Goal: Task Accomplishment & Management: Manage account settings

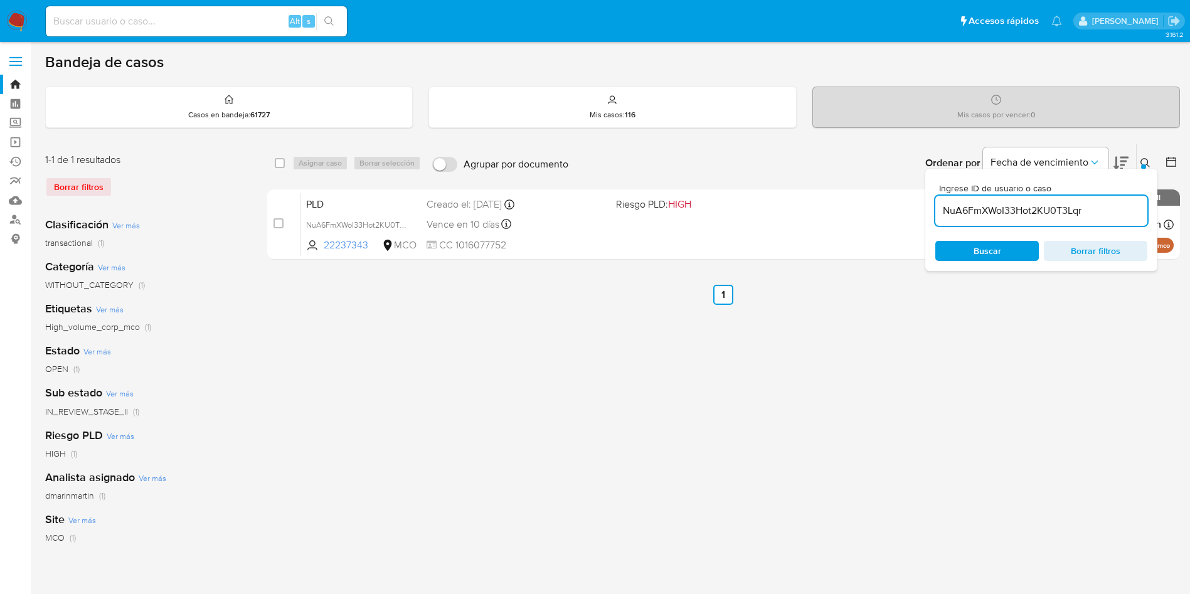
scroll to position [94, 0]
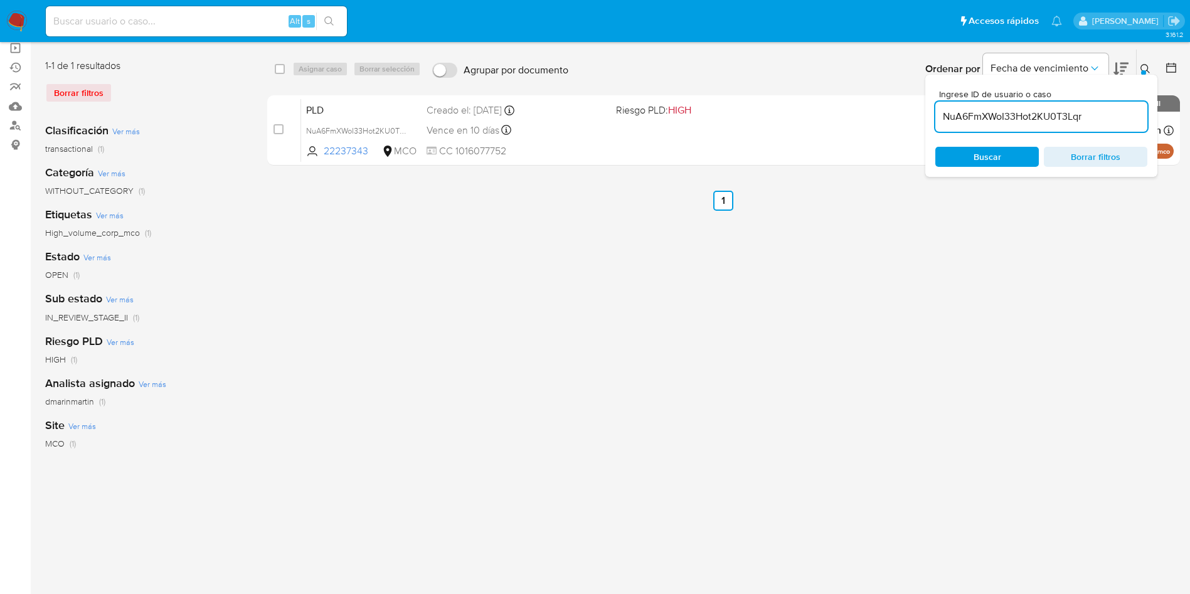
click at [1044, 117] on input "NuA6FmXWoI33Hot2KU0T3Lqr" at bounding box center [1041, 117] width 212 height 16
paste input "gpbpXQn9S8ico7XBZrxHirHU"
type input "gpbpXQn9S8ico7XBZrxHirHU"
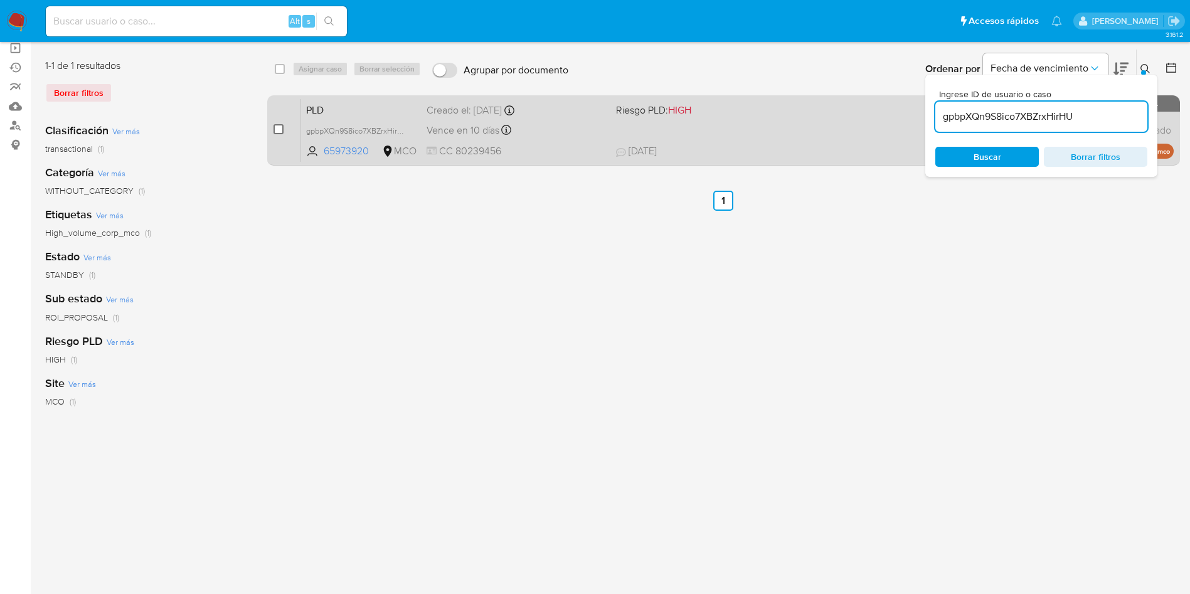
click at [282, 127] on input "checkbox" at bounding box center [278, 129] width 10 height 10
checkbox input "true"
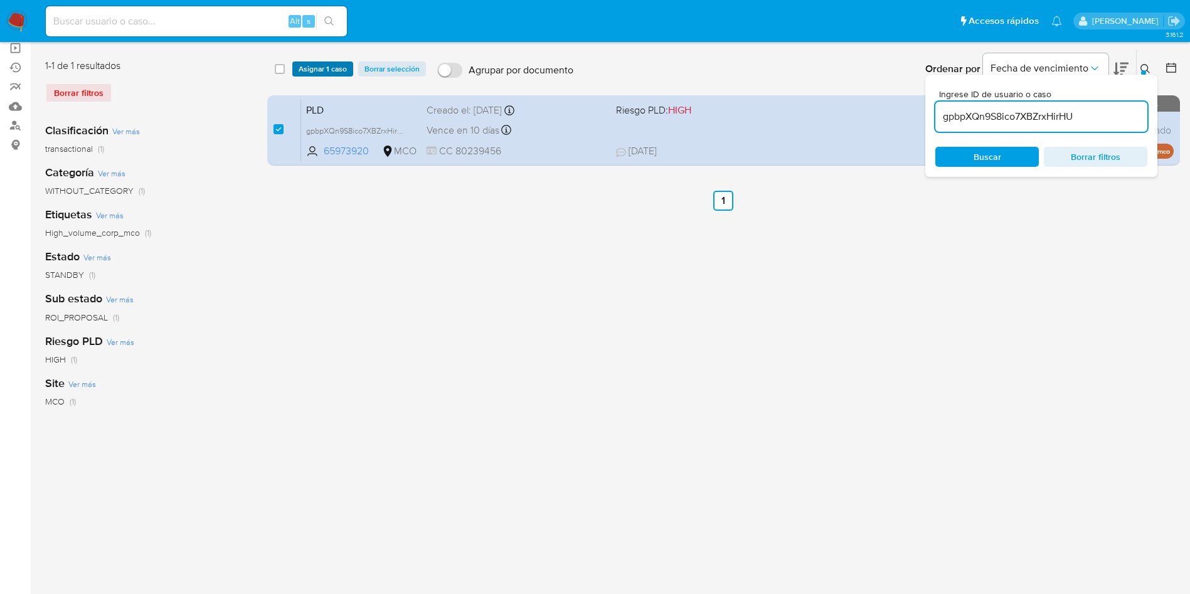
click at [328, 72] on span "Asignar 1 caso" at bounding box center [323, 69] width 48 height 13
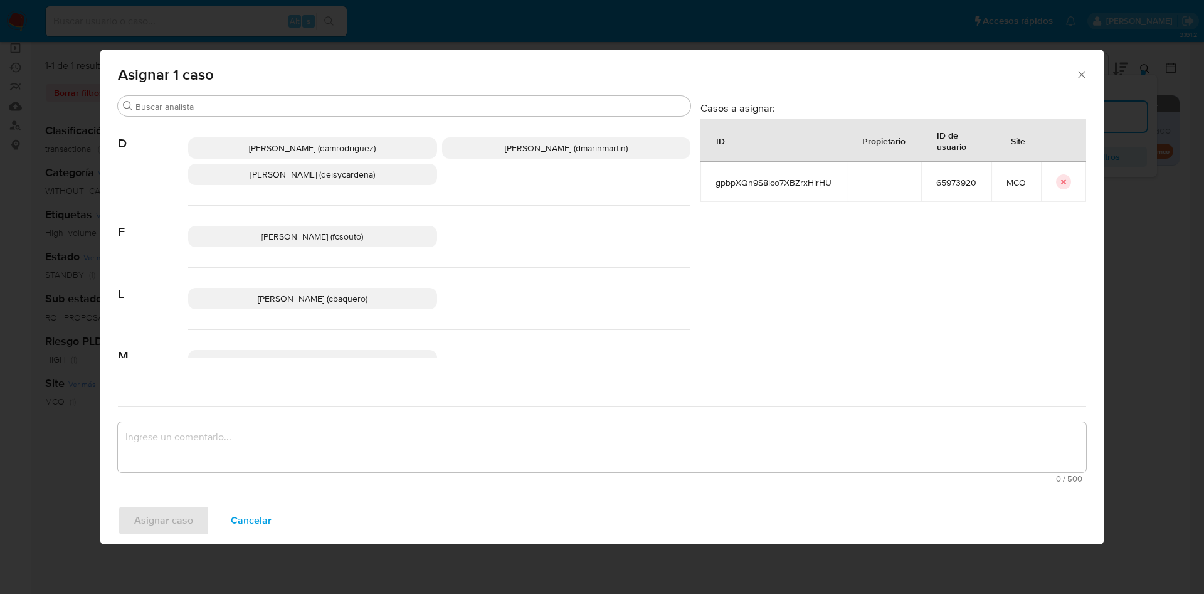
click at [505, 145] on span "David Esteban Marin Martinez (dmarinmartin)" at bounding box center [566, 148] width 123 height 13
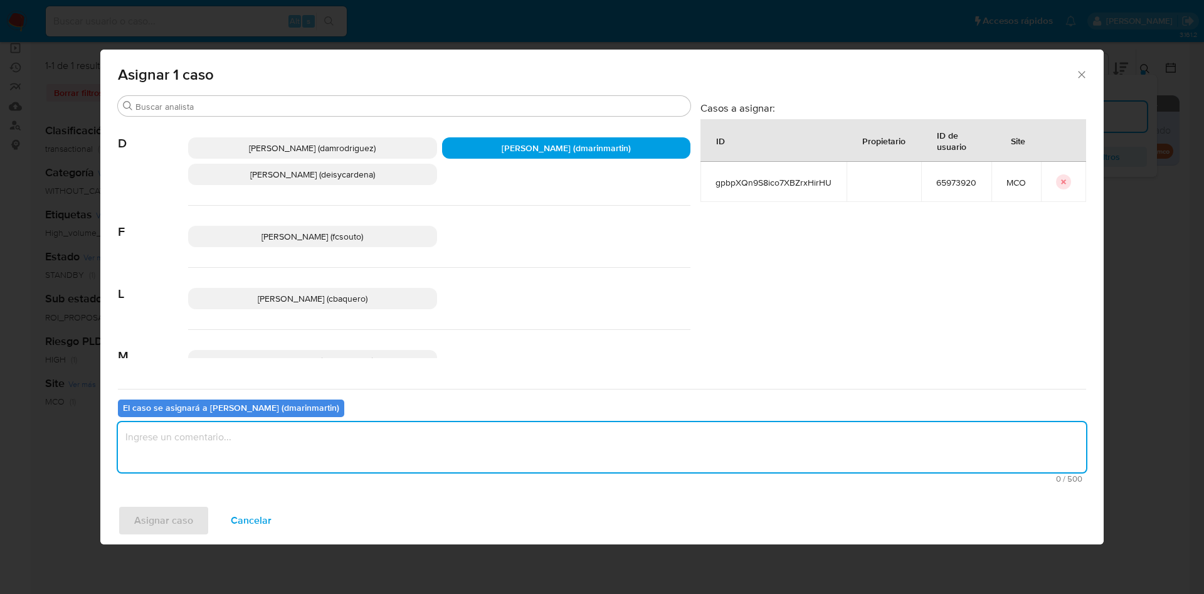
click at [465, 448] on textarea "assign-modal" at bounding box center [602, 447] width 968 height 50
type textarea "E"
type textarea "Análisis nvl 2"
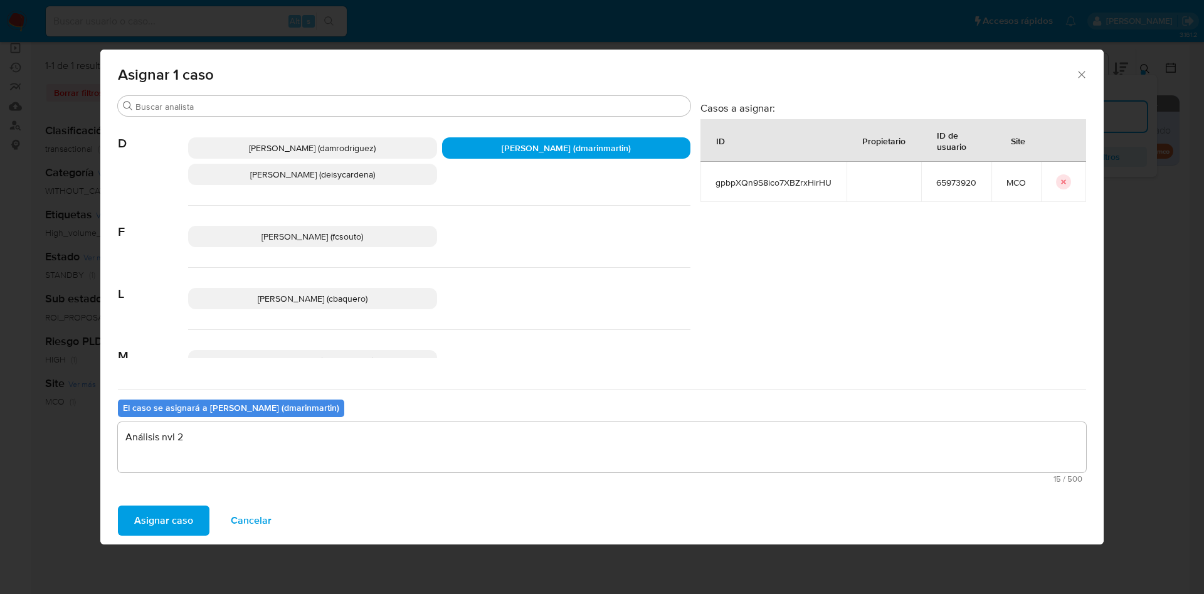
click at [118, 506] on button "Asignar caso" at bounding box center [164, 521] width 92 height 30
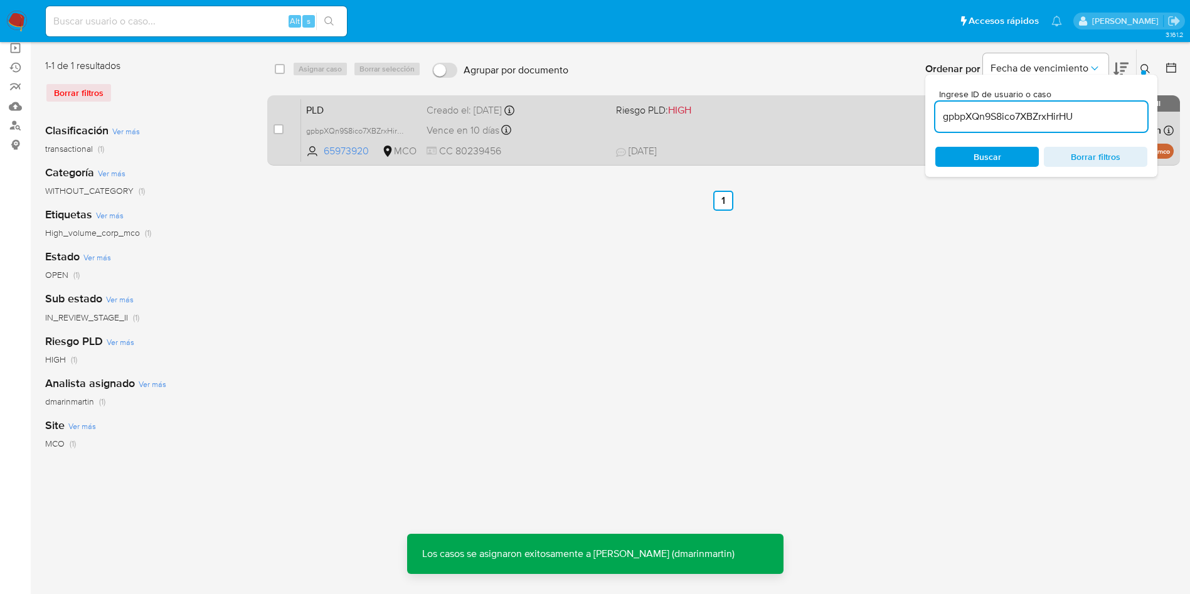
click at [564, 150] on span "CC 80239456" at bounding box center [516, 151] width 179 height 14
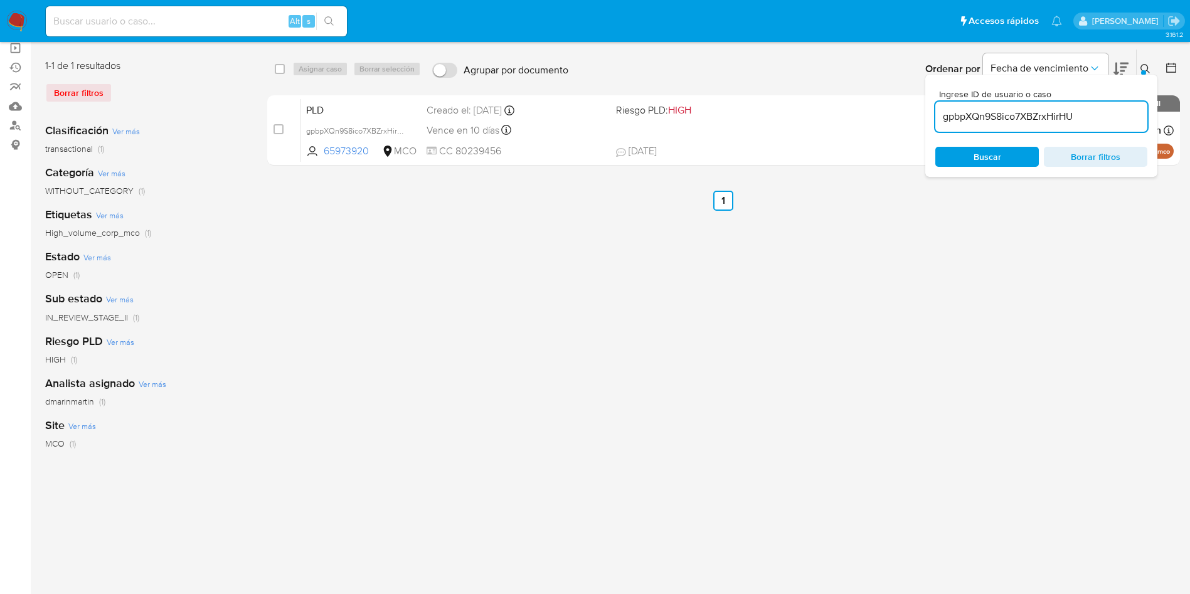
click at [1037, 116] on input "gpbpXQn9S8ico7XBZrxHirHU" at bounding box center [1041, 117] width 212 height 16
paste input "OvbOssqFsibrcP7MrWUyfu8y"
type input "OvbOssqFsibrcP7MrWUyfu8y"
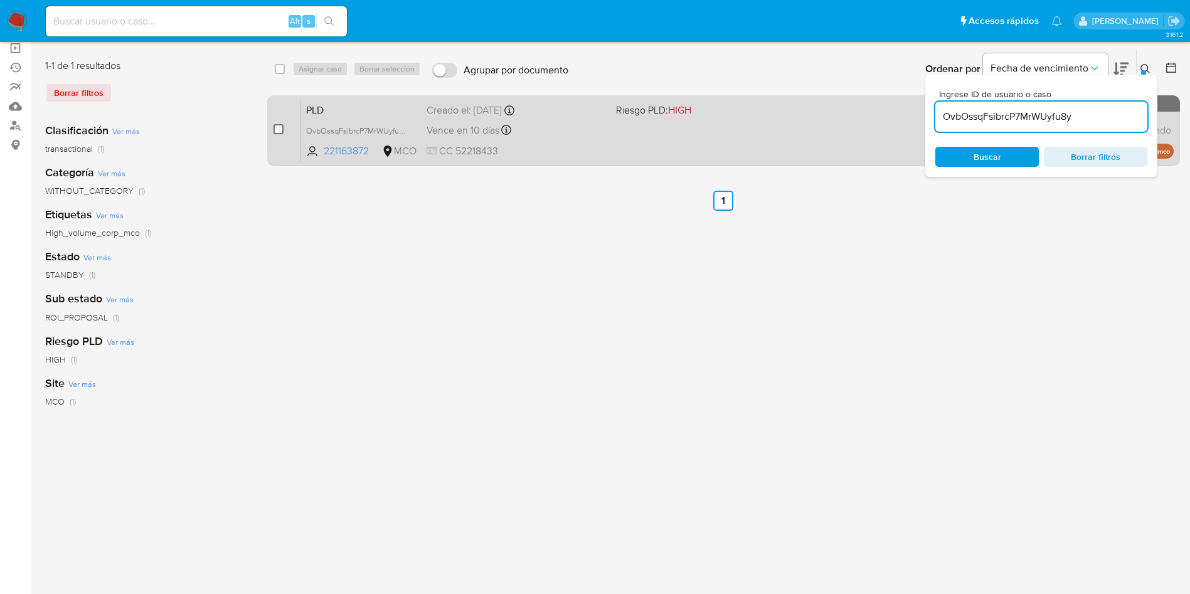
click at [278, 130] on input "checkbox" at bounding box center [278, 129] width 10 height 10
checkbox input "true"
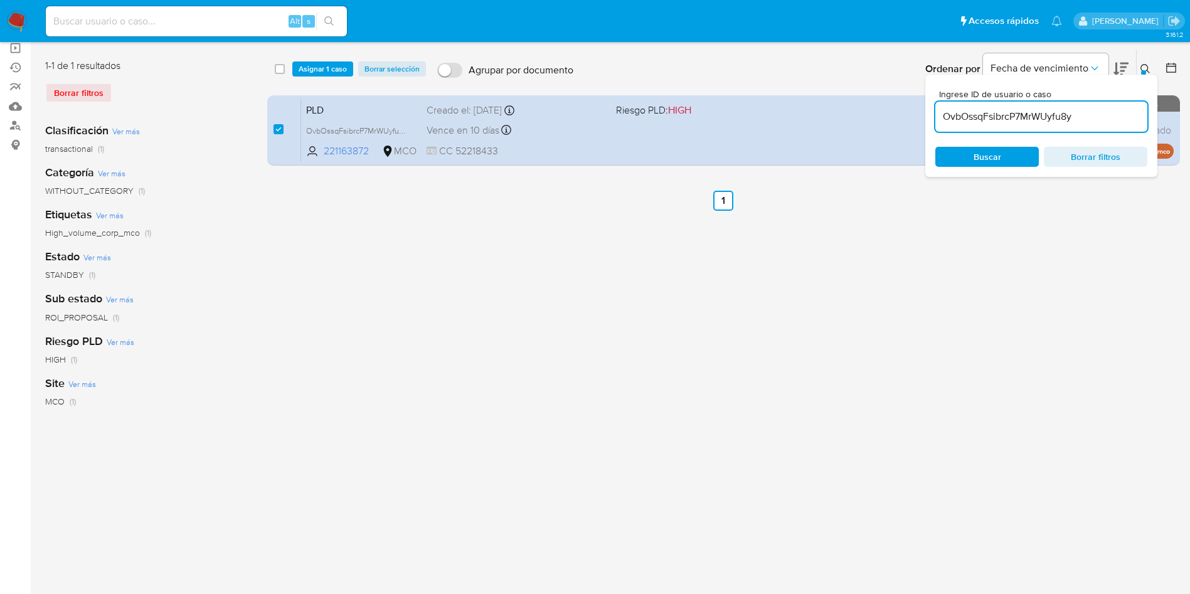
click at [490, 233] on div "select-all-cases-checkbox Asignar 1 caso Borrar selección Agrupar por documento…" at bounding box center [723, 324] width 913 height 551
click at [332, 66] on span "Asignar 1 caso" at bounding box center [323, 69] width 48 height 13
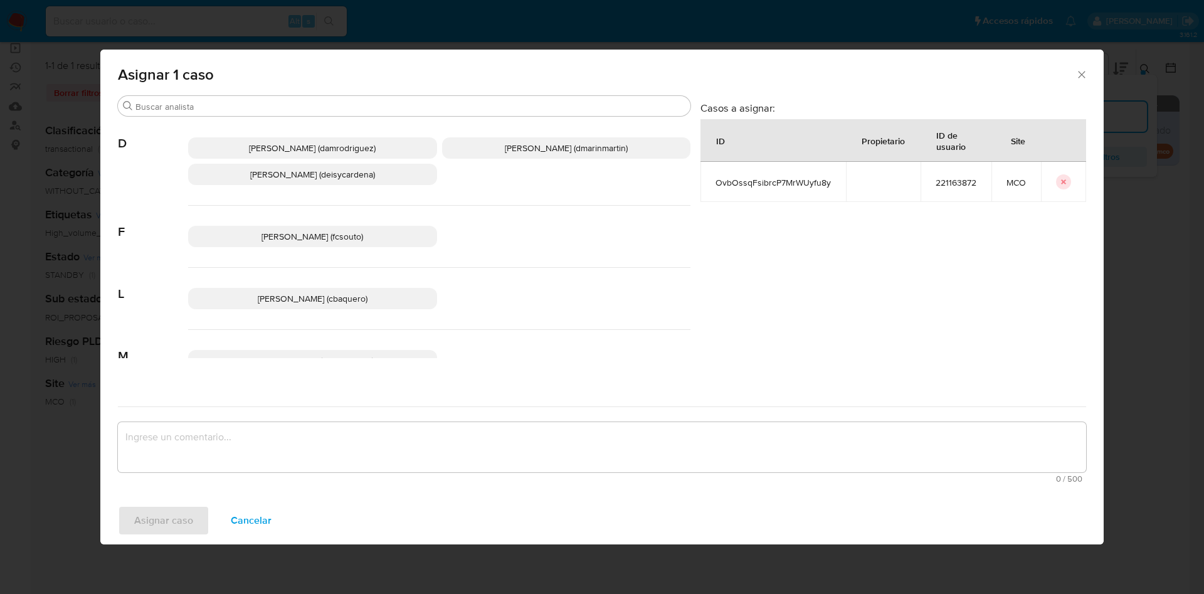
click at [510, 146] on span "[PERSON_NAME] (dmarinmartin)" at bounding box center [566, 148] width 123 height 13
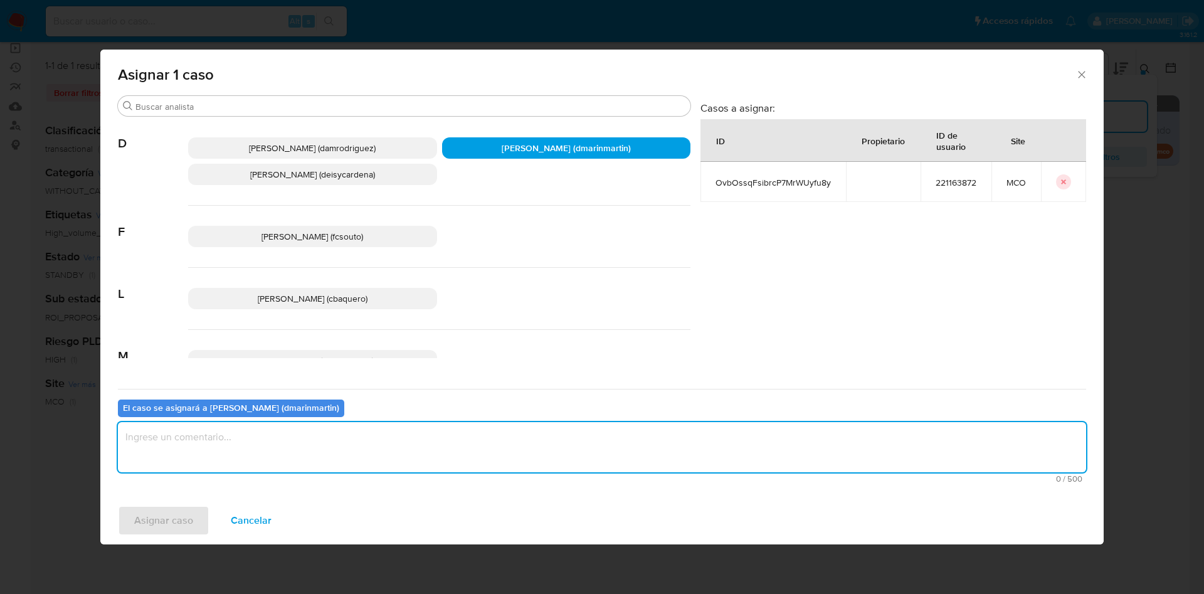
click at [501, 465] on textarea "assign-modal" at bounding box center [602, 447] width 968 height 50
type textarea "Análisis nvl 2"
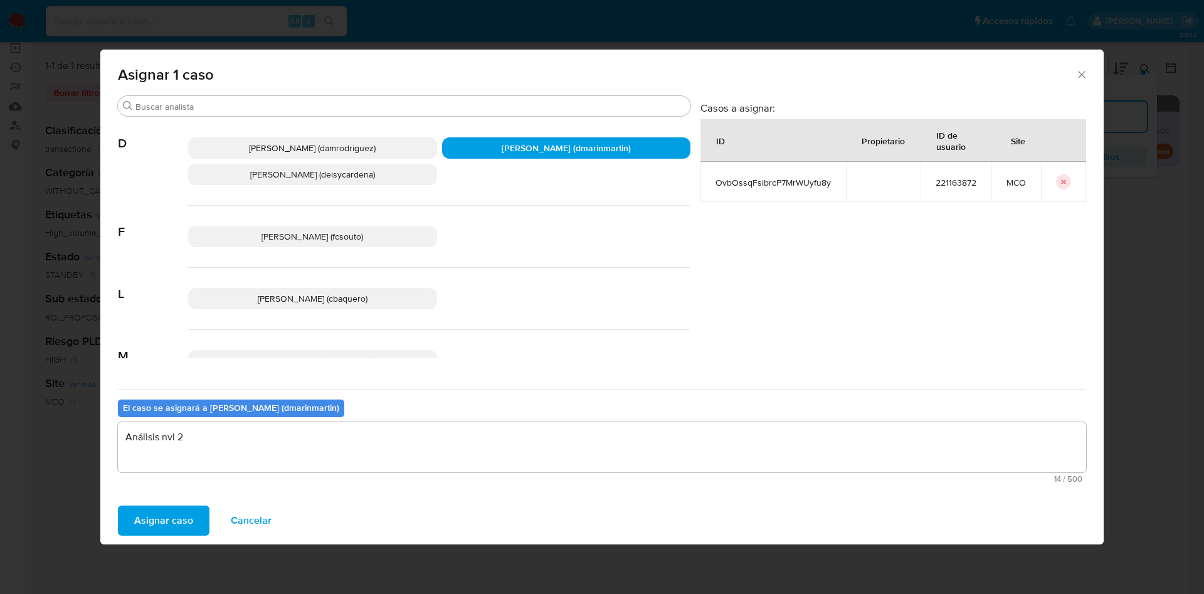
click at [118, 506] on button "Asignar caso" at bounding box center [164, 521] width 92 height 30
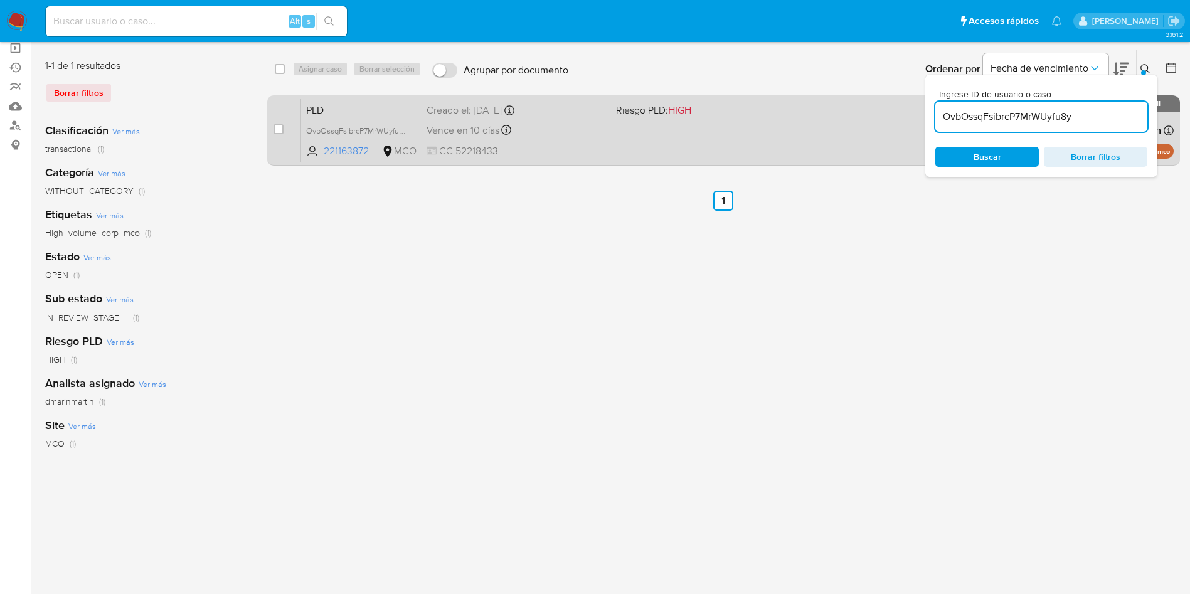
click at [597, 142] on div "PLD OvbOssqFsibrcP7MrWUyfu8y 221163872 MCO Riesgo PLD: HIGH Creado el: 12/07/20…" at bounding box center [737, 129] width 872 height 63
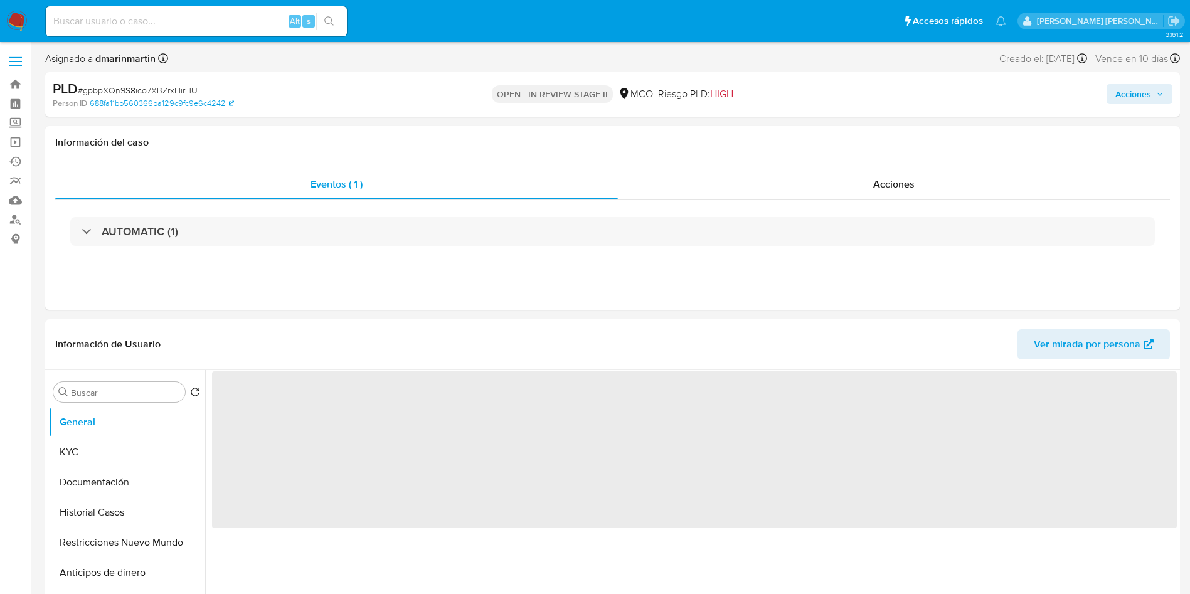
select select "10"
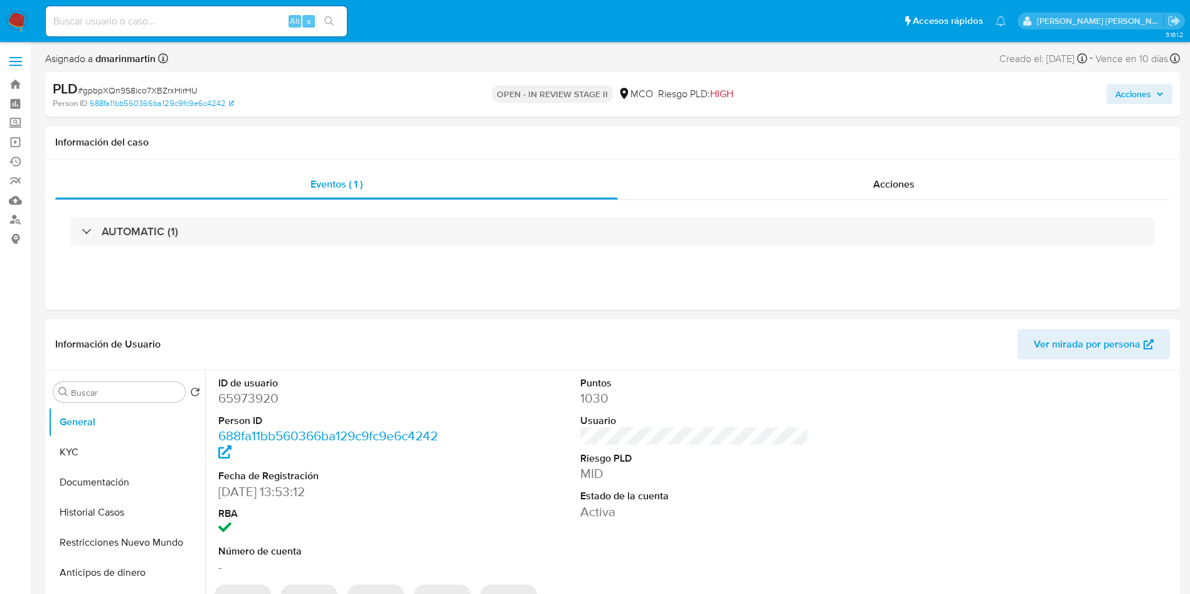
click at [1152, 93] on span "Acciones" at bounding box center [1139, 94] width 48 height 18
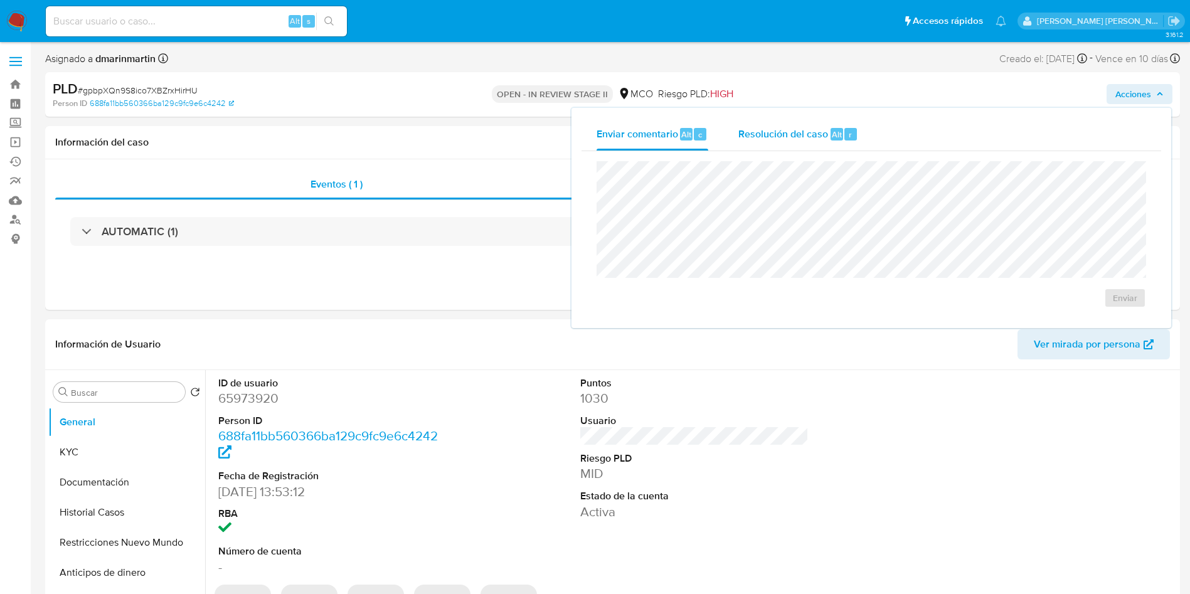
click at [798, 144] on div "Resolución del caso Alt r" at bounding box center [798, 134] width 120 height 33
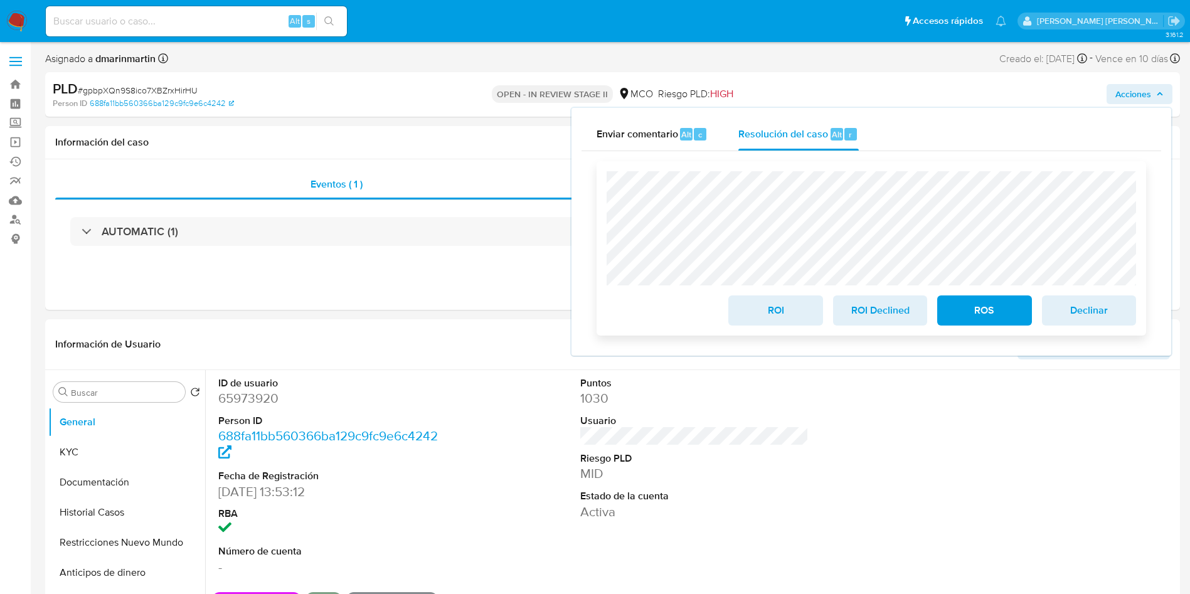
click at [798, 312] on span "ROI" at bounding box center [775, 311] width 61 height 28
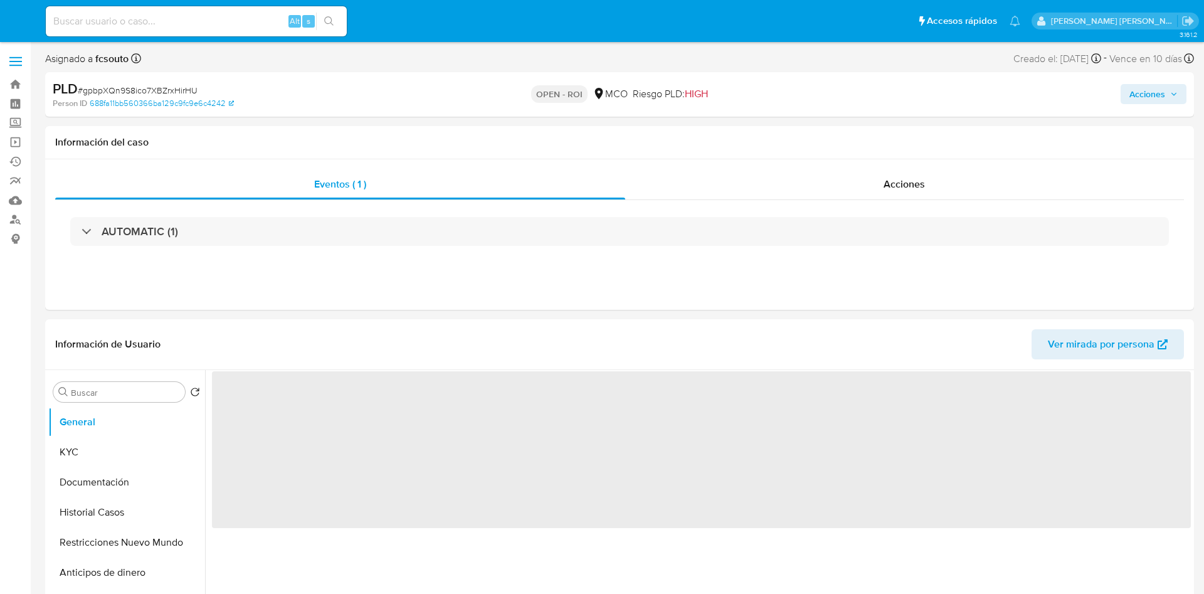
select select "10"
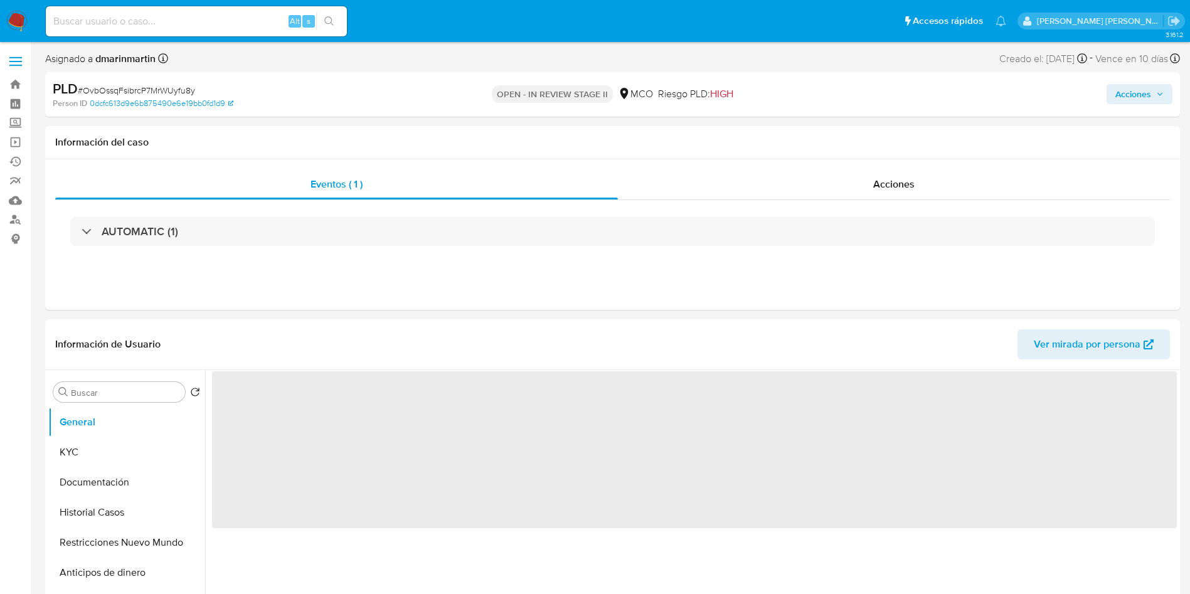
select select "10"
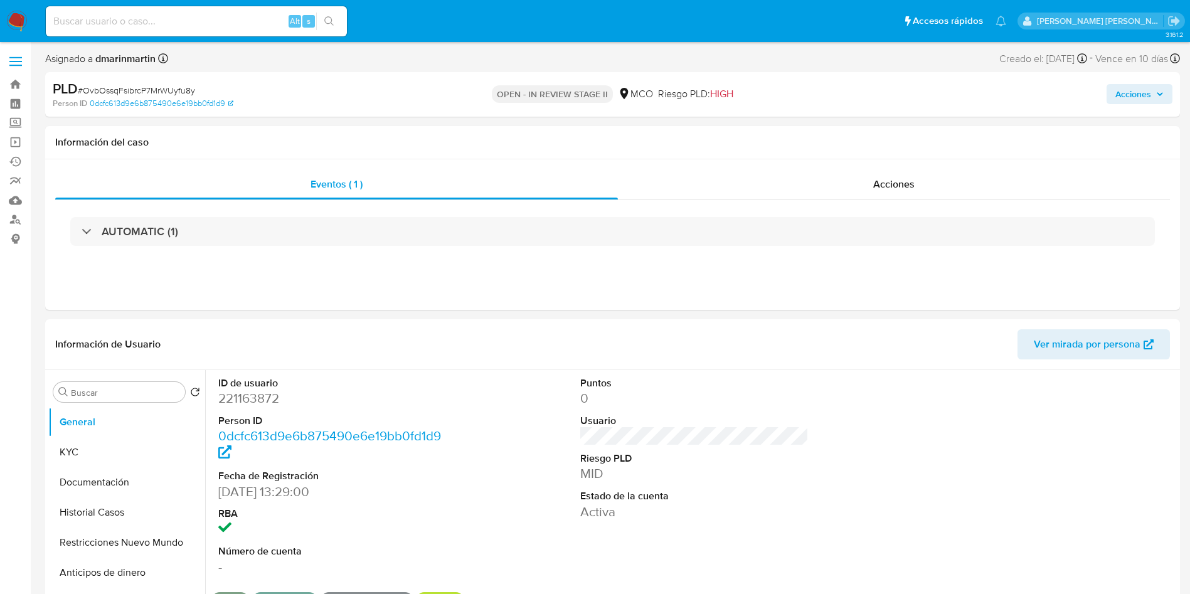
click at [1129, 92] on span "Acciones" at bounding box center [1133, 94] width 36 height 20
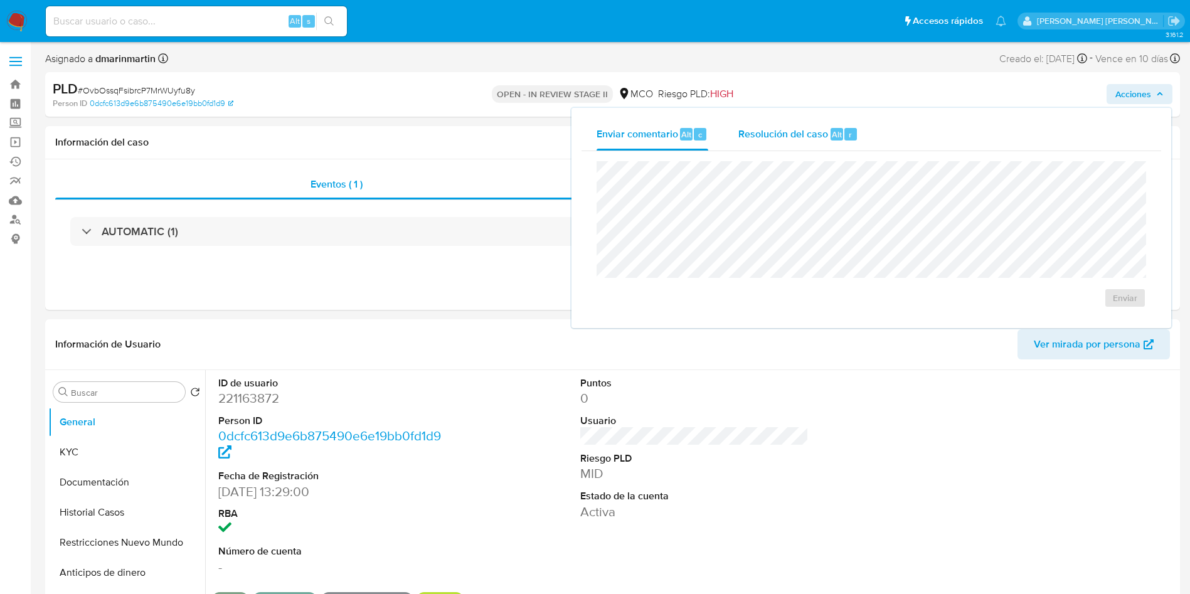
click at [804, 125] on div "Resolución del caso Alt r" at bounding box center [798, 134] width 120 height 33
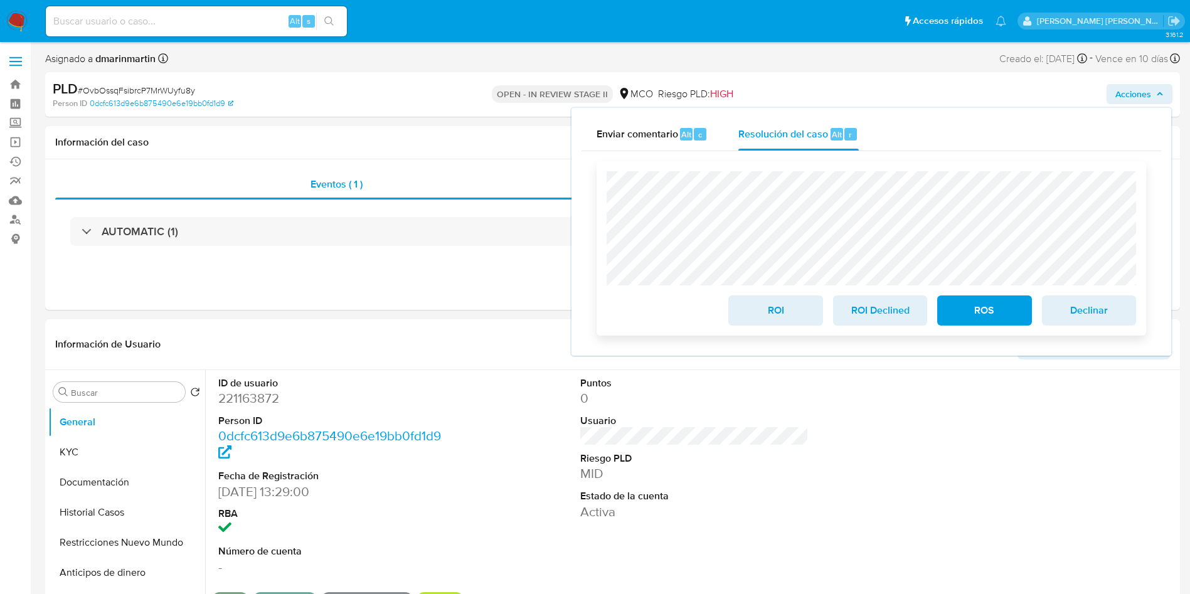
click at [783, 308] on span "ROI" at bounding box center [775, 311] width 61 height 28
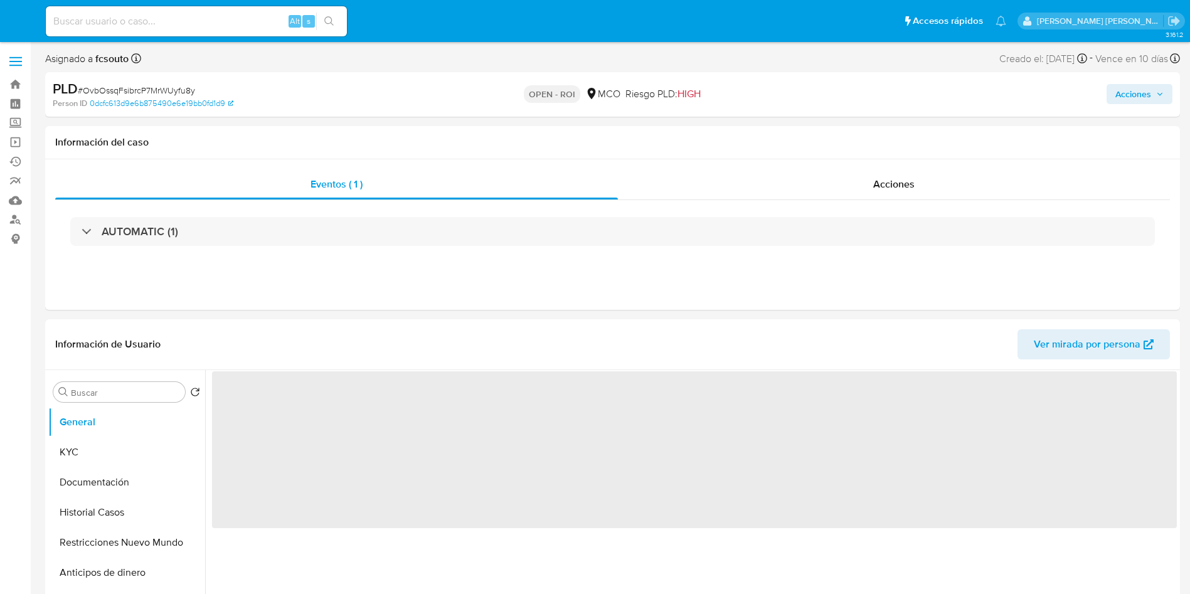
select select "10"
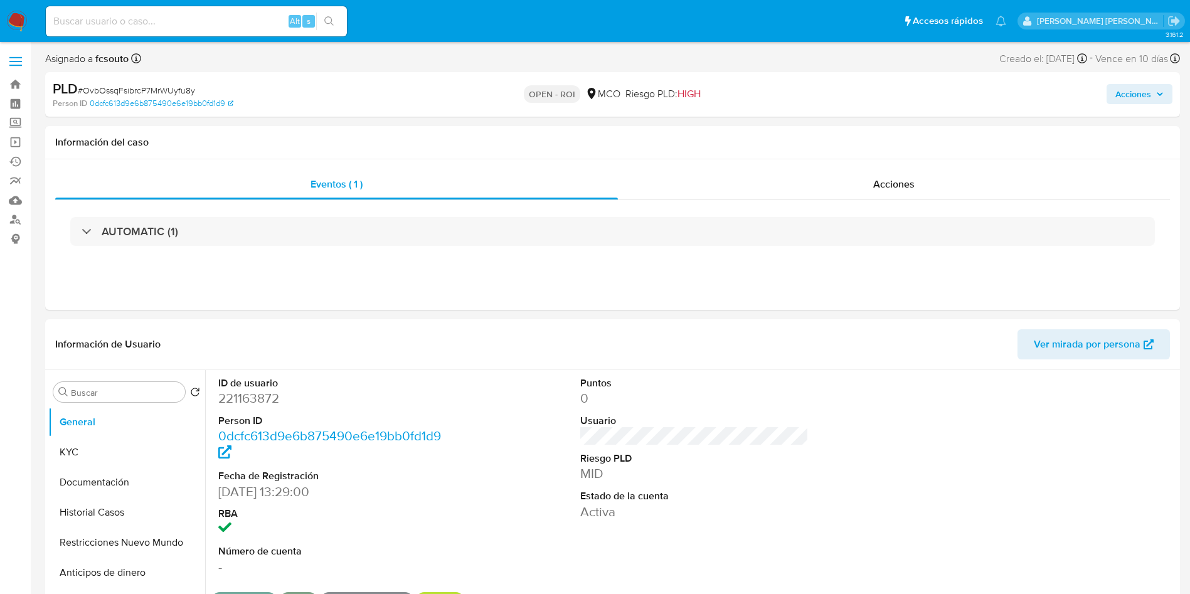
drag, startPoint x: 1140, startPoint y: 90, endPoint x: 1135, endPoint y: 95, distance: 7.6
click at [1139, 92] on span "Acciones" at bounding box center [1133, 94] width 36 height 20
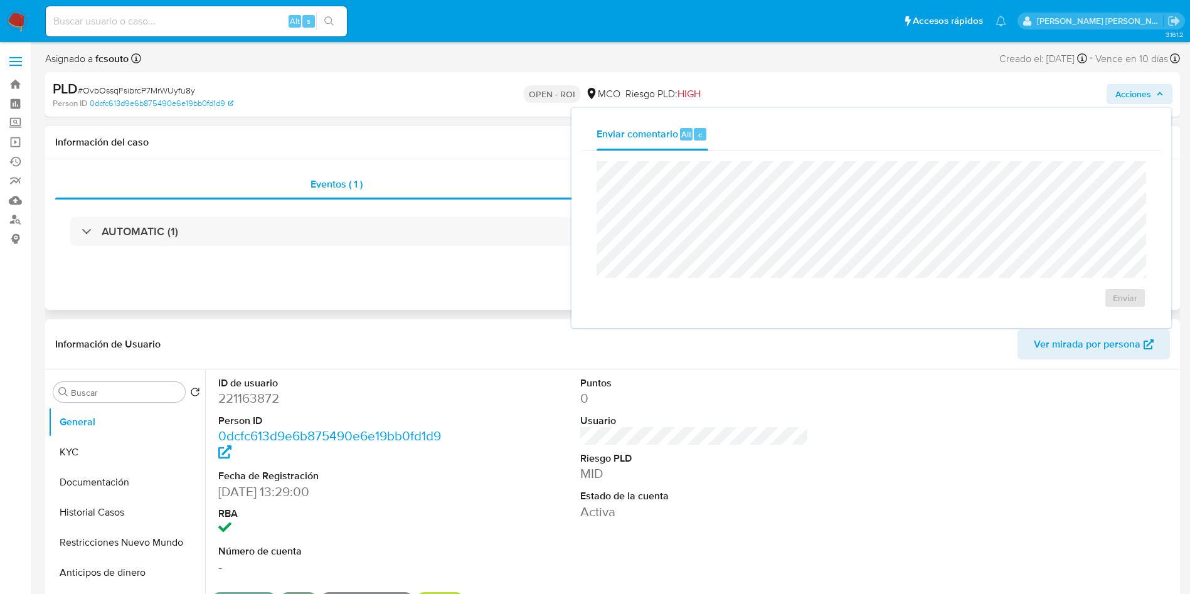
click at [445, 149] on div "Información del caso" at bounding box center [612, 142] width 1135 height 33
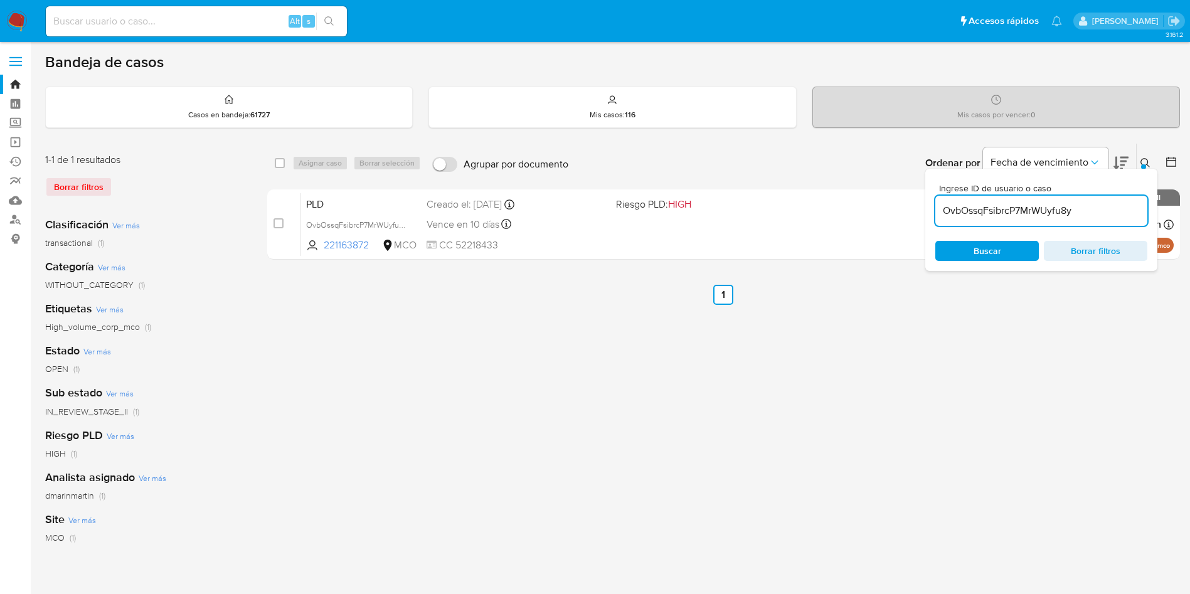
scroll to position [94, 0]
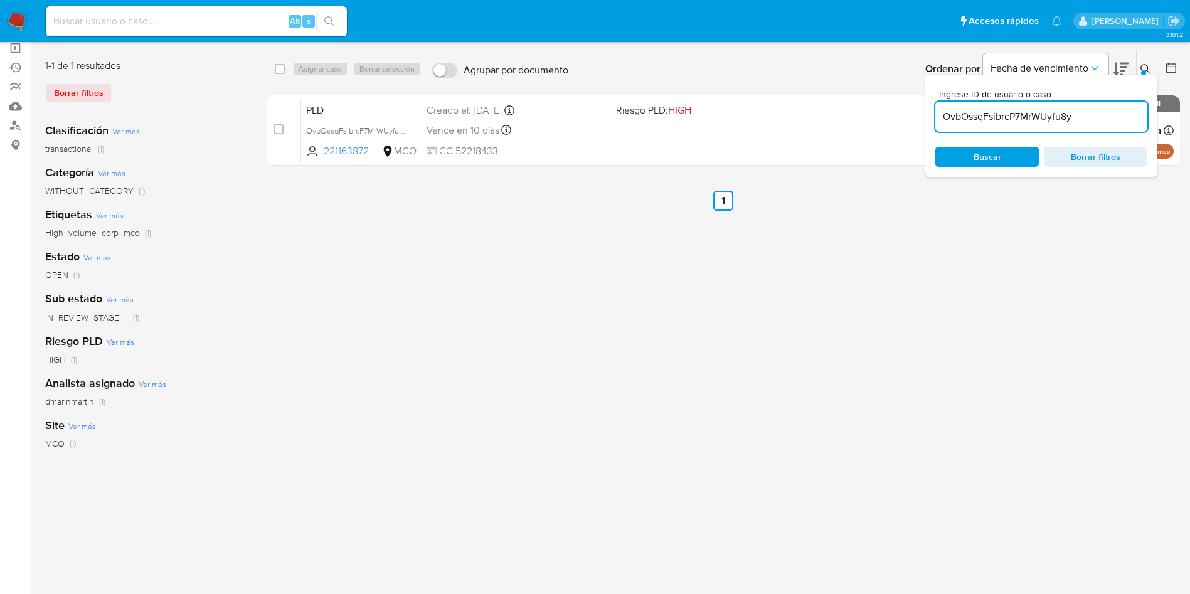
click at [578, 336] on div "select-all-cases-checkbox Asignar caso Borrar selección Agrupar por documento O…" at bounding box center [723, 324] width 913 height 551
click at [1144, 66] on icon at bounding box center [1145, 69] width 10 height 10
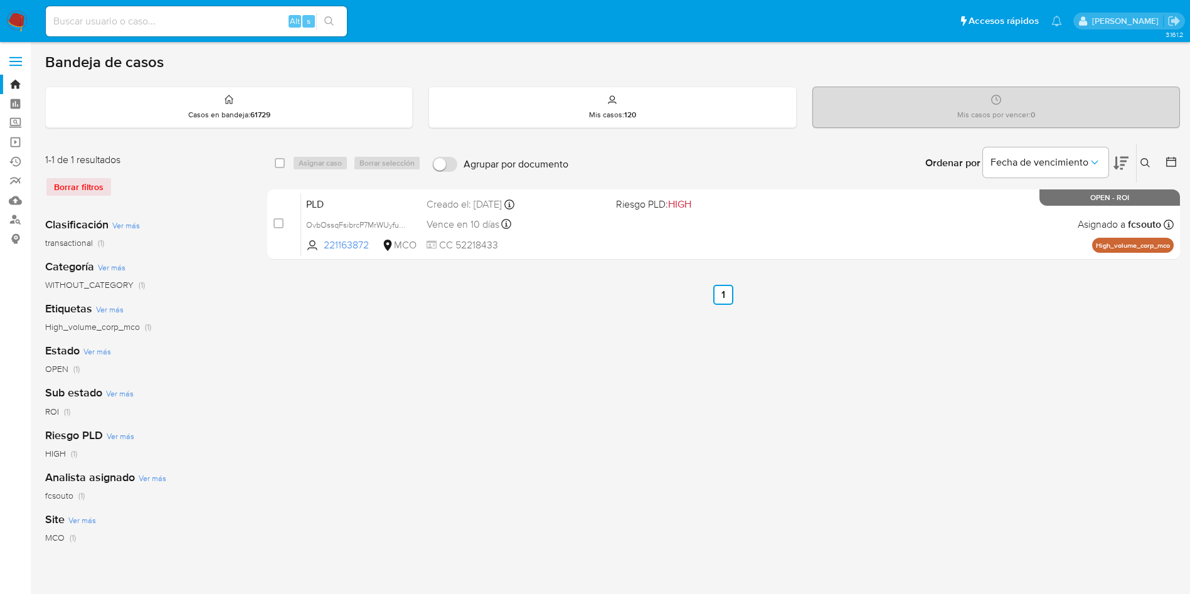
click at [1152, 162] on button at bounding box center [1147, 163] width 21 height 15
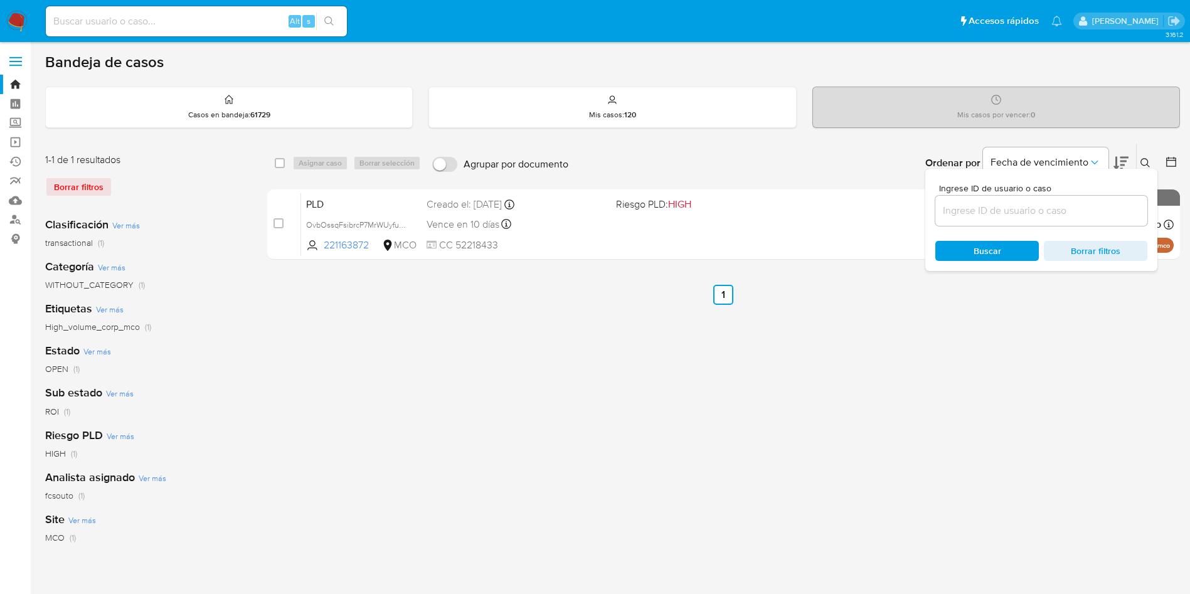
drag, startPoint x: 985, startPoint y: 228, endPoint x: 987, endPoint y: 215, distance: 13.4
click at [987, 215] on div "Ingrese ID de usuario o caso Buscar Borrar filtros" at bounding box center [1041, 220] width 232 height 102
click at [987, 215] on input at bounding box center [1041, 211] width 212 height 16
paste input "GiMJJkaBvKDrcfqcCmLGGrAj"
type input "GiMJJkaBvKDrcfqcCmLGGrAj"
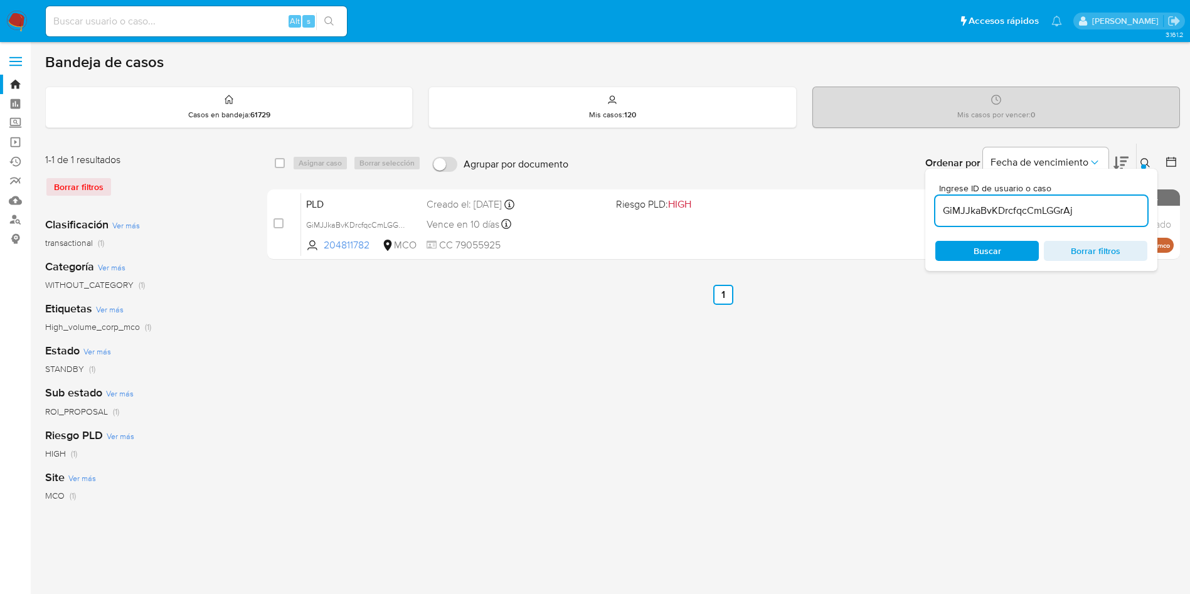
drag, startPoint x: 278, startPoint y: 227, endPoint x: 324, endPoint y: 163, distance: 78.7
click at [285, 220] on div "case-item-checkbox No es posible asignar el caso" at bounding box center [287, 224] width 28 height 63
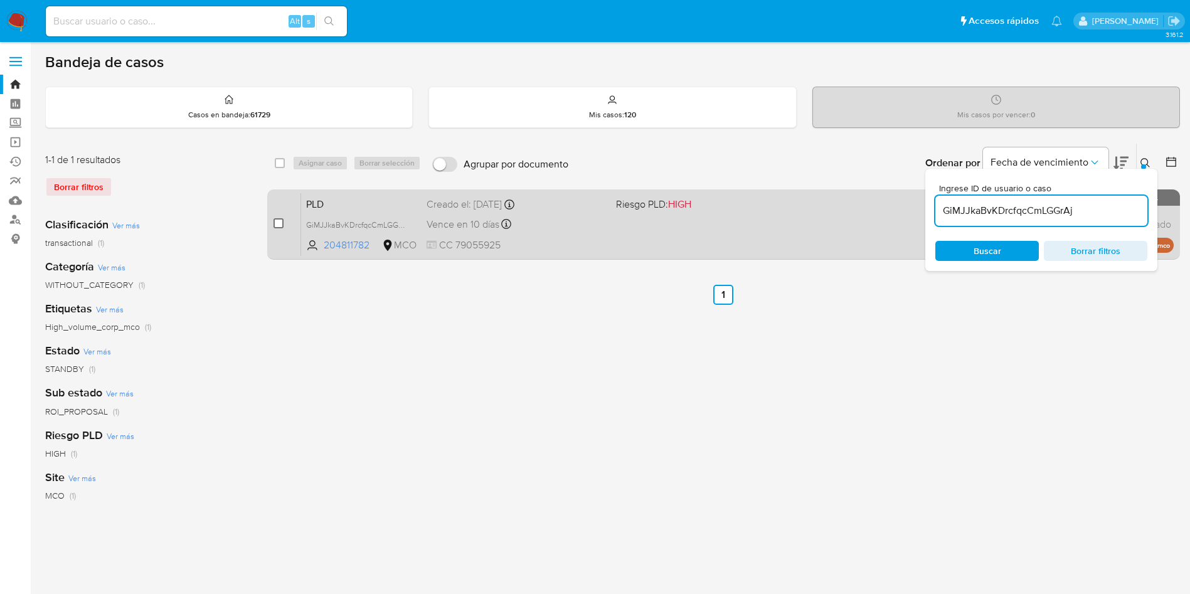
click at [282, 220] on input "checkbox" at bounding box center [278, 223] width 10 height 10
checkbox input "true"
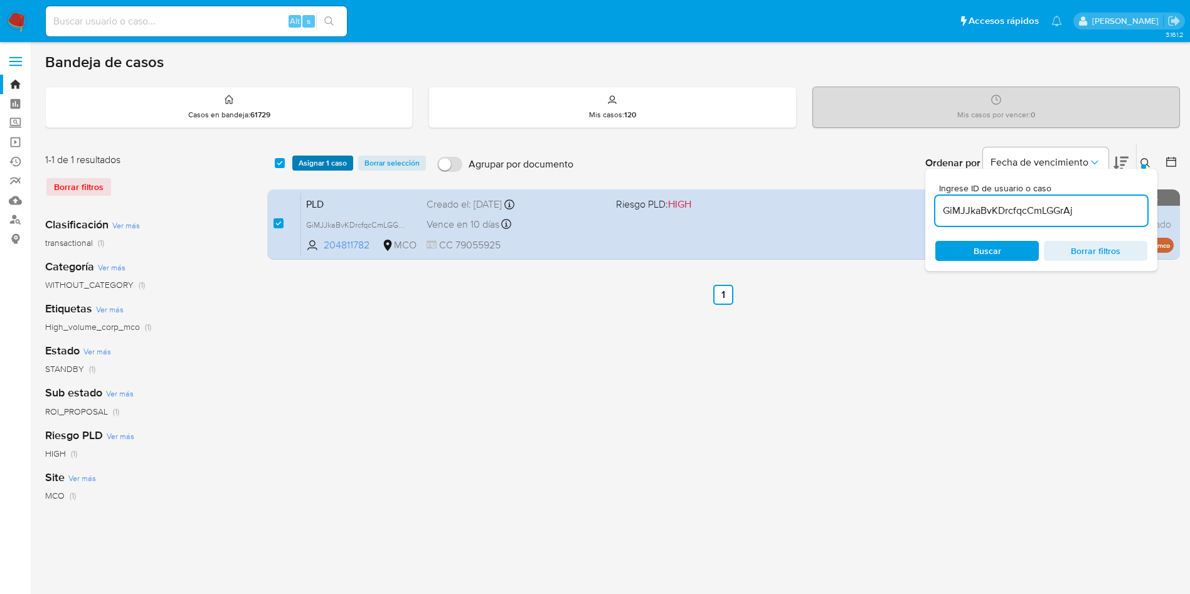
click at [329, 157] on span "Asignar 1 caso" at bounding box center [323, 163] width 48 height 13
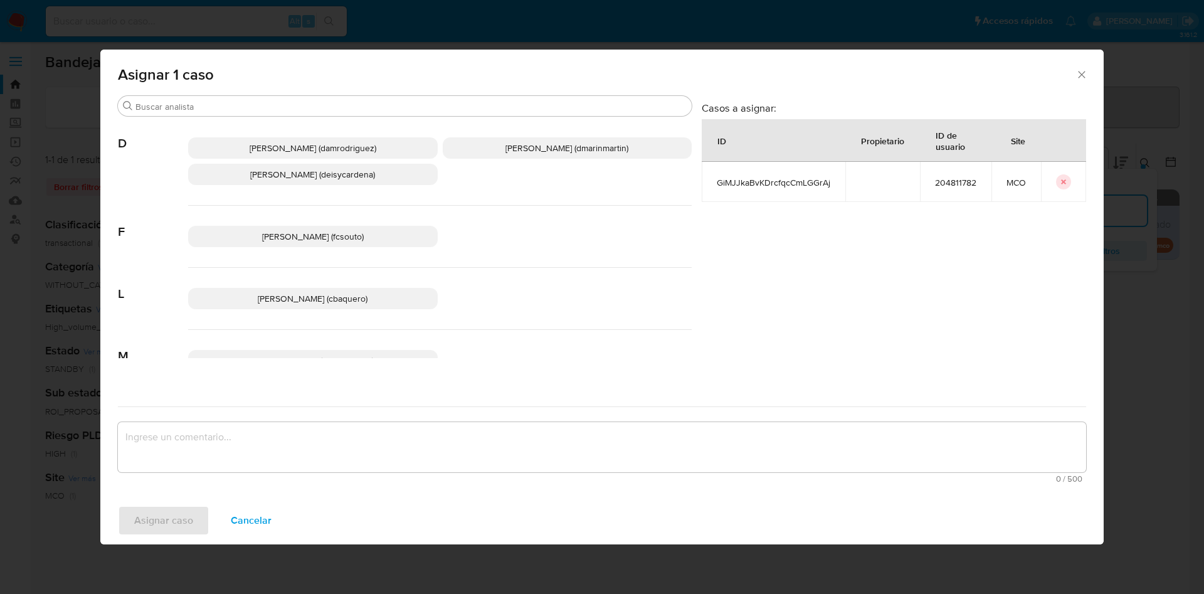
drag, startPoint x: 522, startPoint y: 148, endPoint x: 470, endPoint y: 377, distance: 234.9
click at [522, 154] on span "David Esteban Marin Martinez (dmarinmartin)" at bounding box center [567, 148] width 123 height 13
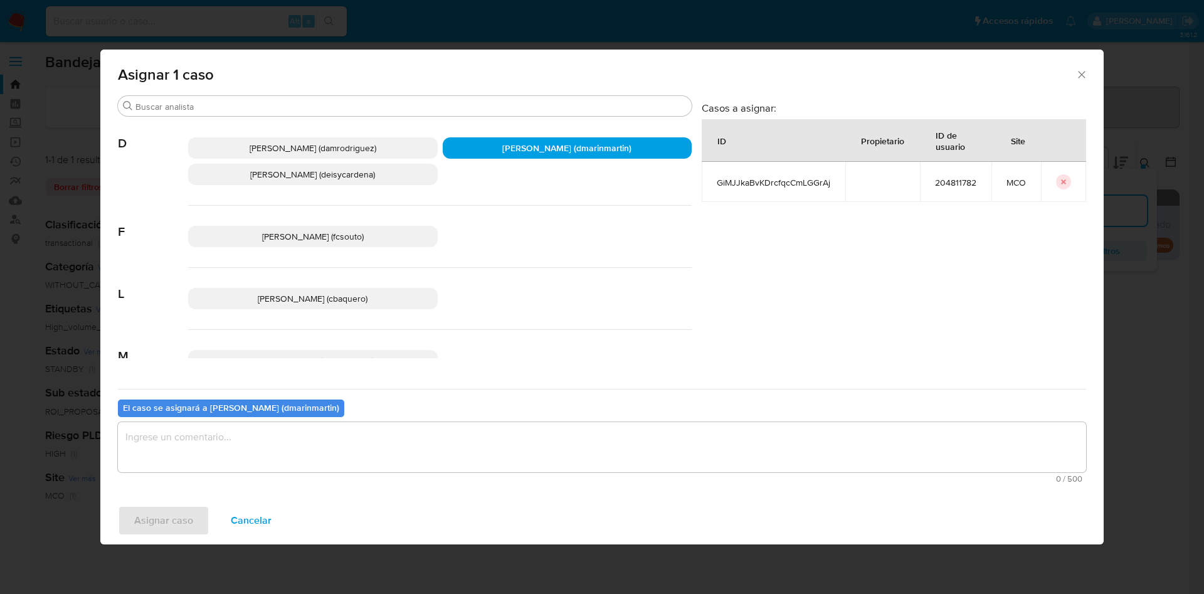
click at [443, 448] on textarea "assign-modal" at bounding box center [602, 447] width 968 height 50
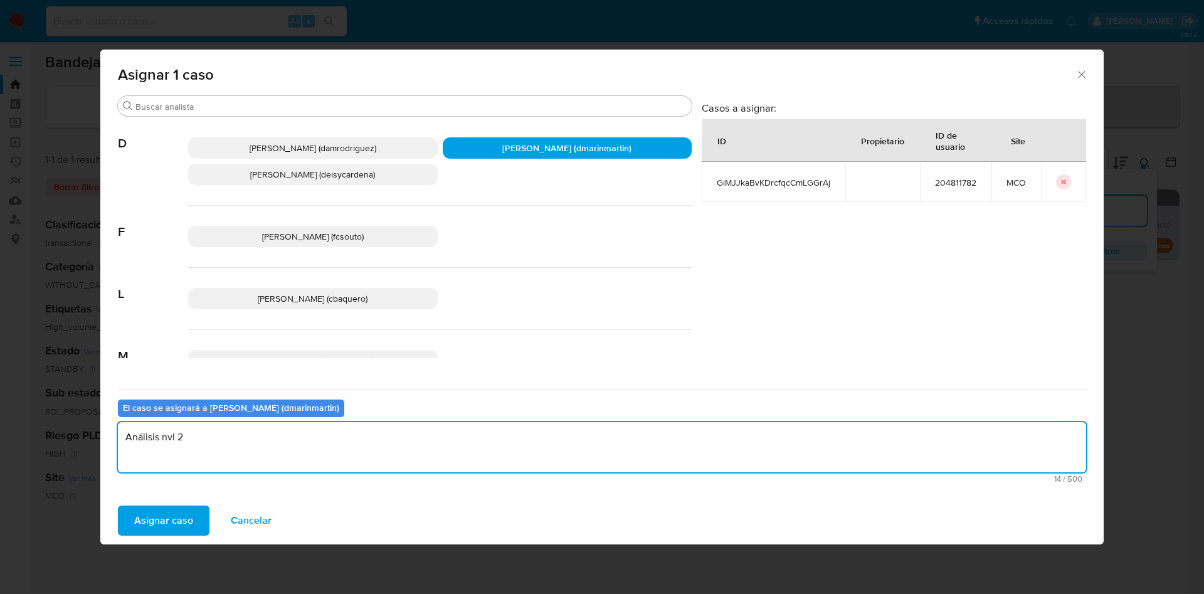
type textarea "Análisis nvl 2"
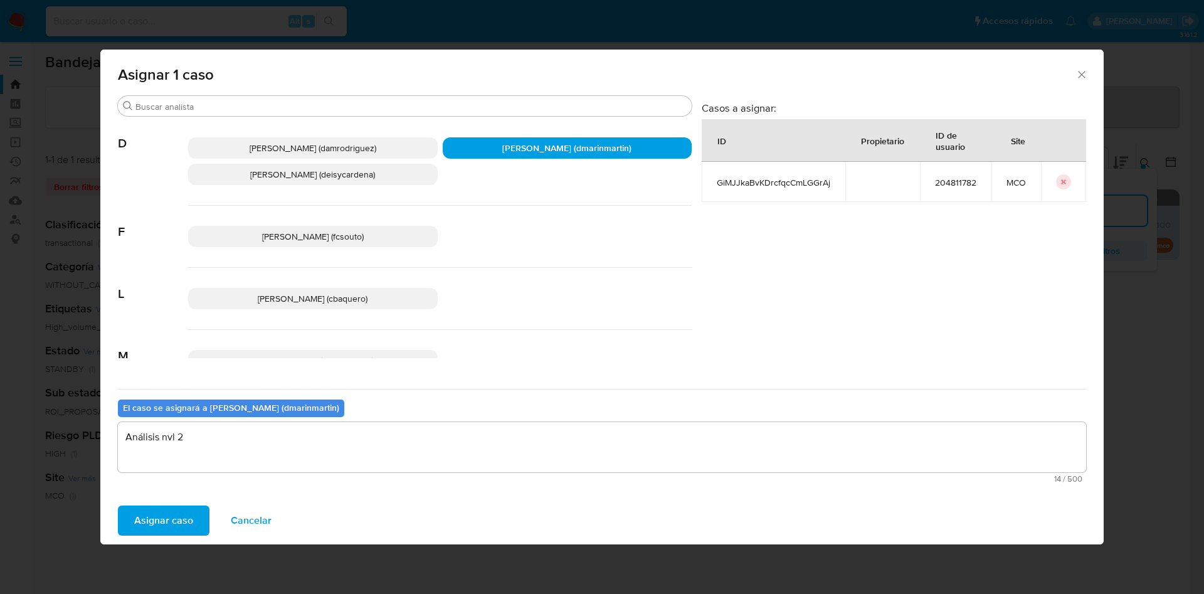
click at [118, 506] on button "Asignar caso" at bounding box center [164, 521] width 92 height 30
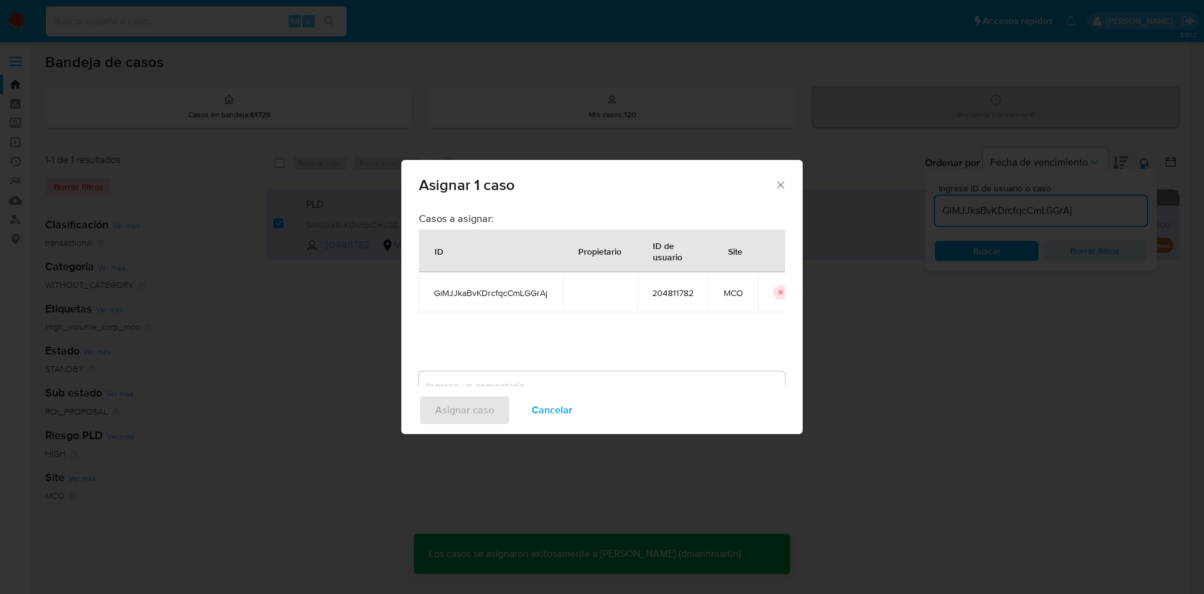
checkbox input "false"
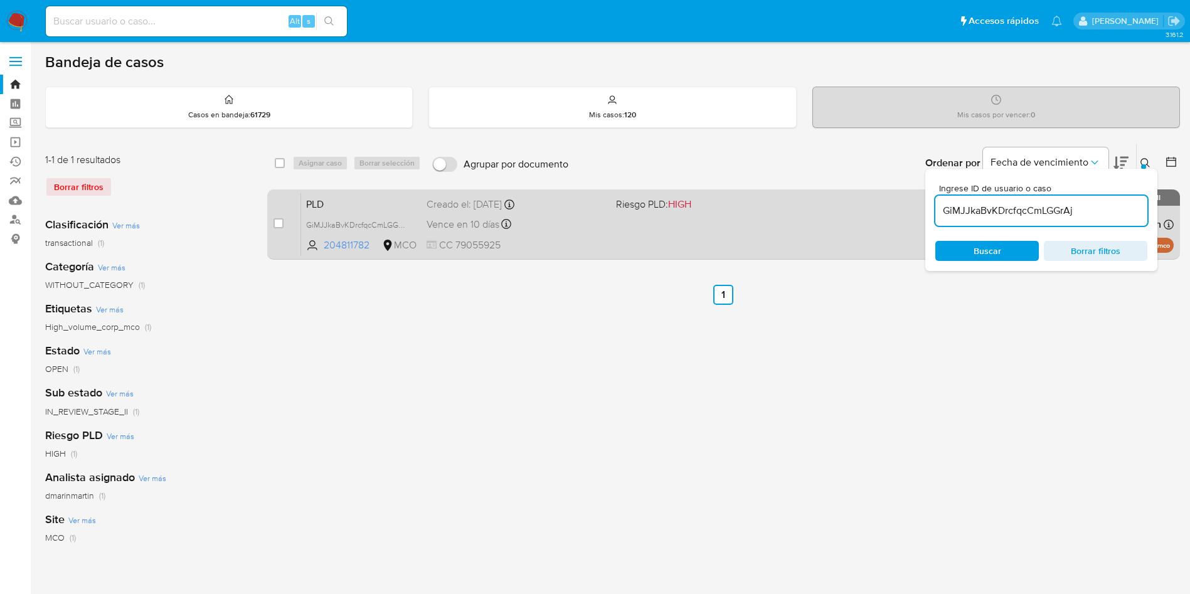
click at [778, 240] on div "PLD GiMJJkaBvKDrcfqcCmLGGrAj 204811782 MCO Riesgo PLD: HIGH Creado el: 12/07/20…" at bounding box center [737, 224] width 872 height 63
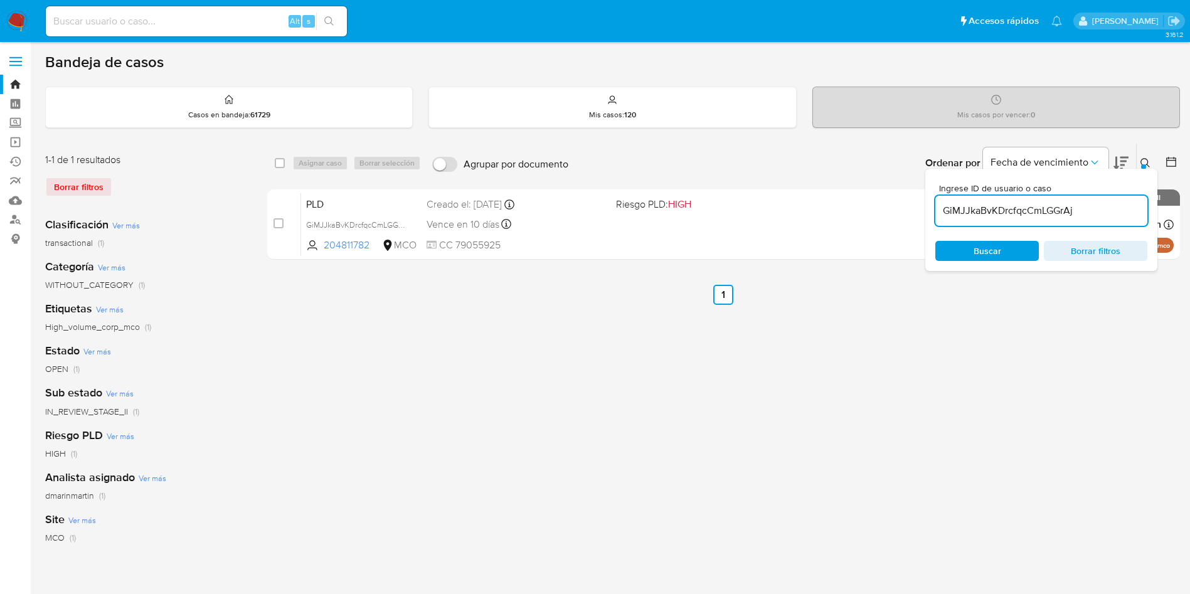
click at [1064, 215] on input "GiMJJkaBvKDrcfqcCmLGGrAj" at bounding box center [1041, 211] width 212 height 16
paste input "otUQw3NSNMGZ28JsygcEsYaR"
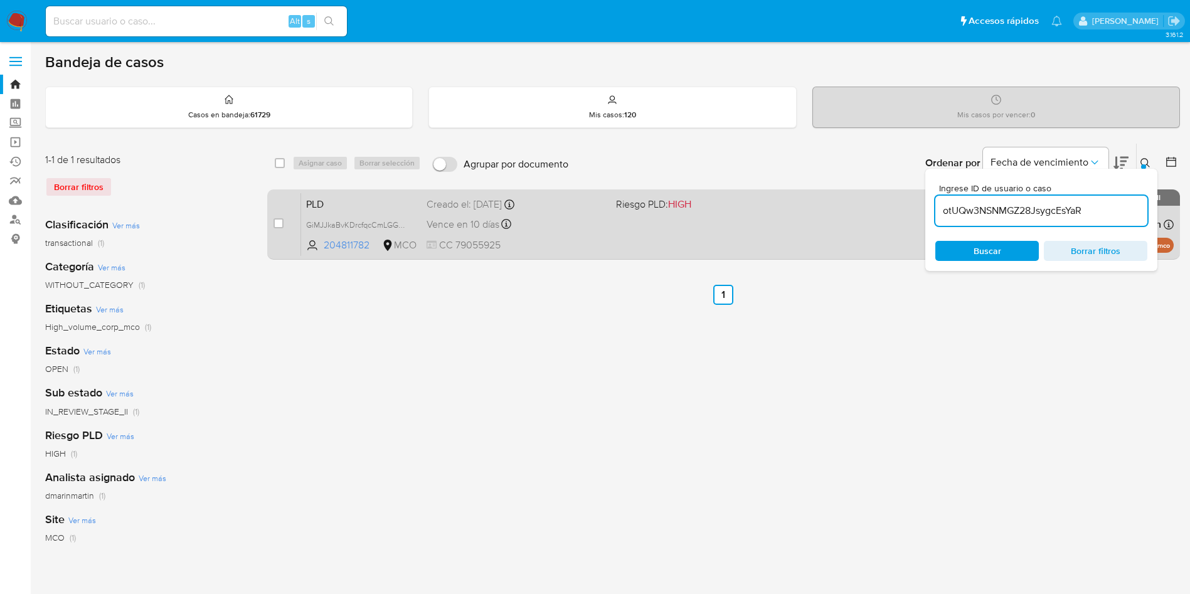
type input "otUQw3NSNMGZ28JsygcEsYaR"
click at [280, 221] on input "checkbox" at bounding box center [278, 223] width 10 height 10
checkbox input "true"
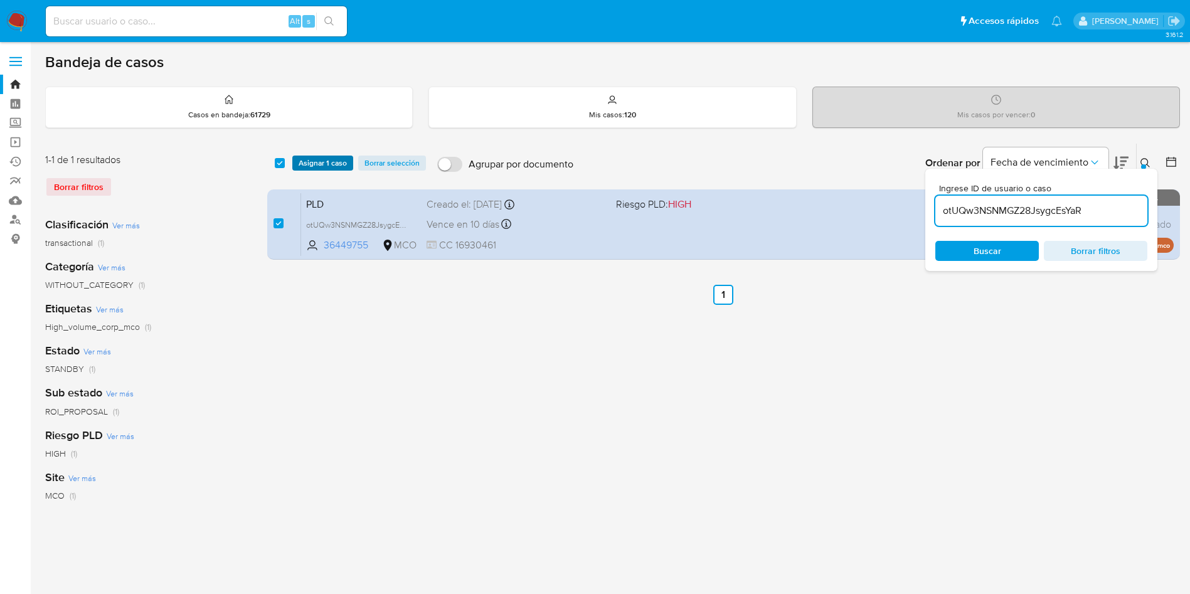
click at [322, 161] on span "Asignar 1 caso" at bounding box center [323, 163] width 48 height 13
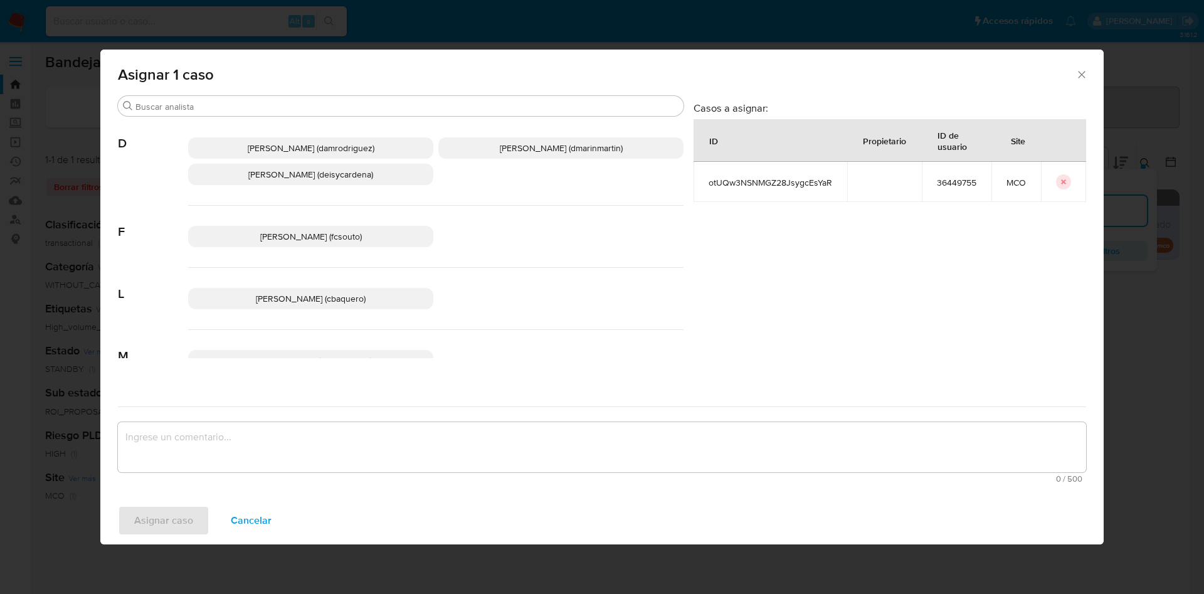
drag, startPoint x: 527, startPoint y: 142, endPoint x: 509, endPoint y: 219, distance: 79.3
click at [527, 144] on span "David Esteban Marin Martinez (dmarinmartin)" at bounding box center [561, 148] width 123 height 13
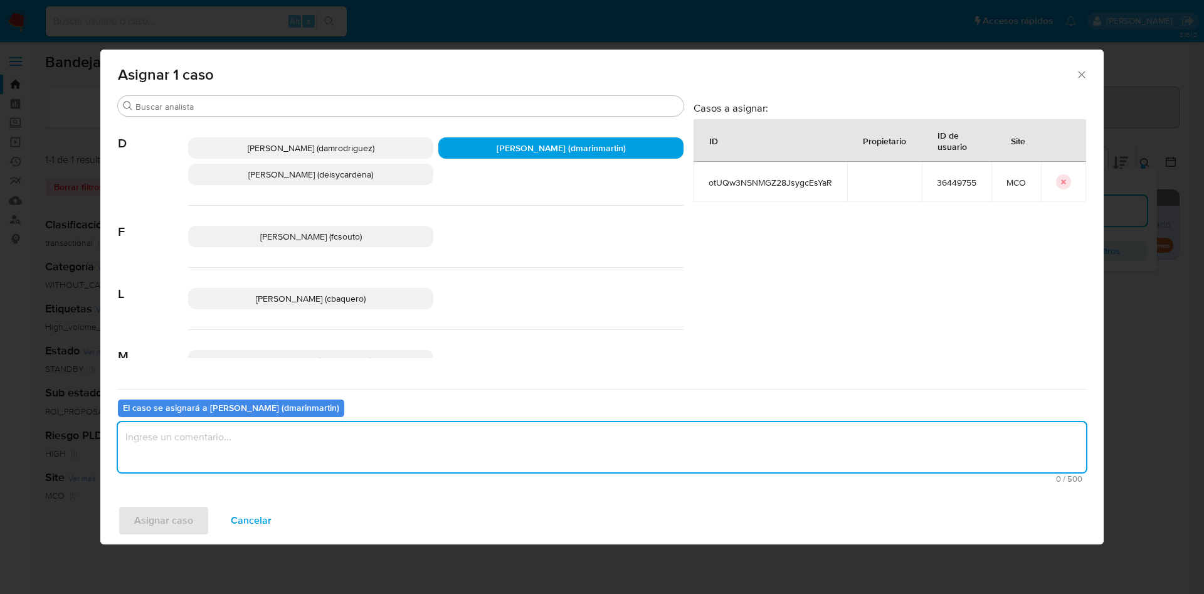
click at [445, 435] on textarea "assign-modal" at bounding box center [602, 447] width 968 height 50
type textarea "Análisis nvl 2"
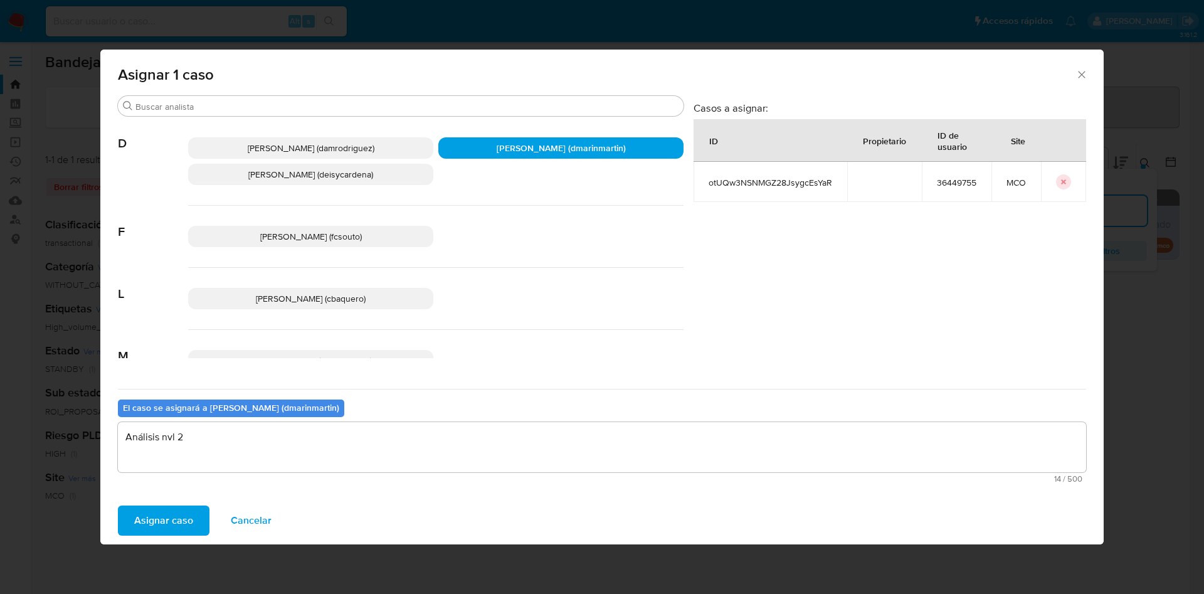
click at [118, 506] on button "Asignar caso" at bounding box center [164, 521] width 92 height 30
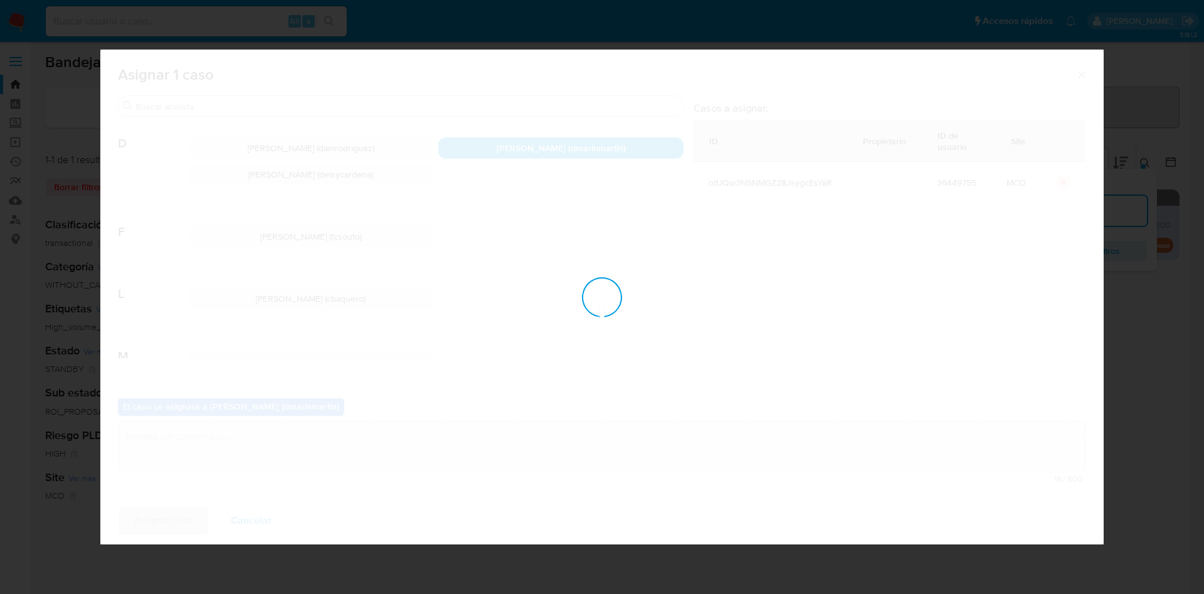
checkbox input "false"
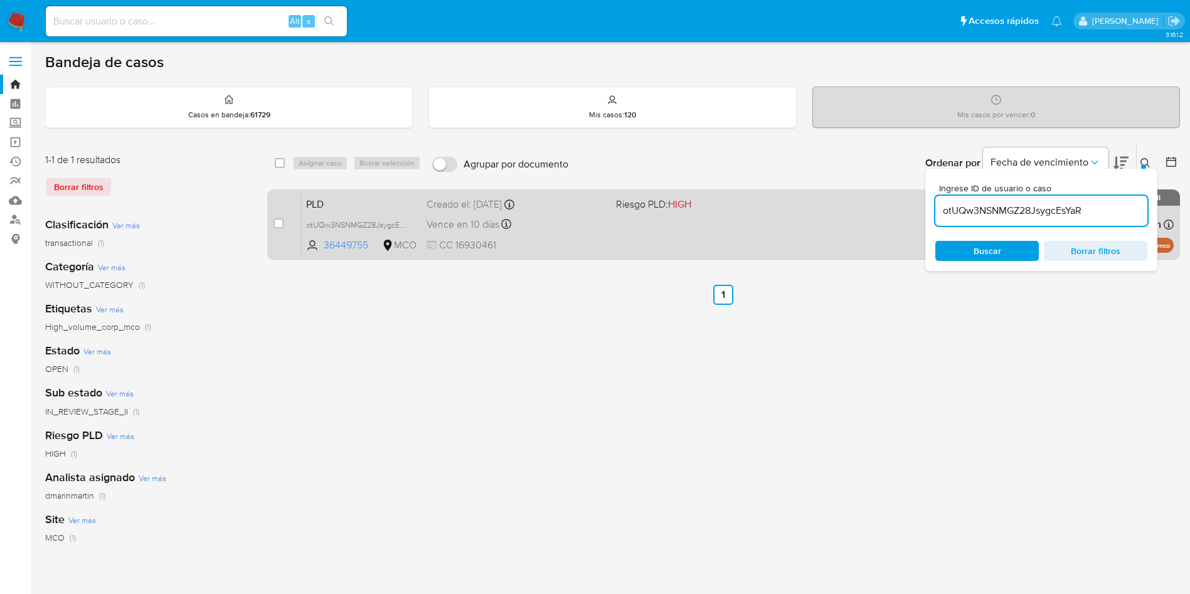
click at [582, 232] on div "PLD otUQw3NSNMGZ28JsygcEsYaR 36449755 MCO Riesgo PLD: HIGH Creado el: 12/07/202…" at bounding box center [737, 224] width 872 height 63
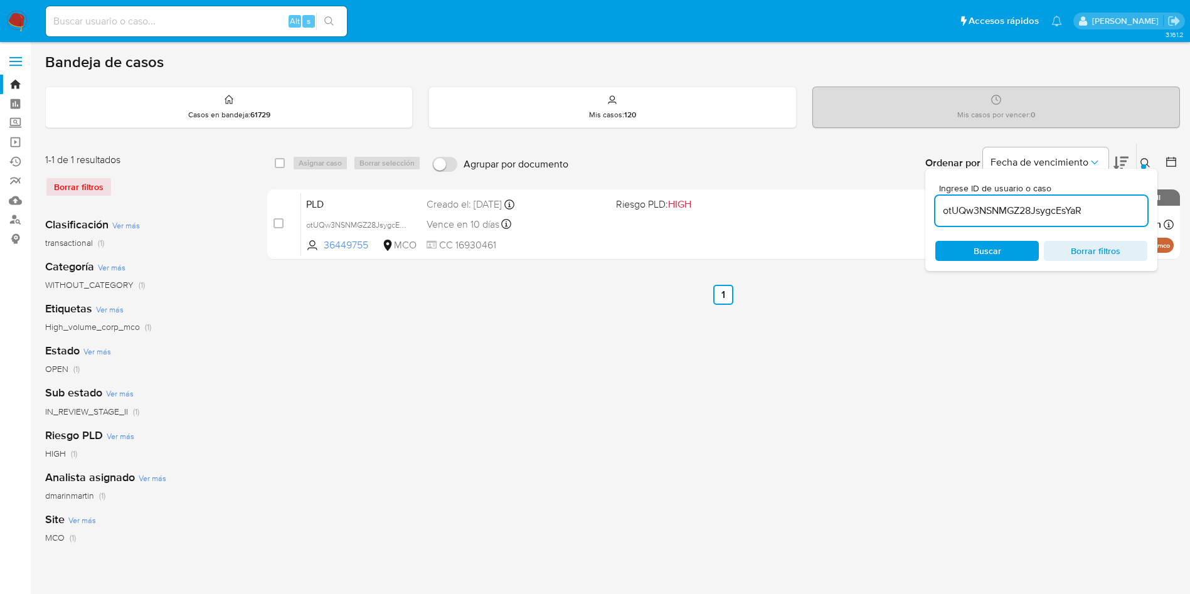
click at [1034, 203] on input "otUQw3NSNMGZ28JsygcEsYaR" at bounding box center [1041, 211] width 212 height 16
drag, startPoint x: 1034, startPoint y: 203, endPoint x: 1041, endPoint y: 220, distance: 18.1
click at [1034, 204] on input "otUQw3NSNMGZ28JsygcEsYaR" at bounding box center [1041, 211] width 212 height 16
paste input "pVtVf3B9Tc7AG4LyduutK9tf"
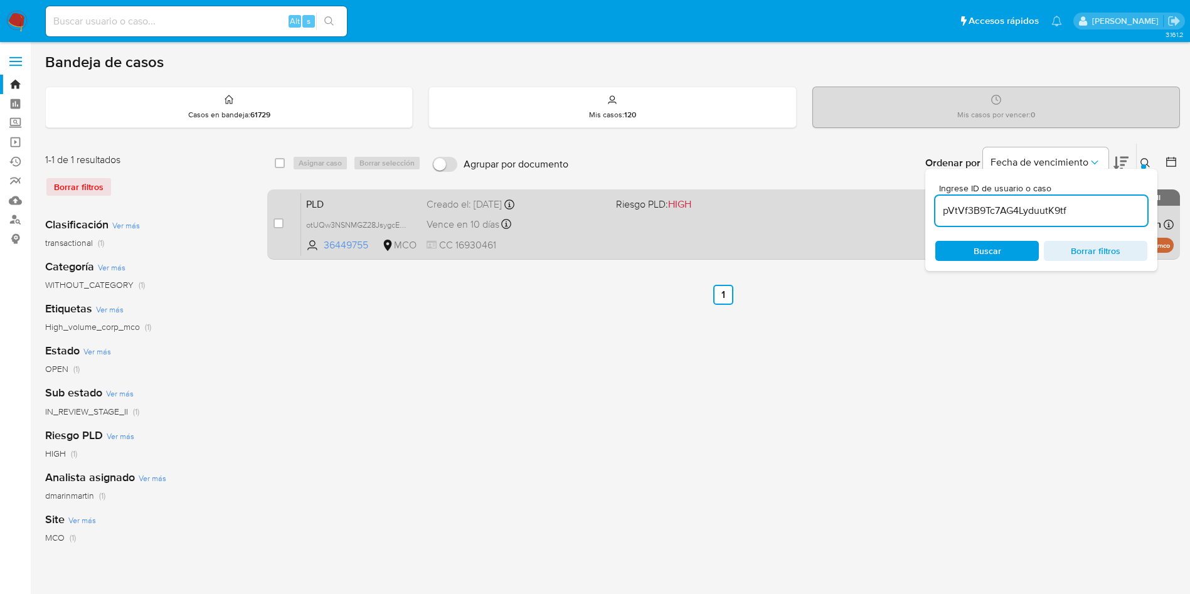
type input "pVtVf3B9Tc7AG4LyduutK9tf"
click at [281, 220] on input "checkbox" at bounding box center [278, 223] width 10 height 10
checkbox input "true"
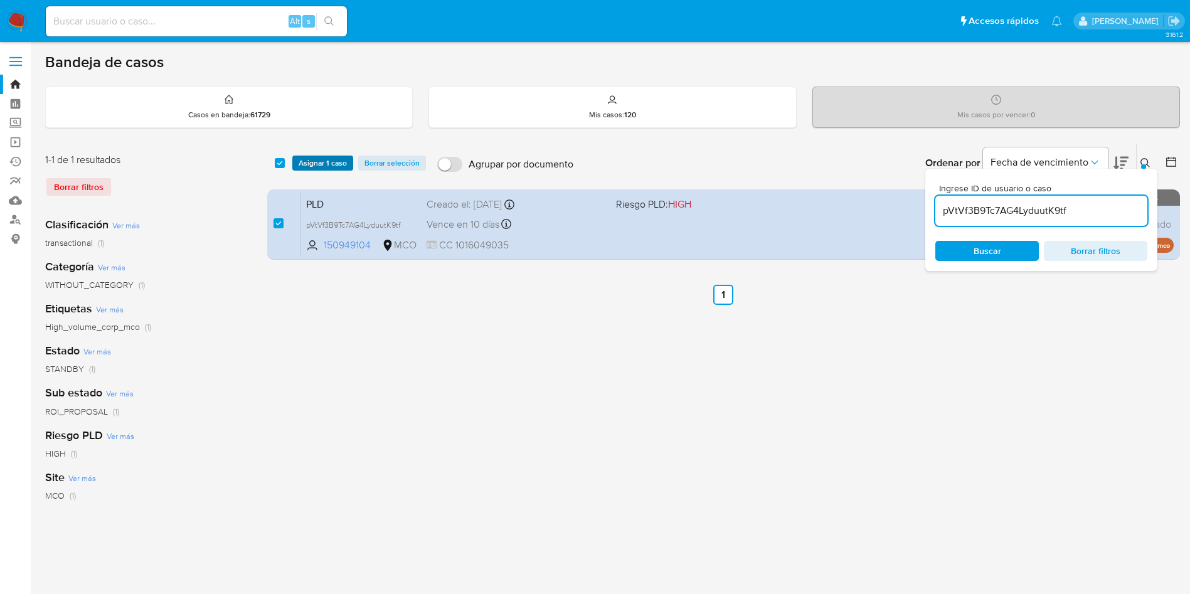
click at [315, 164] on span "Asignar 1 caso" at bounding box center [323, 163] width 48 height 13
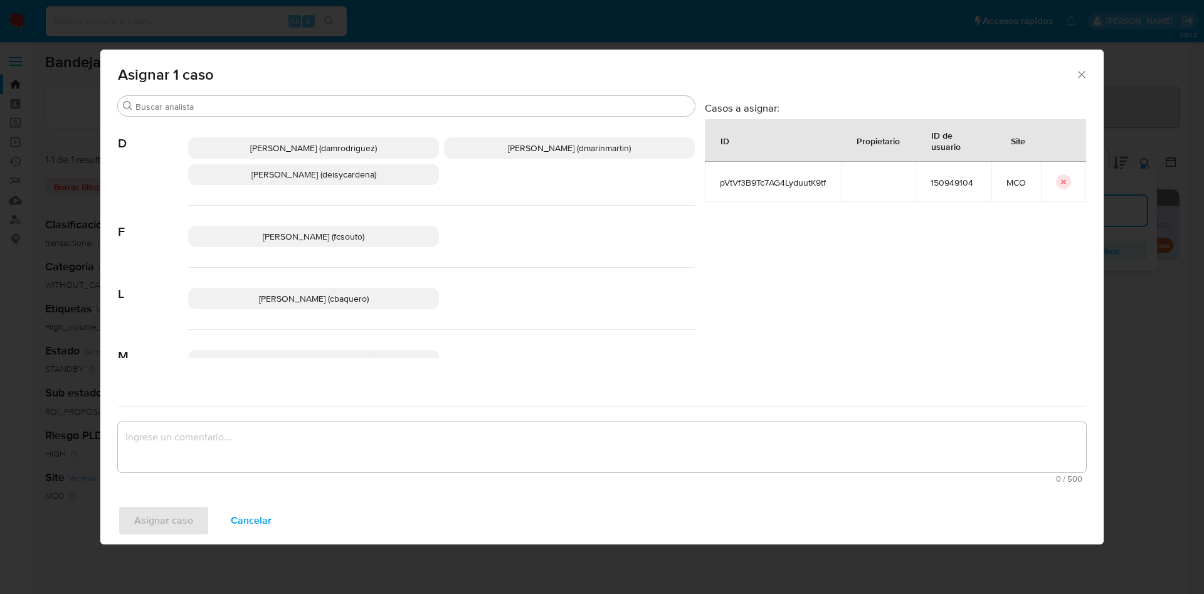
drag, startPoint x: 519, startPoint y: 144, endPoint x: 521, endPoint y: 152, distance: 8.9
click at [519, 146] on span "David Esteban Marin Martinez (dmarinmartin)" at bounding box center [569, 148] width 123 height 13
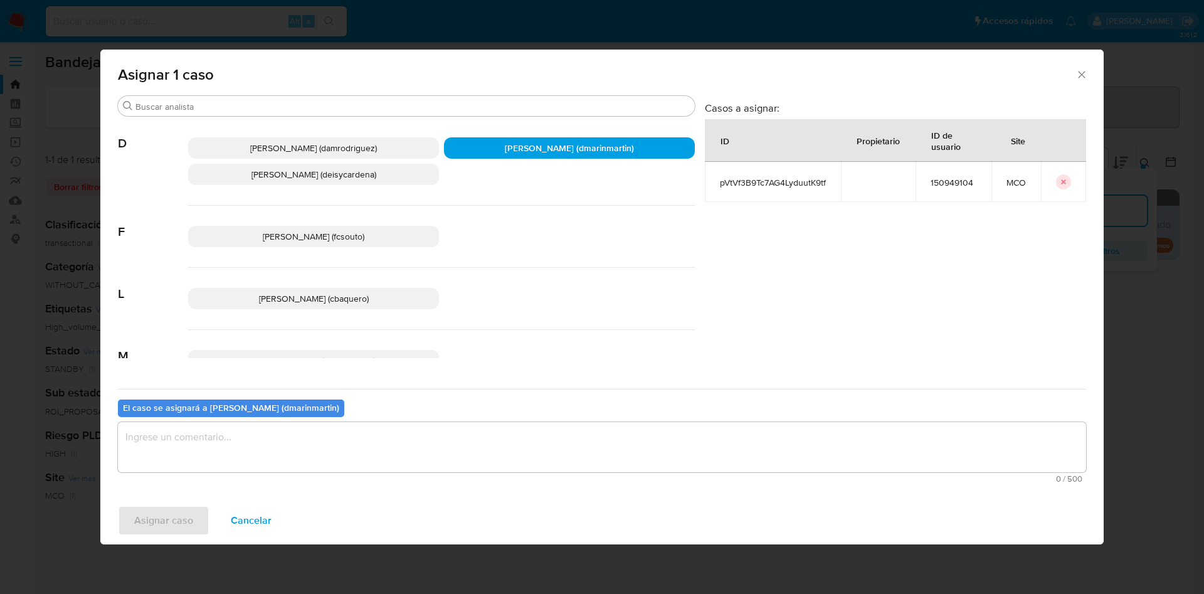
click at [579, 456] on textarea "assign-modal" at bounding box center [602, 447] width 968 height 50
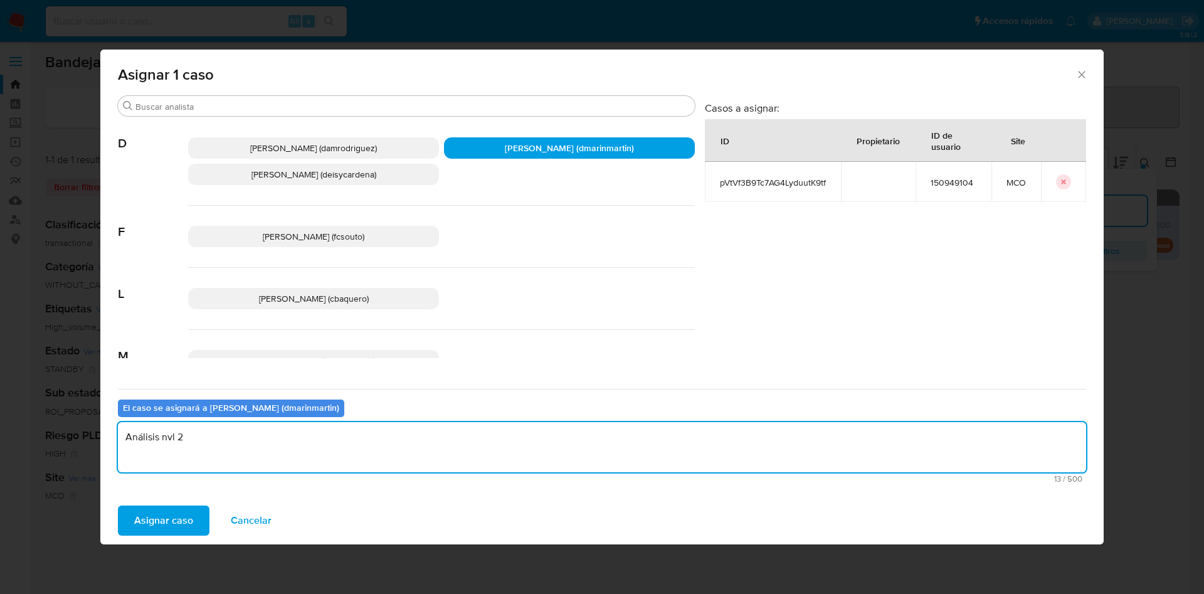
type textarea "Análisis nvl 2"
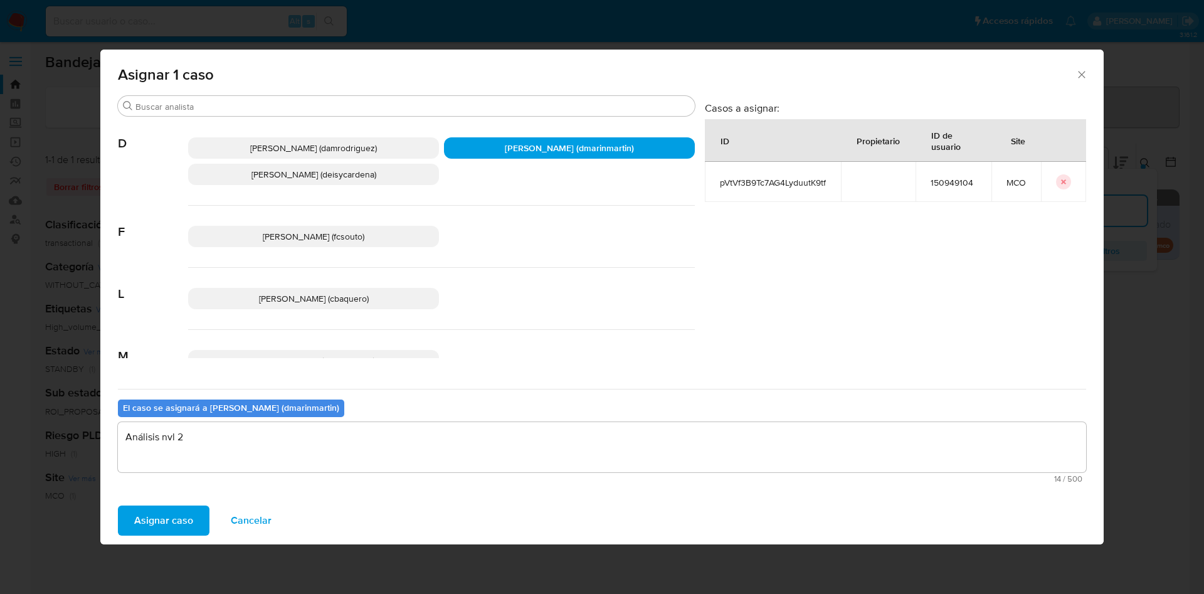
click at [118, 506] on button "Asignar caso" at bounding box center [164, 521] width 92 height 30
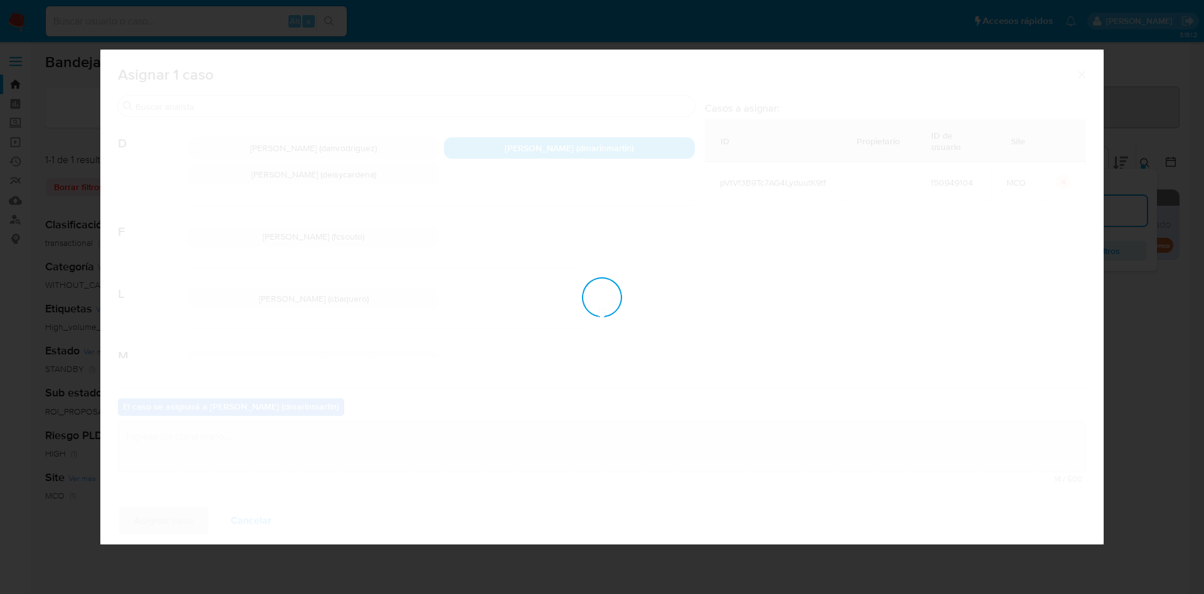
checkbox input "false"
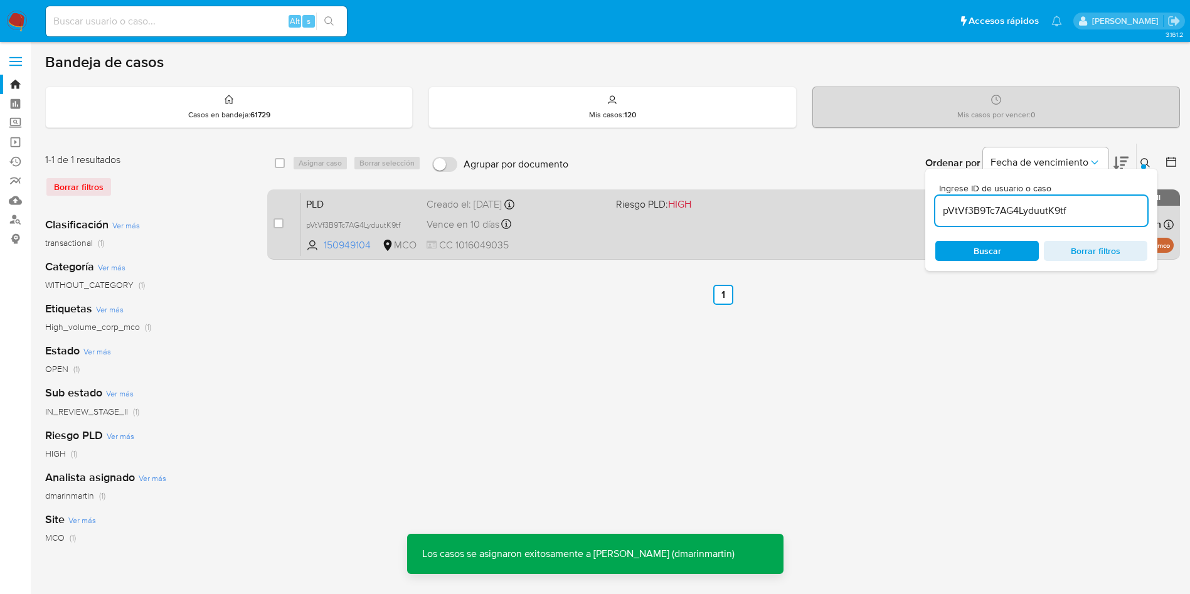
click at [515, 214] on div "PLD pVtVf3B9Tc7AG4LyduutK9tf 150949104 MCO Riesgo PLD: HIGH Creado el: 12/07/20…" at bounding box center [737, 224] width 872 height 63
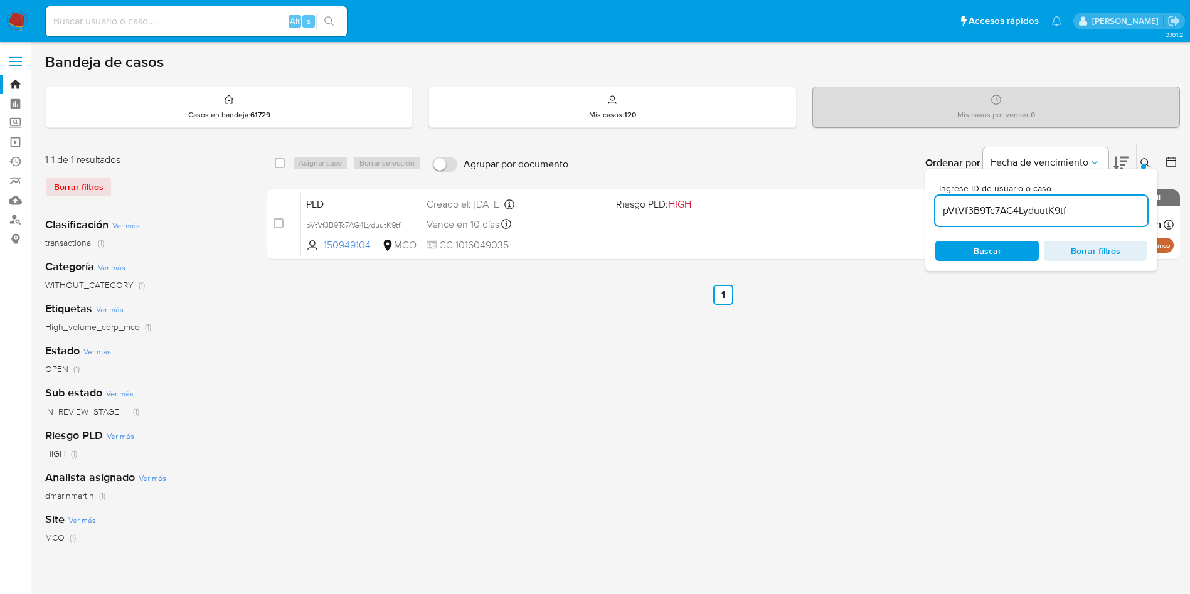
click at [1007, 201] on div "pVtVf3B9Tc7AG4LyduutK9tf" at bounding box center [1041, 211] width 212 height 30
click at [1004, 211] on input "pVtVf3B9Tc7AG4LyduutK9tf" at bounding box center [1041, 211] width 212 height 16
drag, startPoint x: 1004, startPoint y: 211, endPoint x: 999, endPoint y: 201, distance: 11.2
click at [1003, 208] on input "pVtVf3B9Tc7AG4LyduutK9tf" at bounding box center [1041, 211] width 212 height 16
paste input "dKFMzBiL5XTRHSxpEyL306mU"
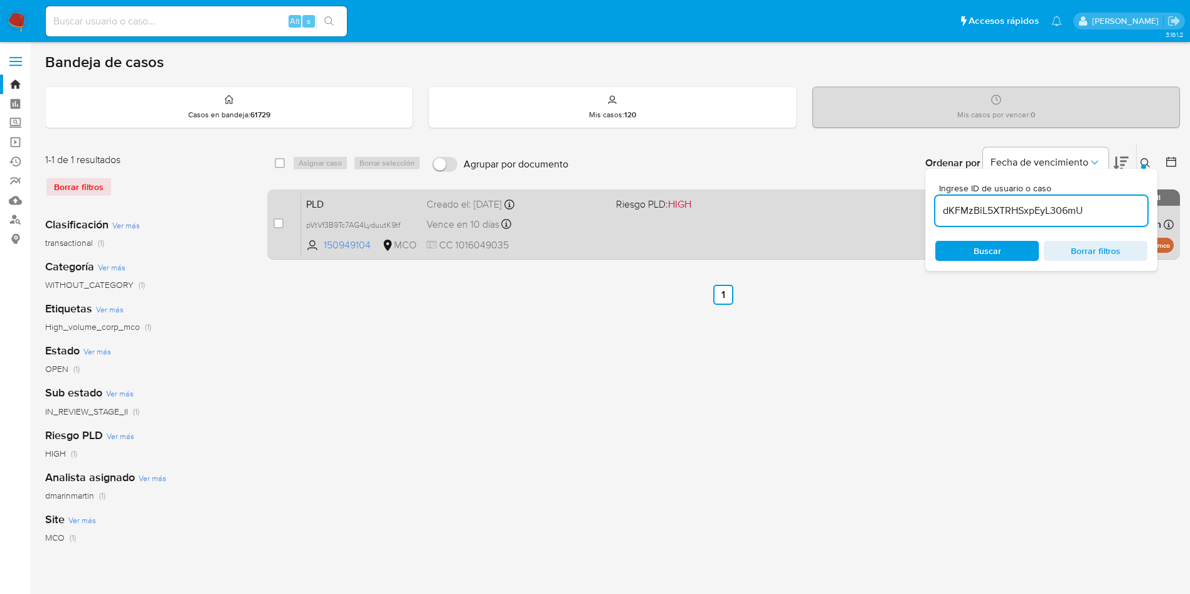
type input "dKFMzBiL5XTRHSxpEyL306mU"
click at [277, 223] on input "checkbox" at bounding box center [278, 223] width 10 height 10
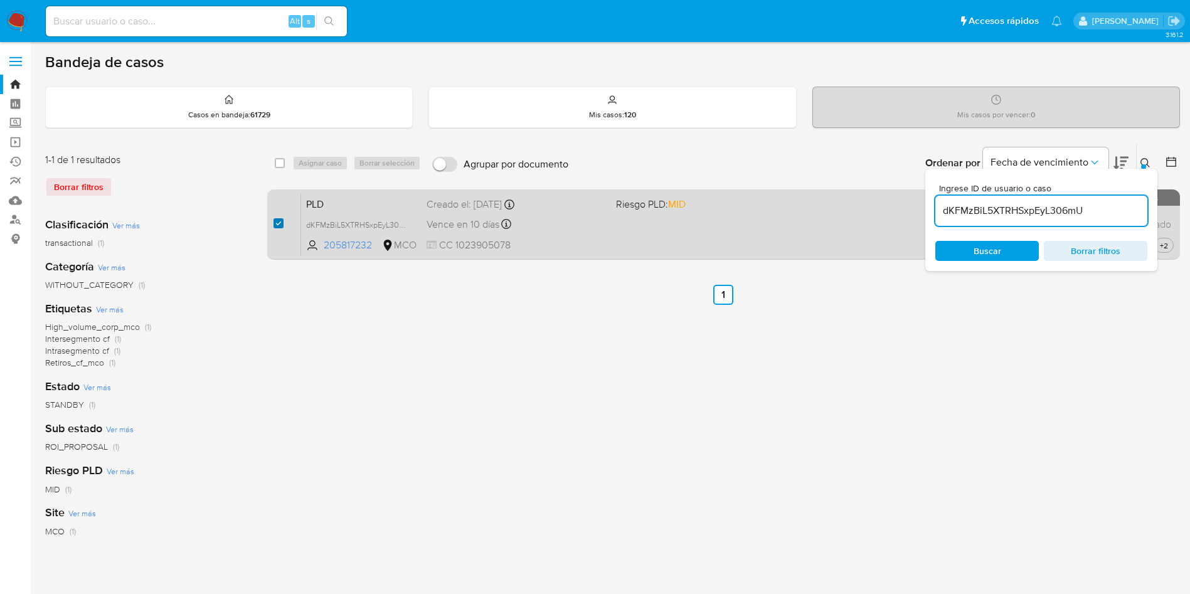
checkbox input "true"
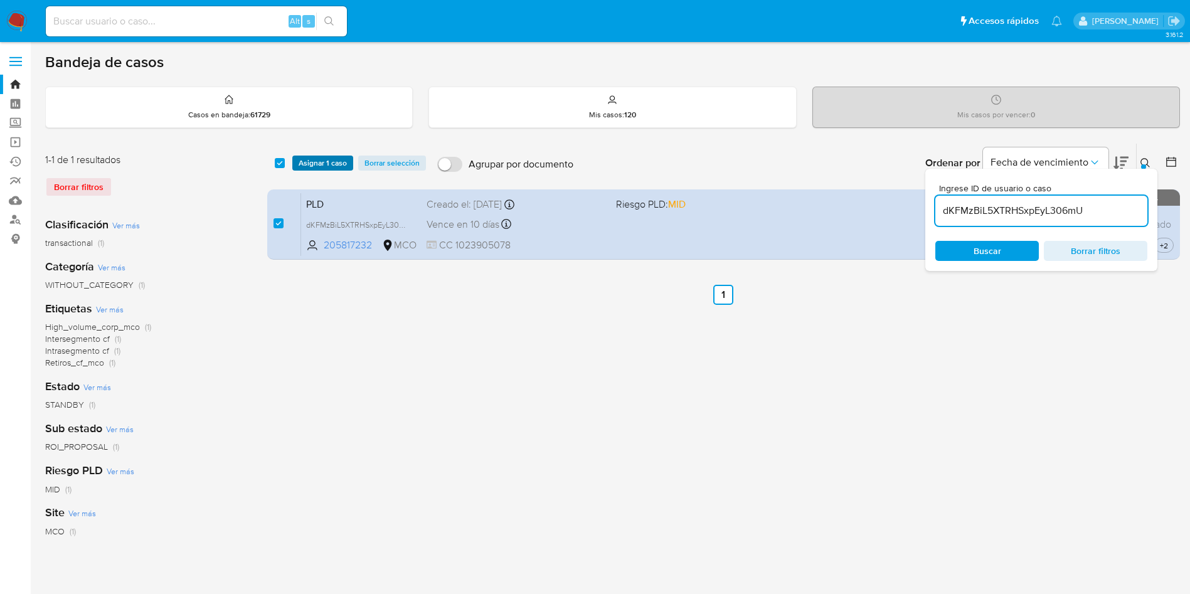
click at [309, 160] on span "Asignar 1 caso" at bounding box center [323, 163] width 48 height 13
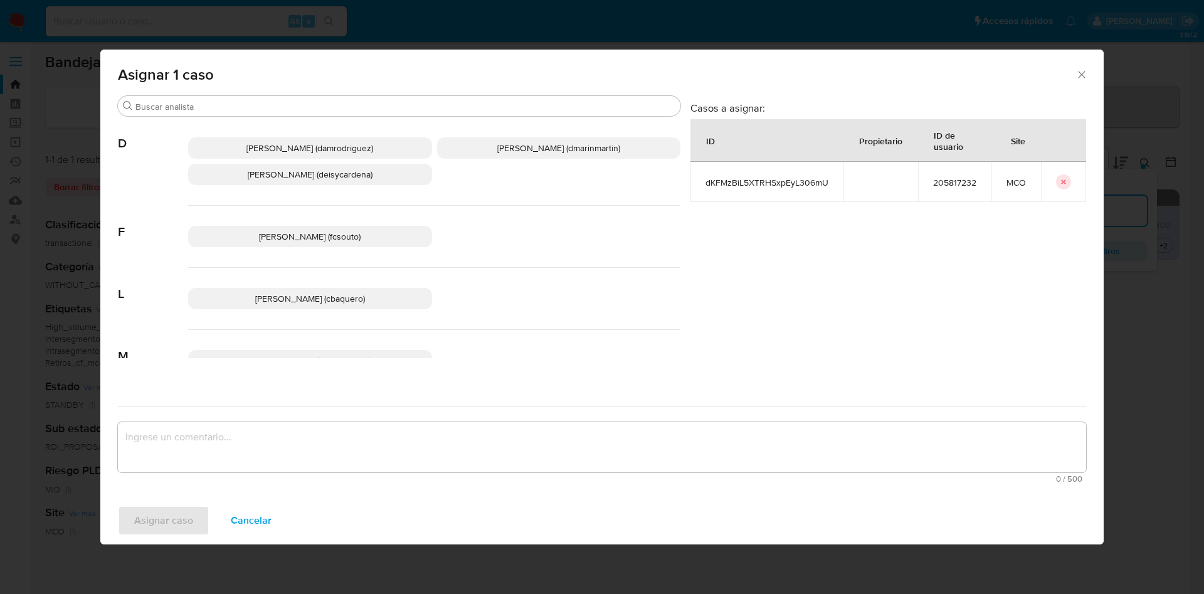
drag, startPoint x: 556, startPoint y: 152, endPoint x: 556, endPoint y: 238, distance: 85.9
click at [556, 152] on span "David Esteban Marin Martinez (dmarinmartin)" at bounding box center [558, 148] width 123 height 13
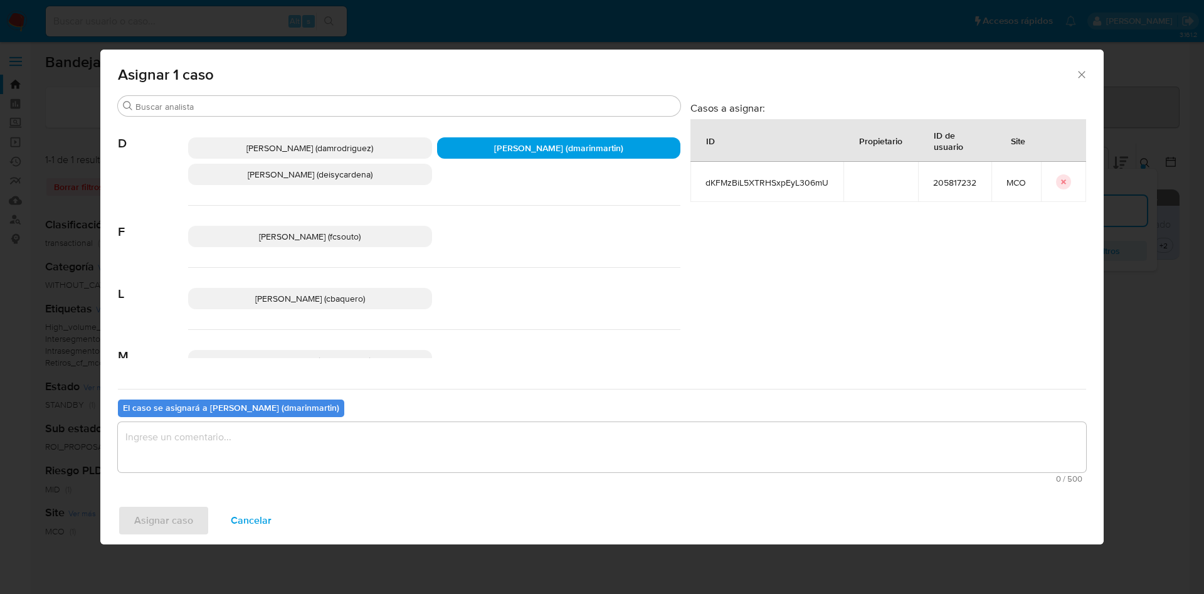
click at [574, 478] on span "0 / 500" at bounding box center [602, 479] width 961 height 8
click at [574, 451] on textarea "assign-modal" at bounding box center [602, 447] width 968 height 50
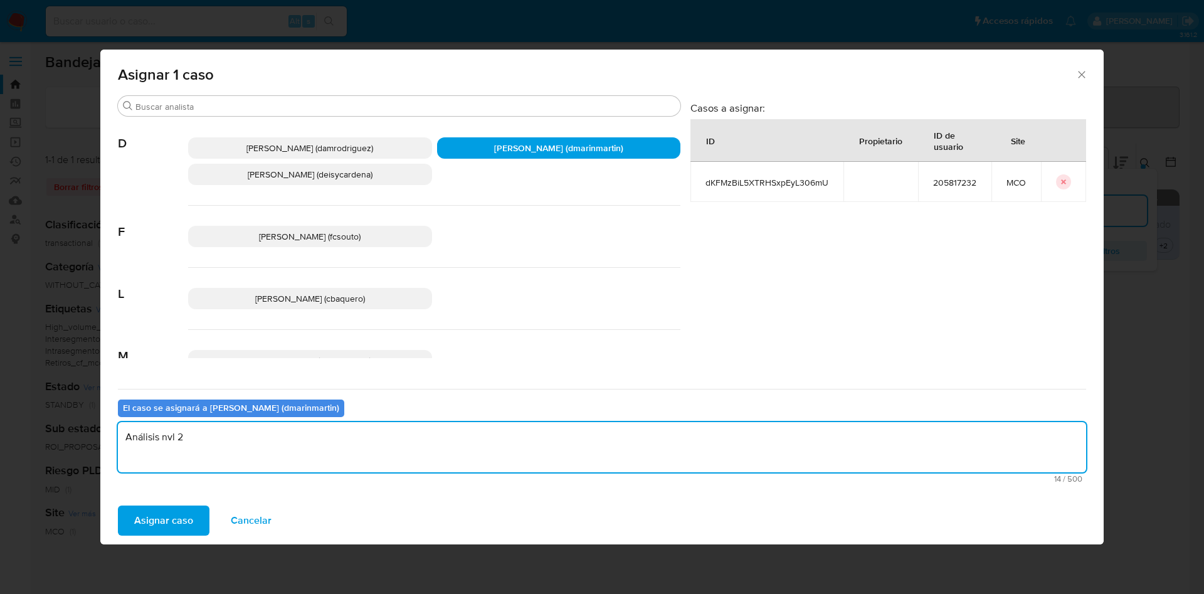
type textarea "Análisis nvl 2"
click at [118, 506] on button "Asignar caso" at bounding box center [164, 521] width 92 height 30
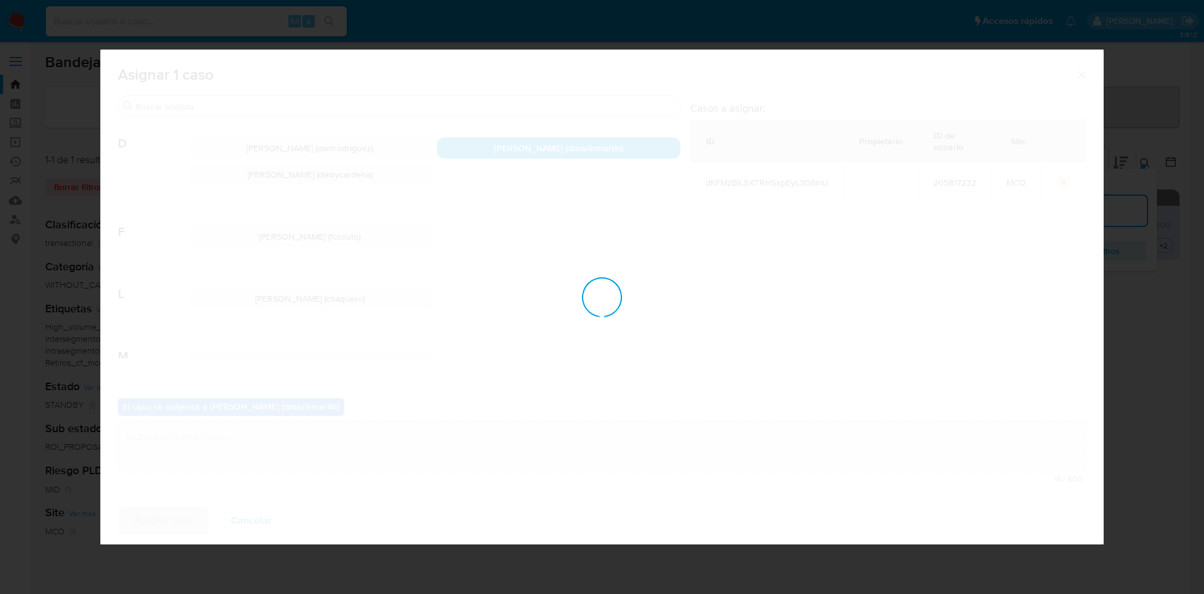
checkbox input "false"
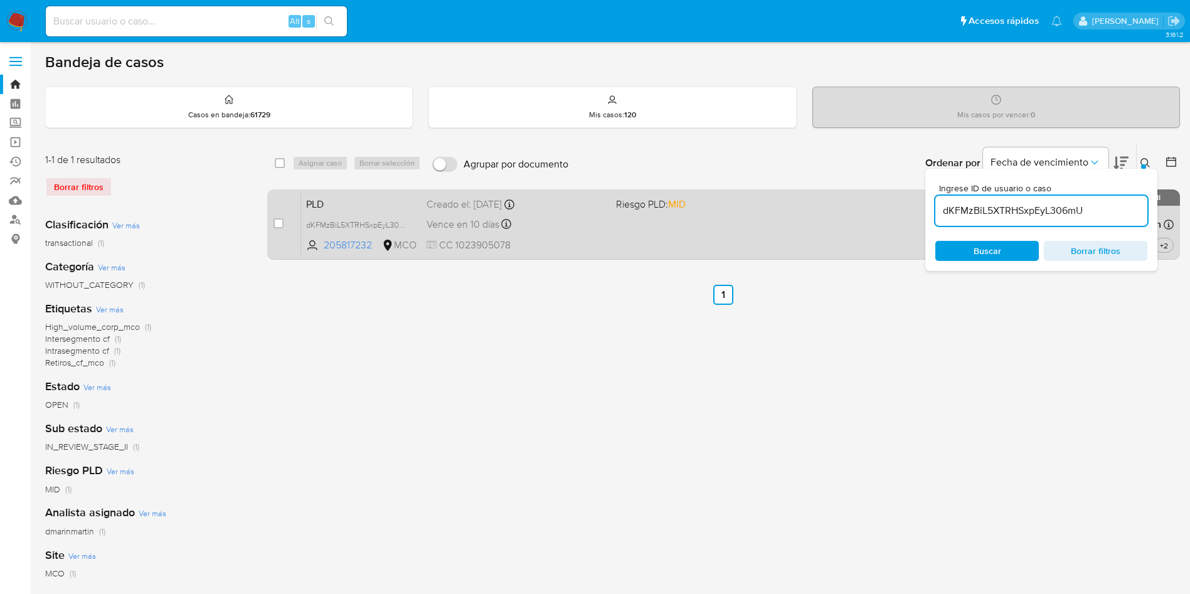
click at [602, 208] on div "Creado el: 12/07/2025 Creado el: 12/07/2025 05:03:19" at bounding box center [516, 205] width 179 height 14
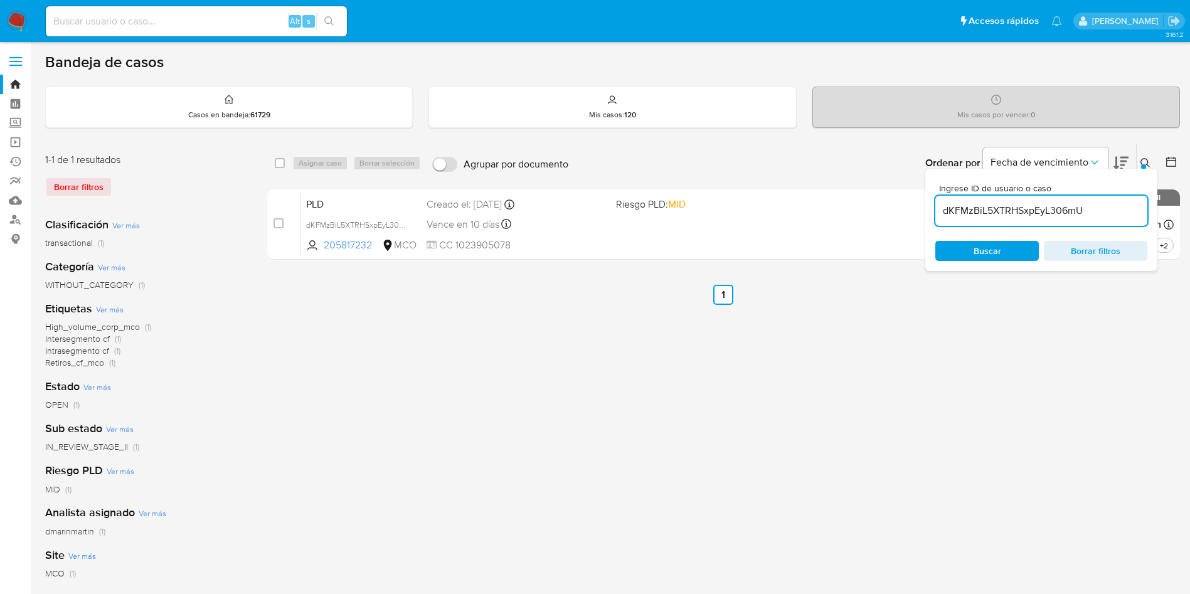
click at [1027, 210] on input "dKFMzBiL5XTRHSxpEyL306mU" at bounding box center [1041, 211] width 212 height 16
drag, startPoint x: 1027, startPoint y: 210, endPoint x: 1036, endPoint y: 211, distance: 8.2
click at [1027, 211] on input "dKFMzBiL5XTRHSxpEyL306mU" at bounding box center [1041, 211] width 212 height 16
paste input "UHncBFROAyTAOshfXj14L1DK"
type input "UHncBFROAyTAOshfXj14L1DK"
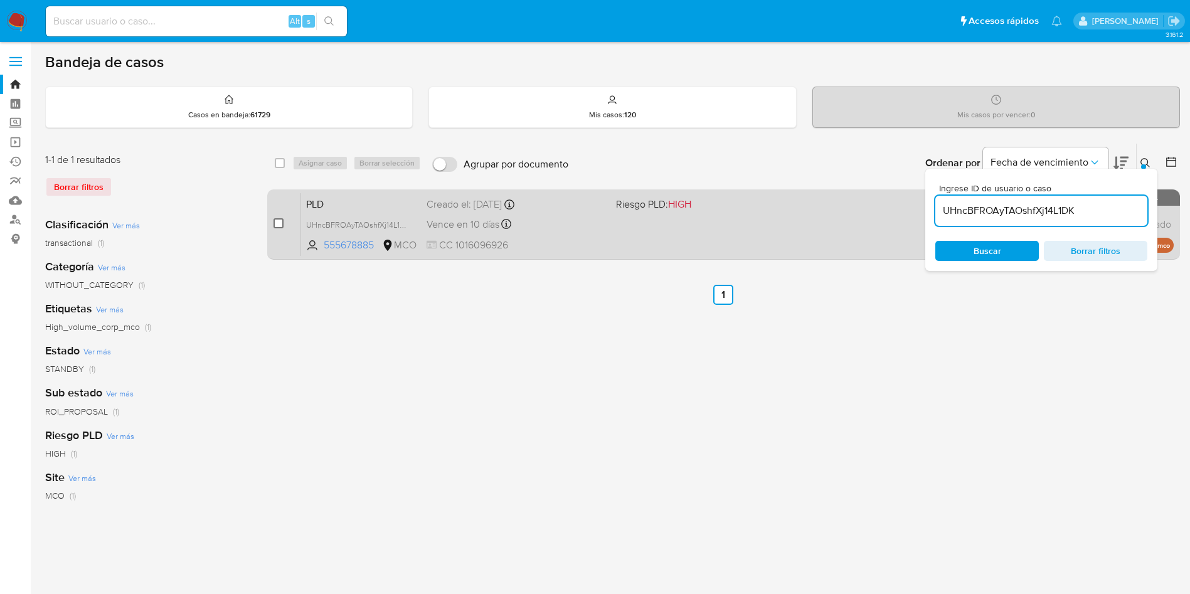
click at [279, 226] on input "checkbox" at bounding box center [278, 223] width 10 height 10
checkbox input "true"
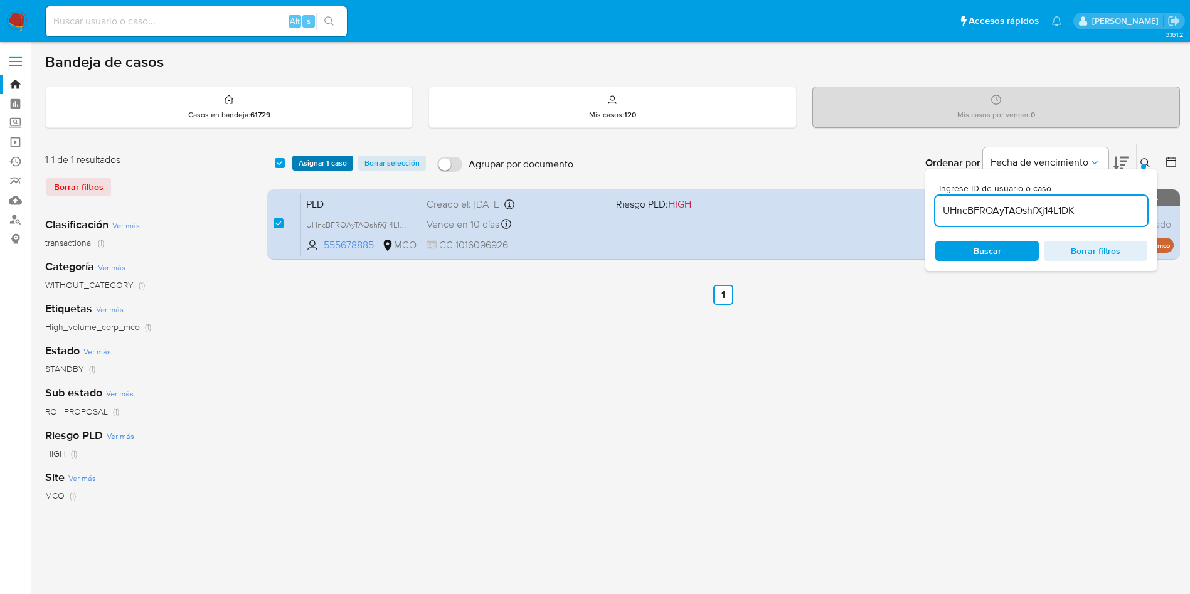
click at [331, 159] on span "Asignar 1 caso" at bounding box center [323, 163] width 48 height 13
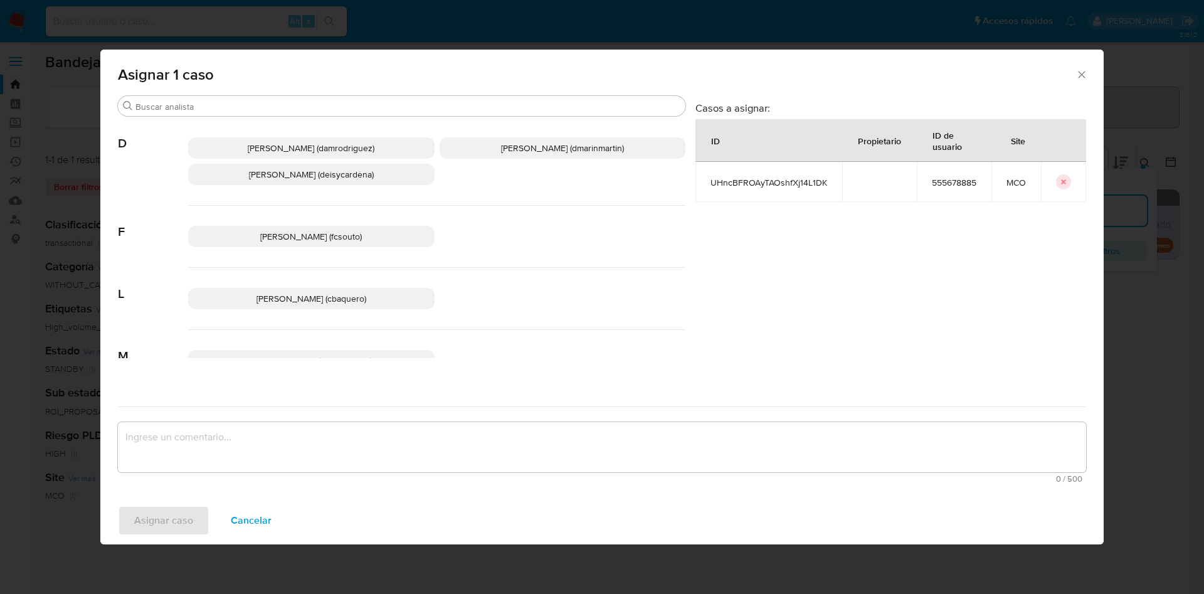
drag, startPoint x: 517, startPoint y: 145, endPoint x: 490, endPoint y: 317, distance: 174.0
click at [517, 149] on span "David Esteban Marin Martinez (dmarinmartin)" at bounding box center [562, 148] width 123 height 13
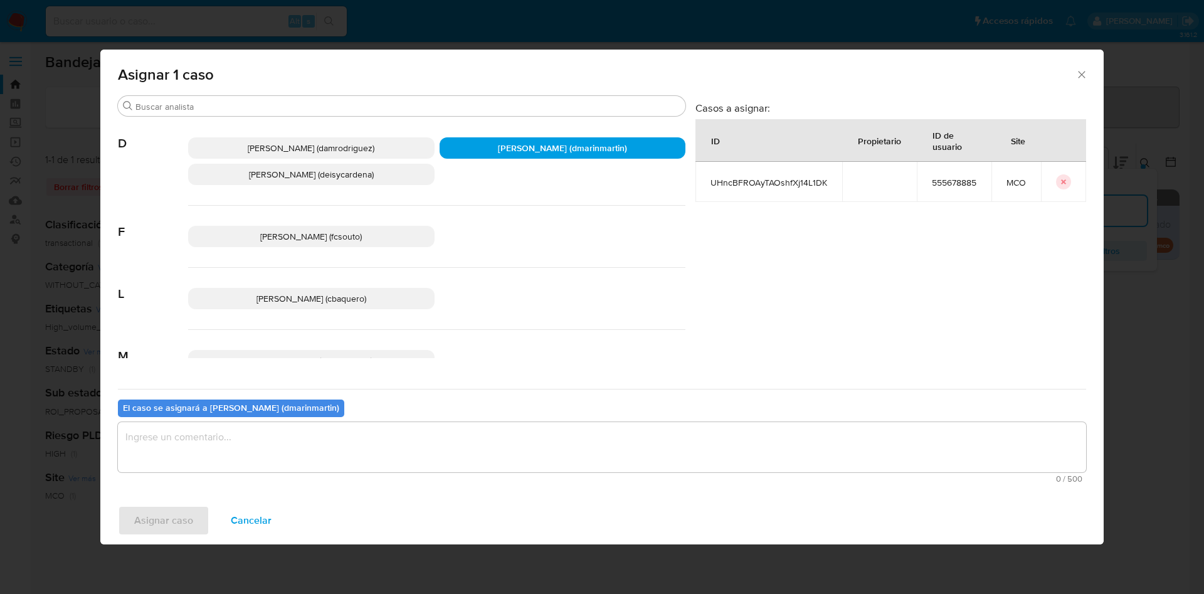
click at [461, 430] on textarea "assign-modal" at bounding box center [602, 447] width 968 height 50
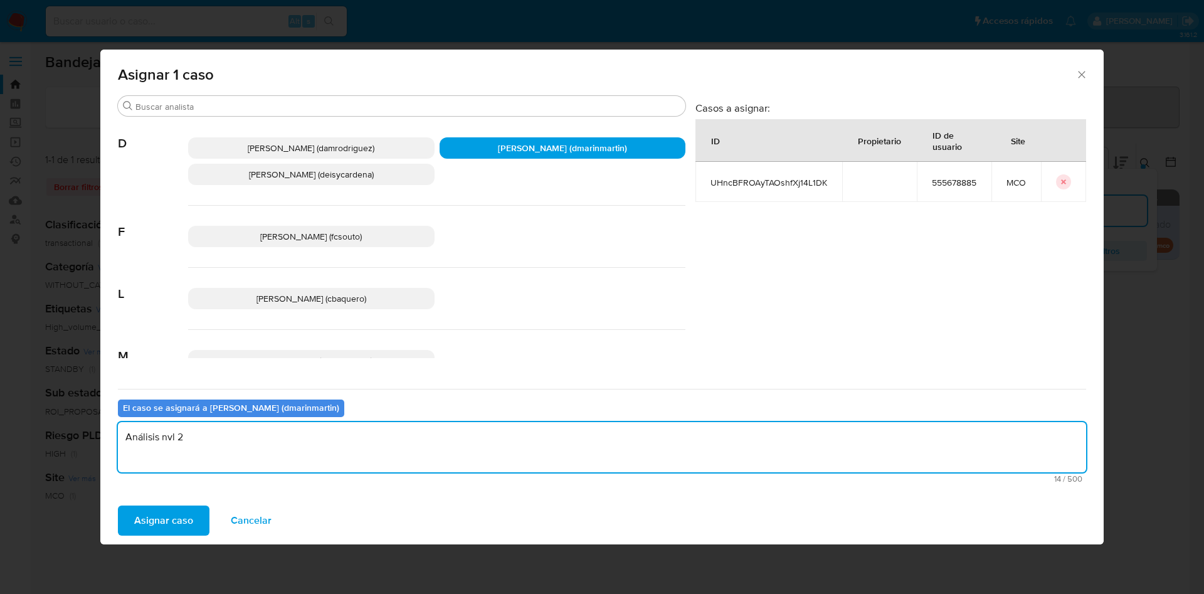
type textarea "Análisis nvl 2"
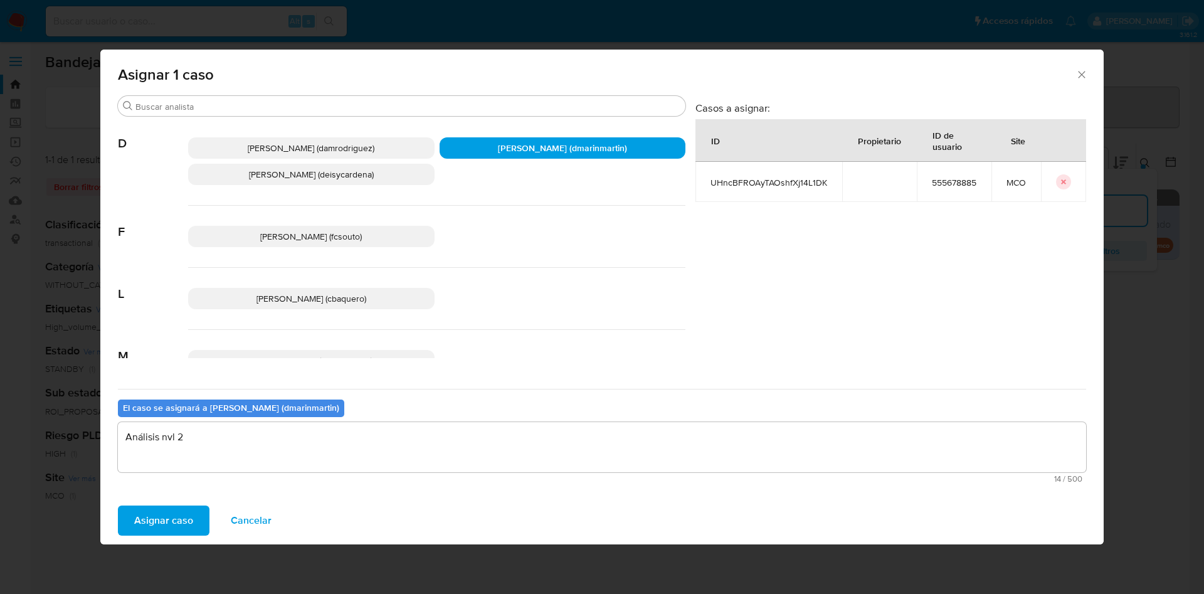
click at [118, 506] on button "Asignar caso" at bounding box center [164, 521] width 92 height 30
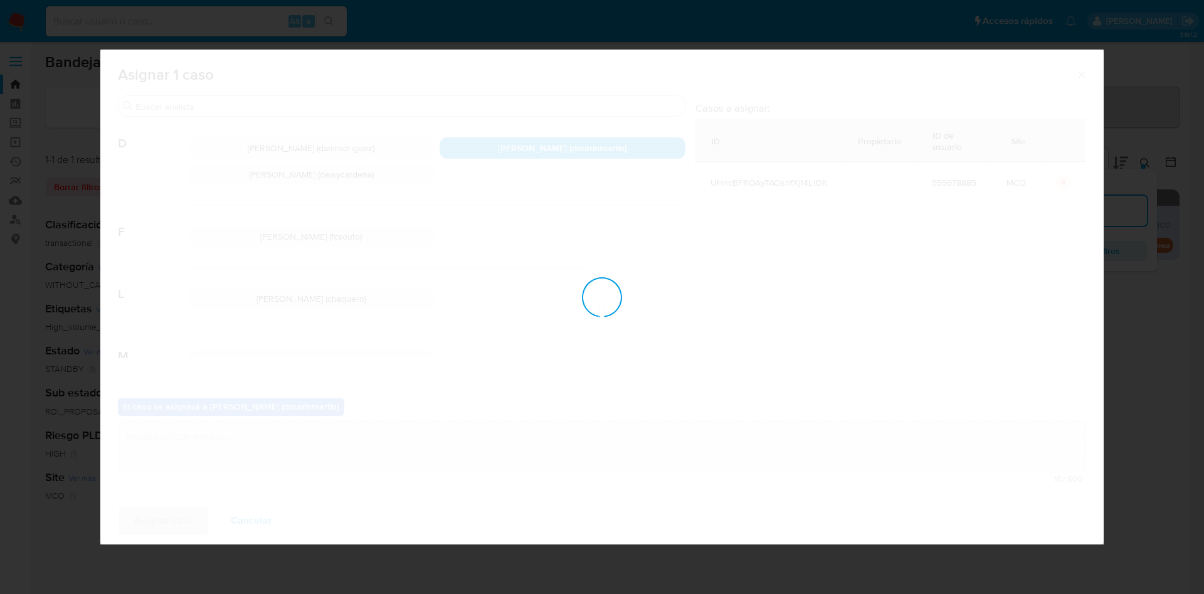
checkbox input "false"
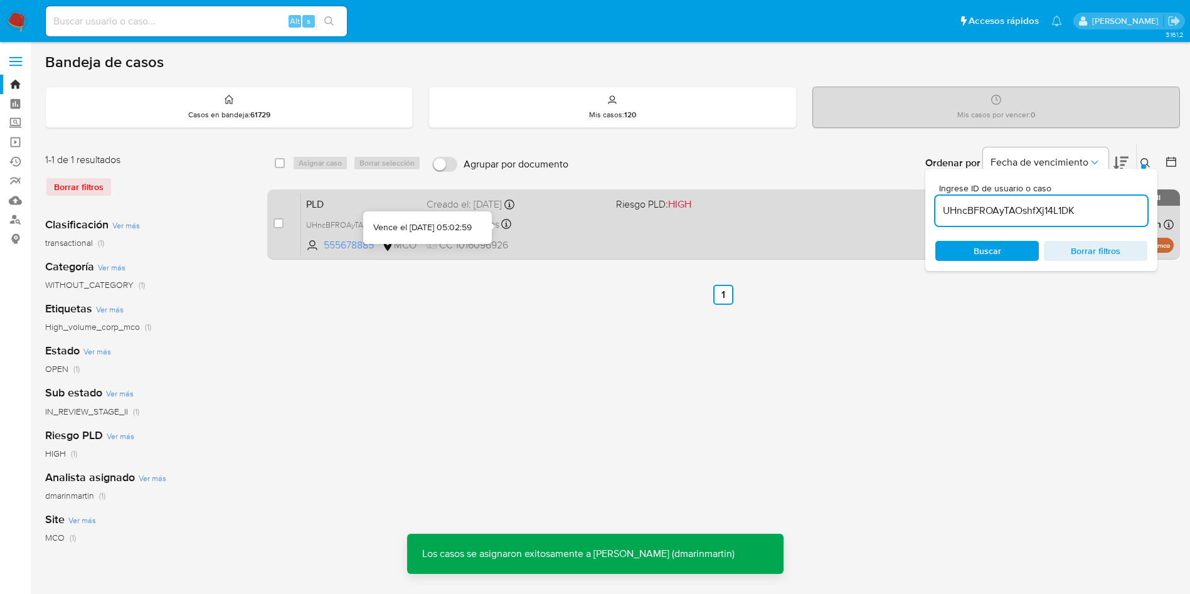
click at [541, 221] on div "Vence en 10 días Vence el 10/10/2025 05:02:59" at bounding box center [516, 224] width 179 height 17
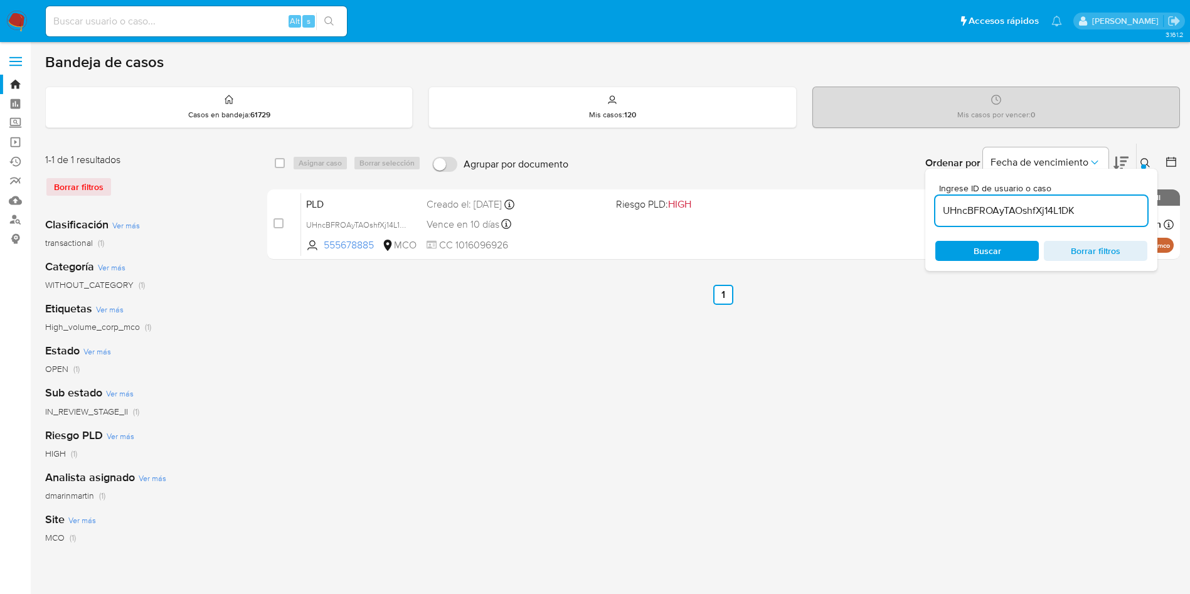
click at [1007, 213] on input "UHncBFROAyTAOshfXj14L1DK" at bounding box center [1041, 211] width 212 height 16
drag, startPoint x: 1007, startPoint y: 213, endPoint x: 1019, endPoint y: 215, distance: 12.7
click at [1011, 213] on input "UHncBFROAyTAOshfXj14L1DK" at bounding box center [1041, 211] width 212 height 16
paste input "VdiJ8PqmJhTaxgYnNW4yAstW"
type input "VdiJ8PqmJhTaxgYnNW4yAstW"
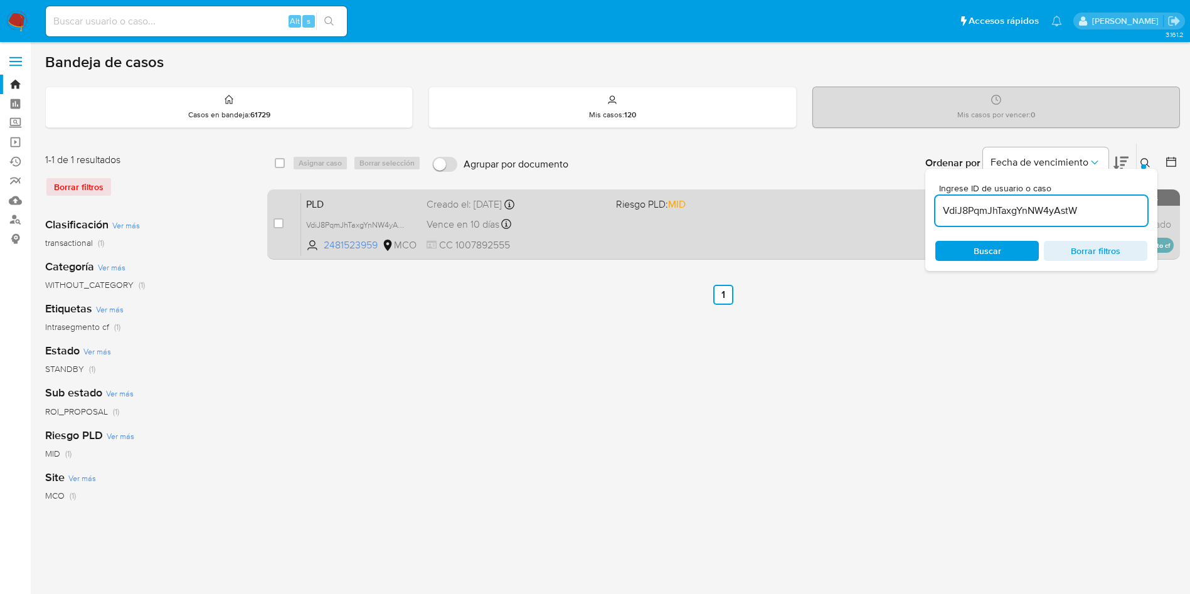
drag, startPoint x: 278, startPoint y: 223, endPoint x: 306, endPoint y: 193, distance: 40.8
click at [284, 219] on div "case-item-checkbox No es posible asignar el caso" at bounding box center [287, 224] width 28 height 63
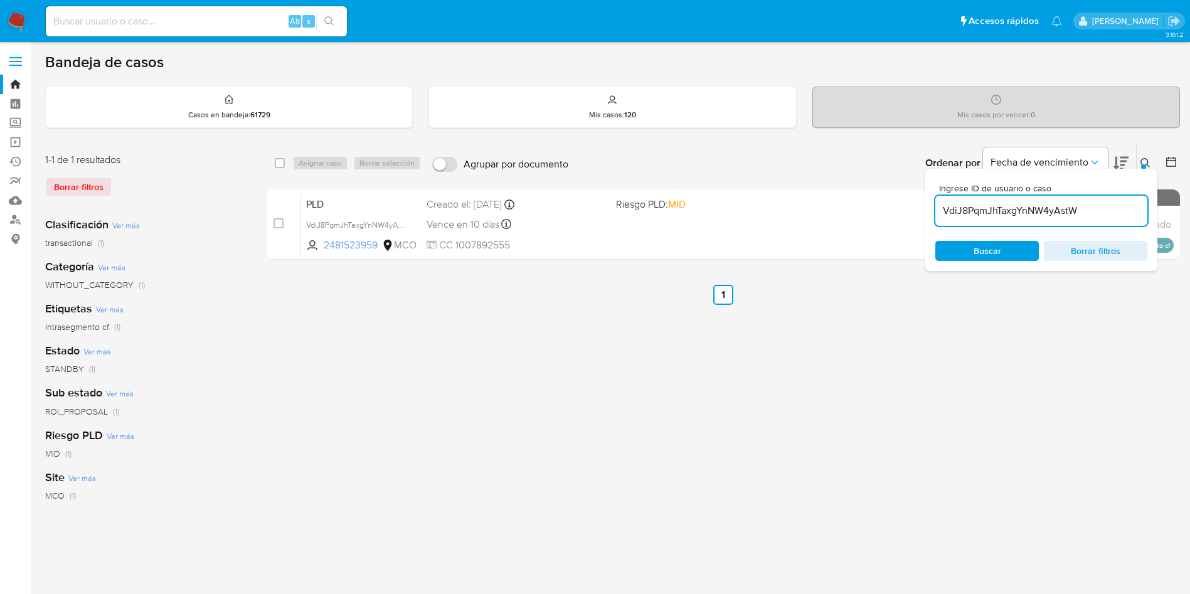
click at [321, 164] on div "Asignar caso Borrar selección" at bounding box center [359, 163] width 134 height 15
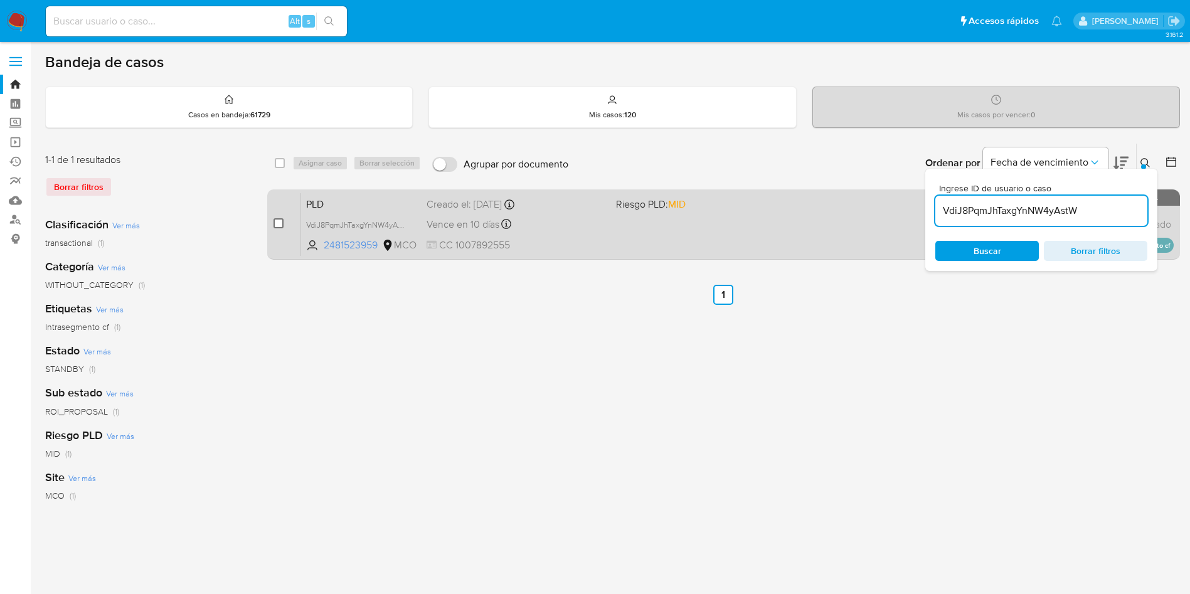
drag, startPoint x: 278, startPoint y: 223, endPoint x: 314, endPoint y: 176, distance: 58.7
click at [279, 223] on input "checkbox" at bounding box center [278, 223] width 10 height 10
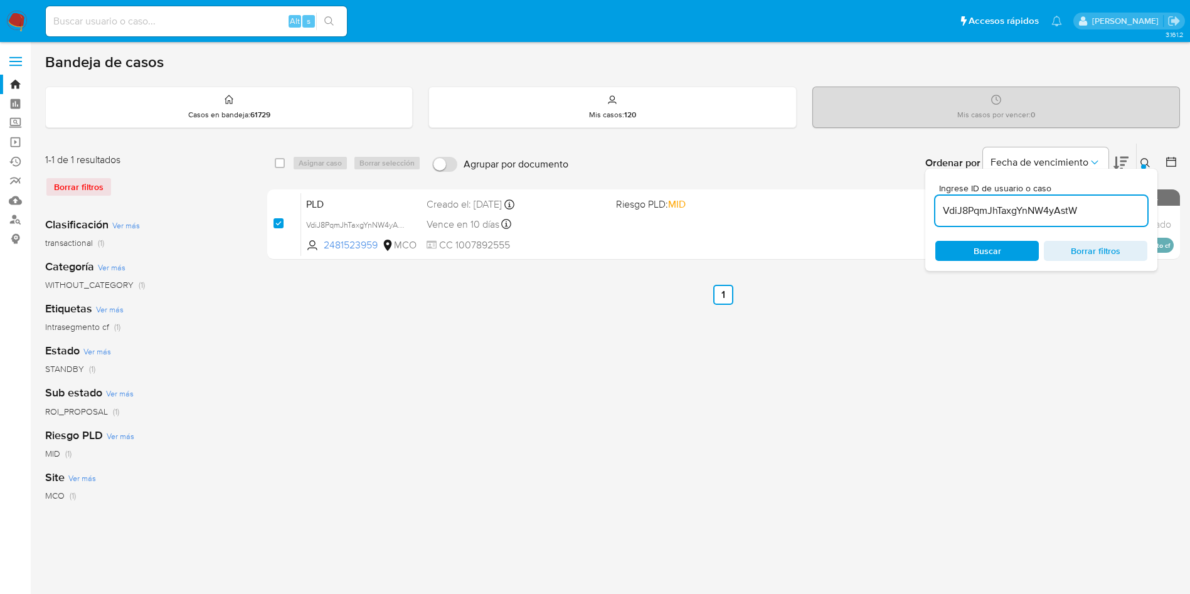
checkbox input "true"
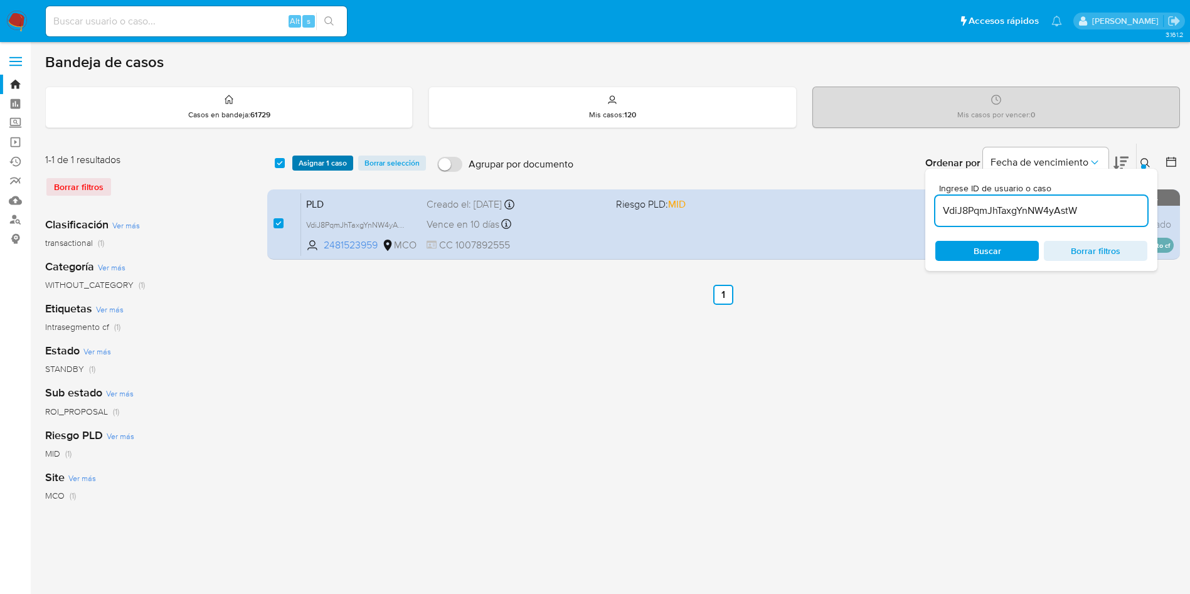
click at [319, 166] on span "Asignar 1 caso" at bounding box center [323, 163] width 48 height 13
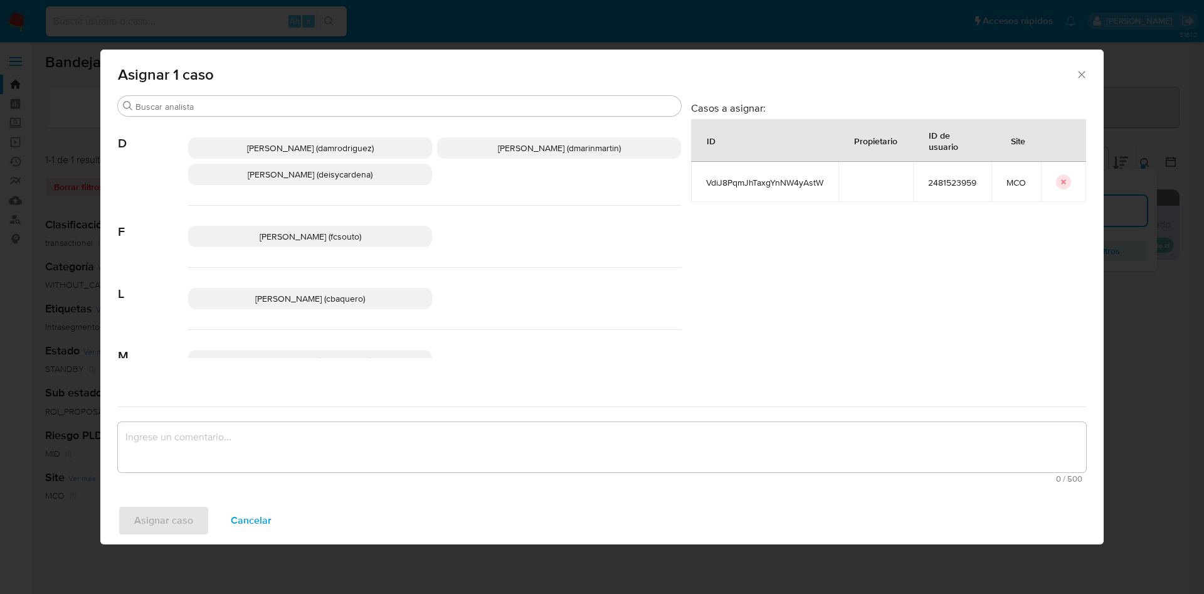
drag, startPoint x: 459, startPoint y: 152, endPoint x: 489, endPoint y: 319, distance: 169.4
click at [460, 153] on p "David Esteban Marin Martinez (dmarinmartin)" at bounding box center [559, 147] width 244 height 21
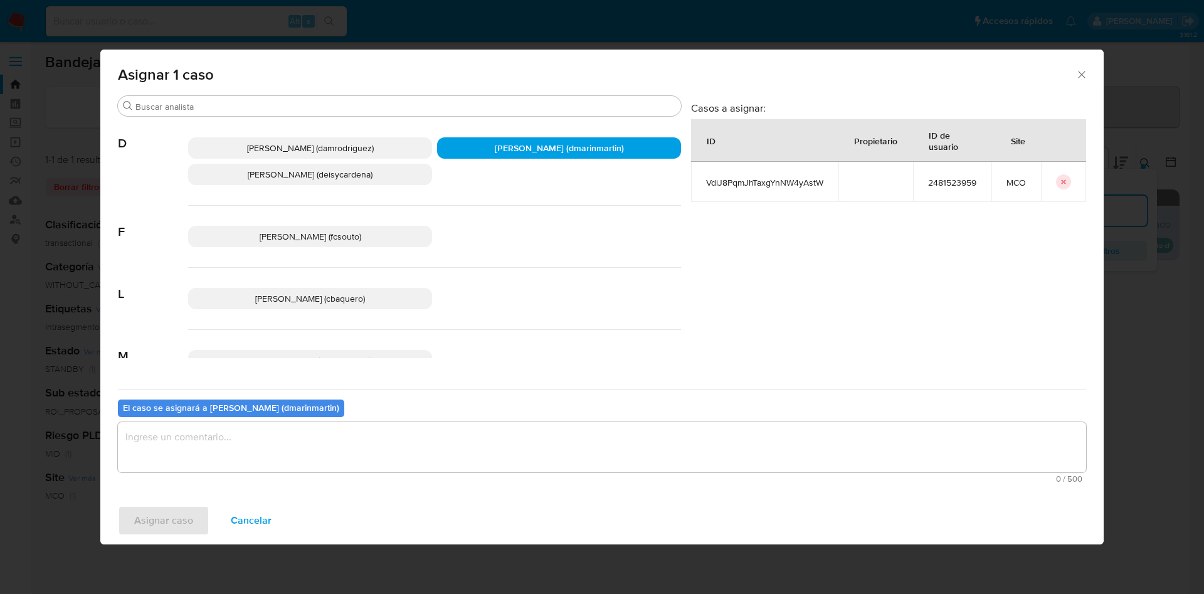
drag, startPoint x: 447, startPoint y: 484, endPoint x: 464, endPoint y: 452, distance: 37.0
click at [448, 479] on div "El caso se asignará a David Esteban Marin Martinez (dmarinmartin) 0 / 500 500 c…" at bounding box center [602, 438] width 968 height 99
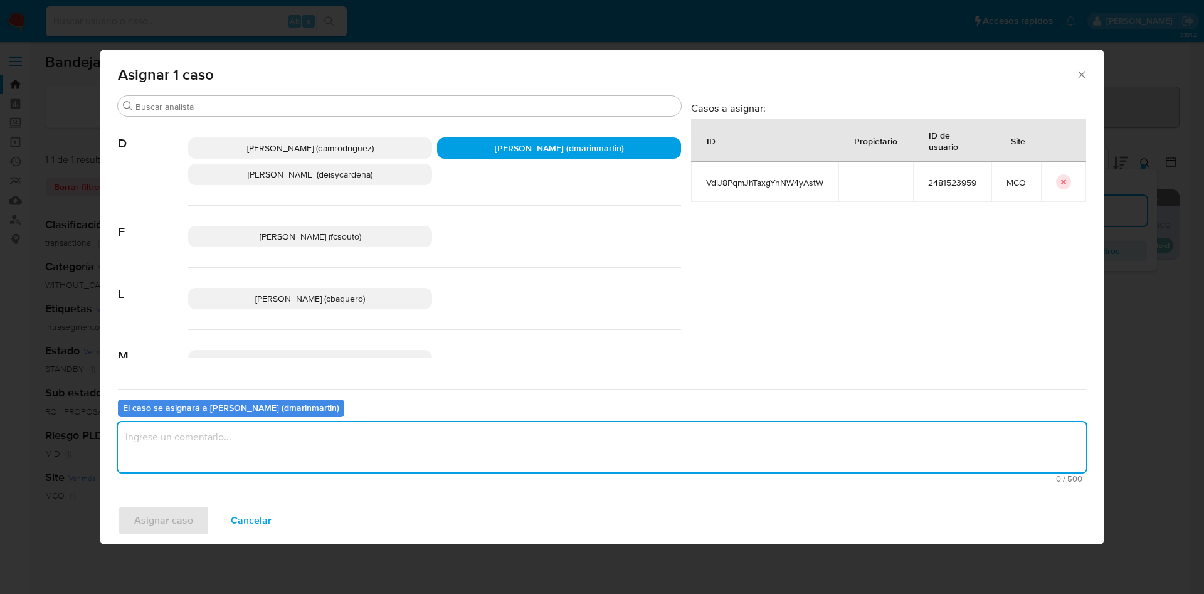
click at [467, 447] on textarea "assign-modal" at bounding box center [602, 447] width 968 height 50
type textarea "Análisis nvl 2"
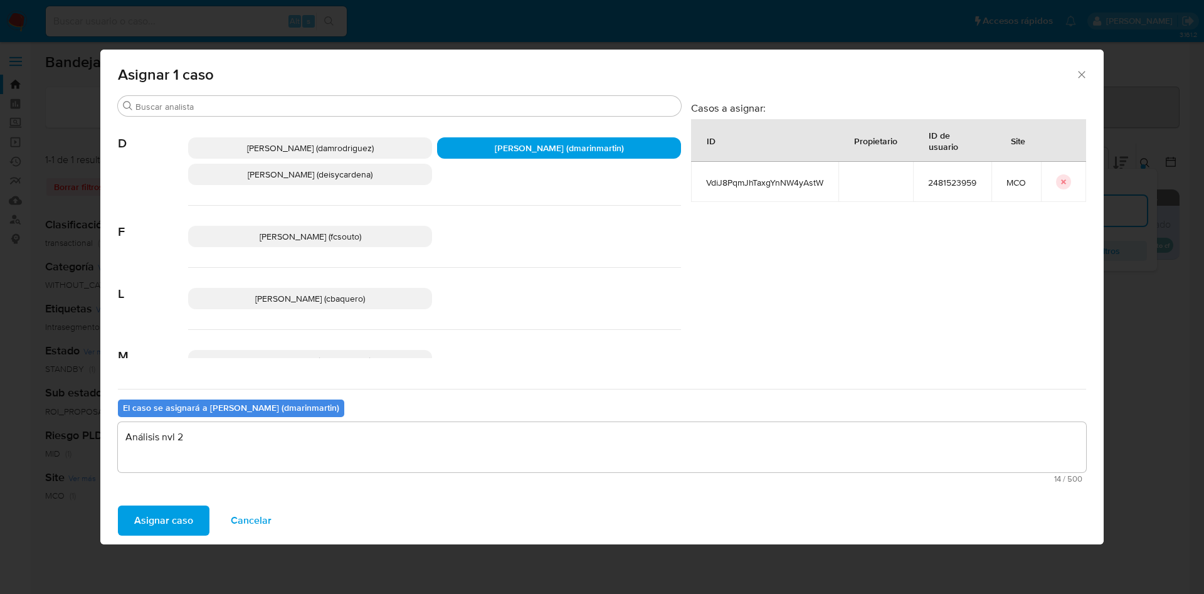
click at [118, 506] on button "Asignar caso" at bounding box center [164, 521] width 92 height 30
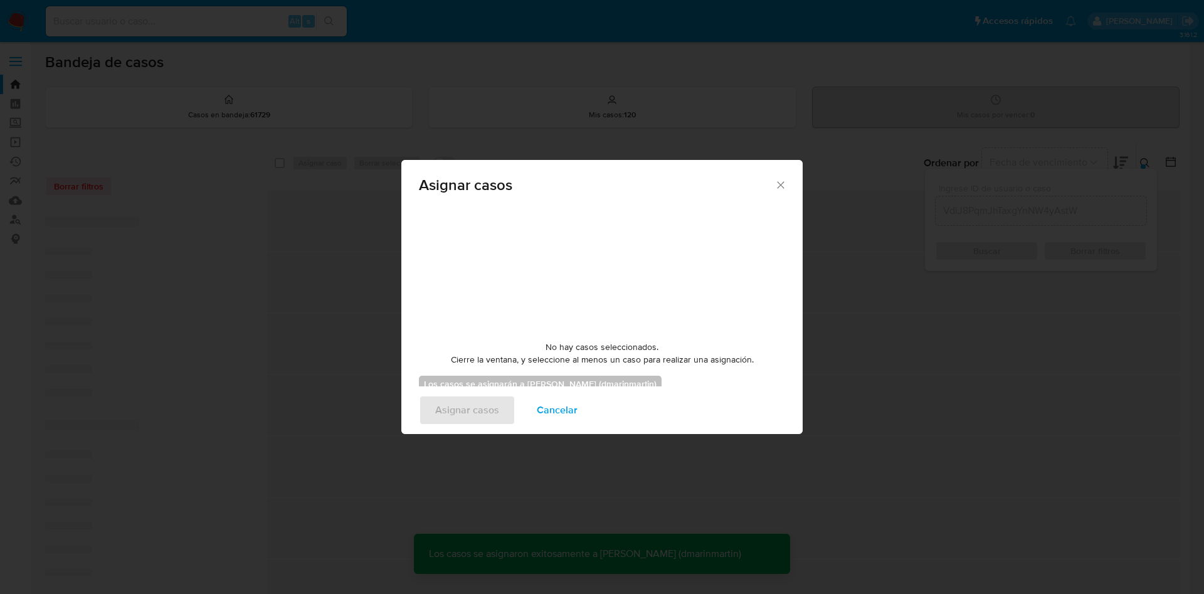
checkbox input "false"
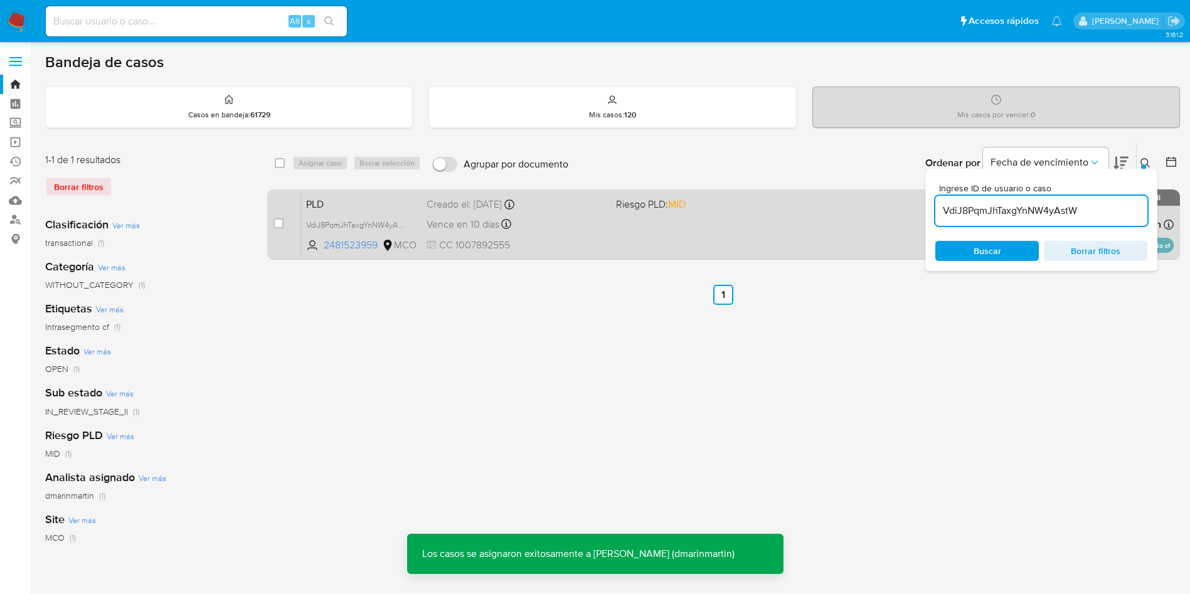
click at [565, 242] on span "CC 1007892555" at bounding box center [516, 245] width 179 height 14
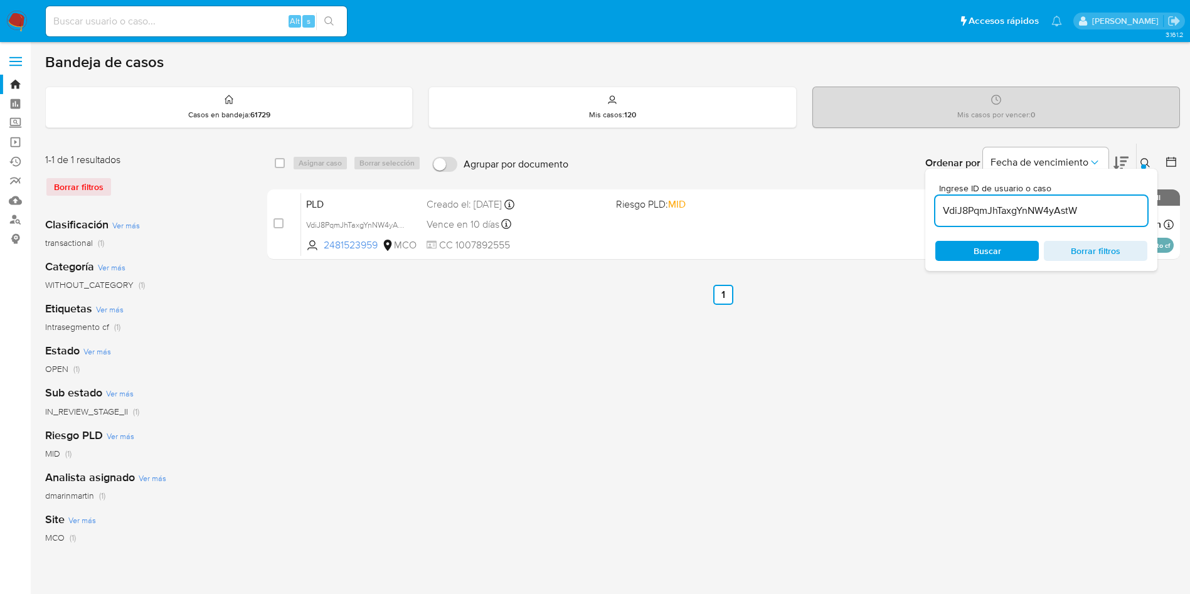
drag, startPoint x: 1031, startPoint y: 199, endPoint x: 1032, endPoint y: 213, distance: 13.9
click at [1031, 201] on div "VdiJ8PqmJhTaxgYnNW4yAstW" at bounding box center [1041, 211] width 212 height 30
click at [1032, 214] on input "VdiJ8PqmJhTaxgYnNW4yAstW" at bounding box center [1041, 211] width 212 height 16
paste input "xjjlj5GyiUT3Y8GiXnMwcpGN"
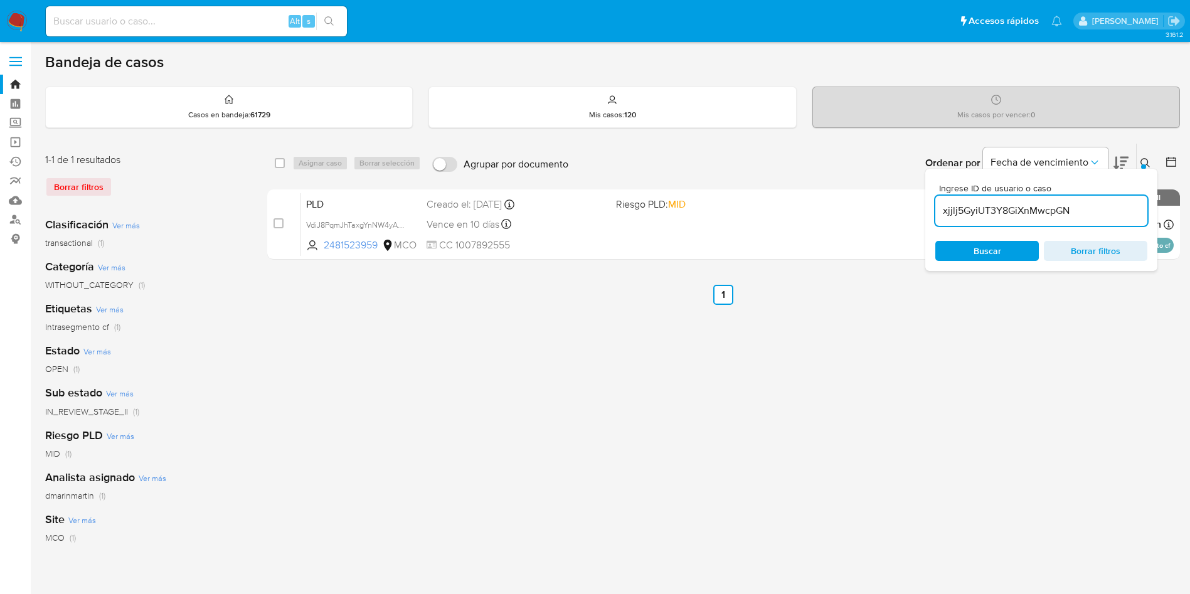
type input "xjjlj5GyiUT3Y8GiXnMwcpGN"
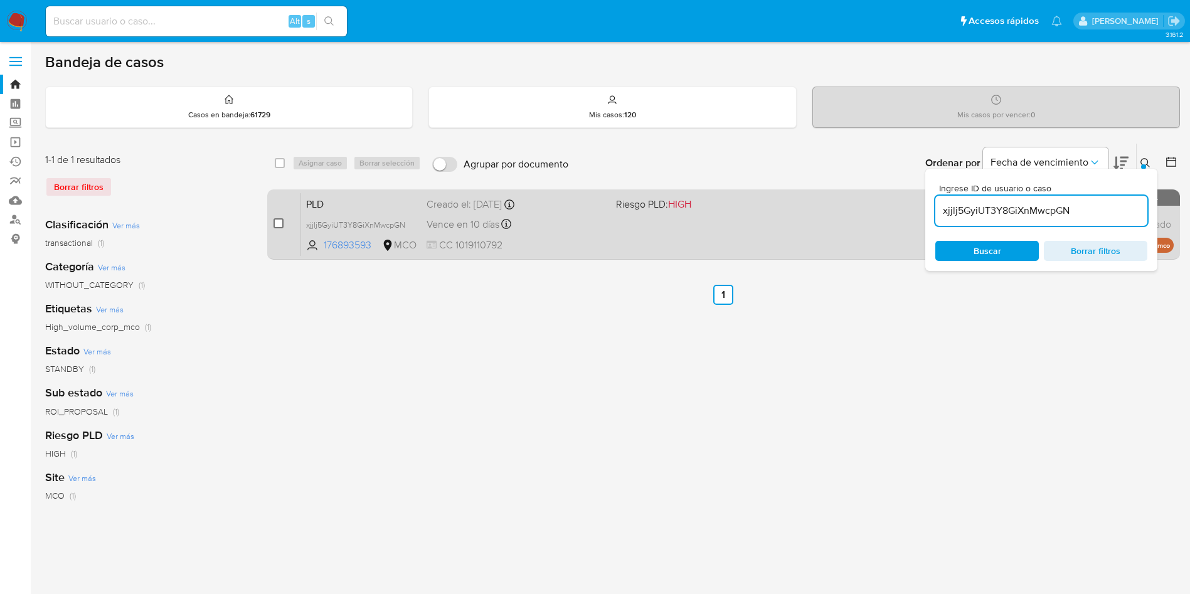
click at [277, 225] on input "checkbox" at bounding box center [278, 223] width 10 height 10
checkbox input "true"
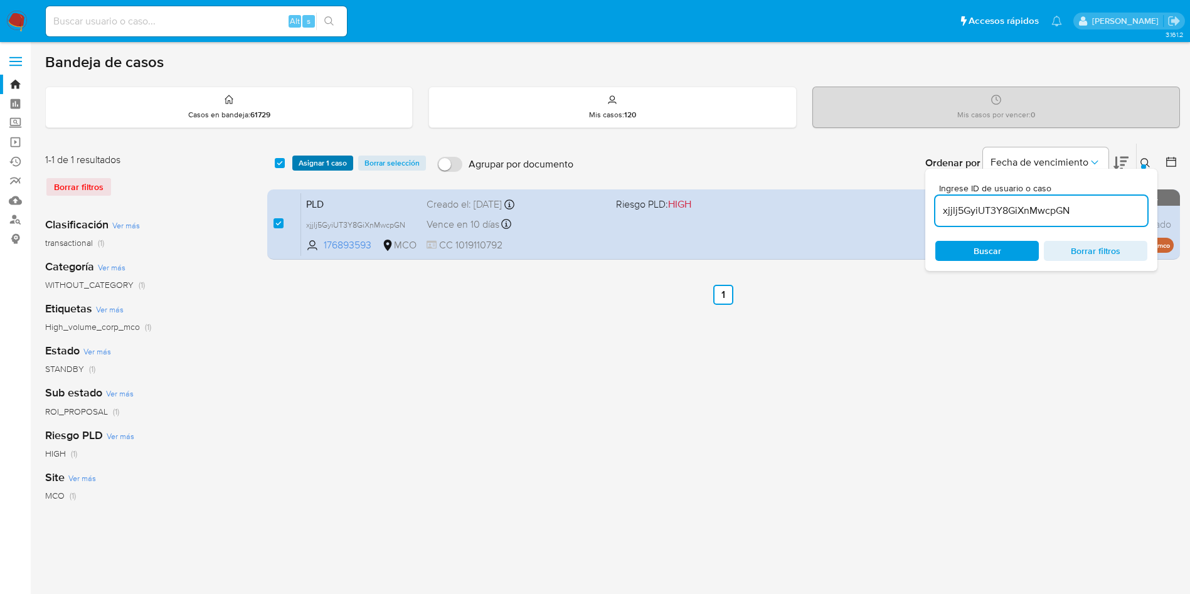
click at [318, 165] on span "Asignar 1 caso" at bounding box center [323, 163] width 48 height 13
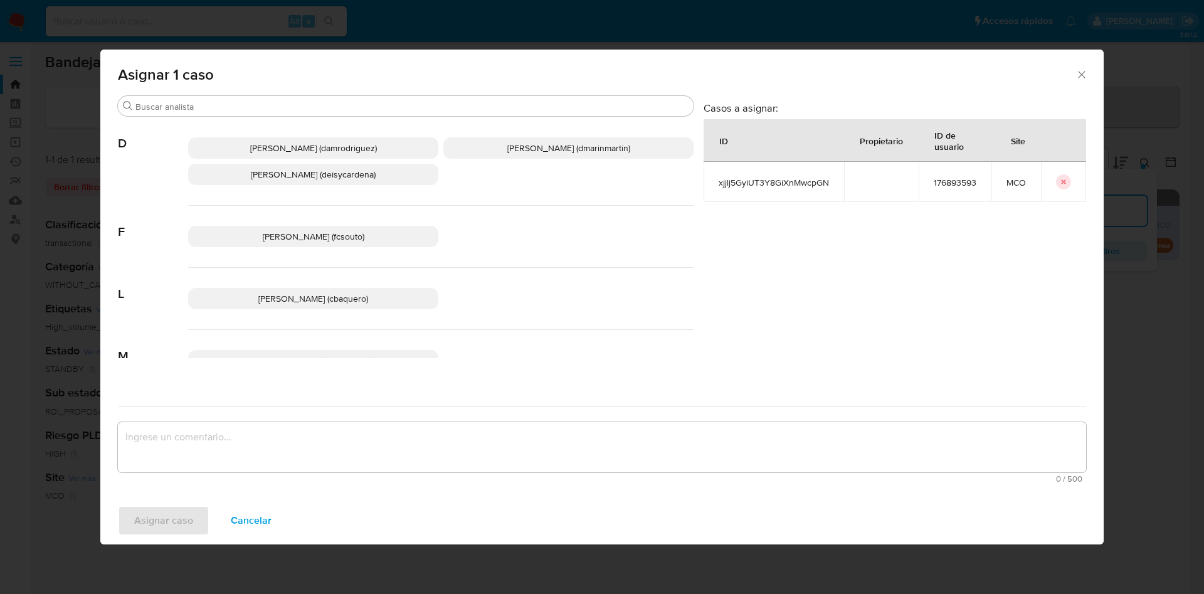
click at [571, 152] on span "David Esteban Marin Martinez (dmarinmartin)" at bounding box center [568, 148] width 123 height 13
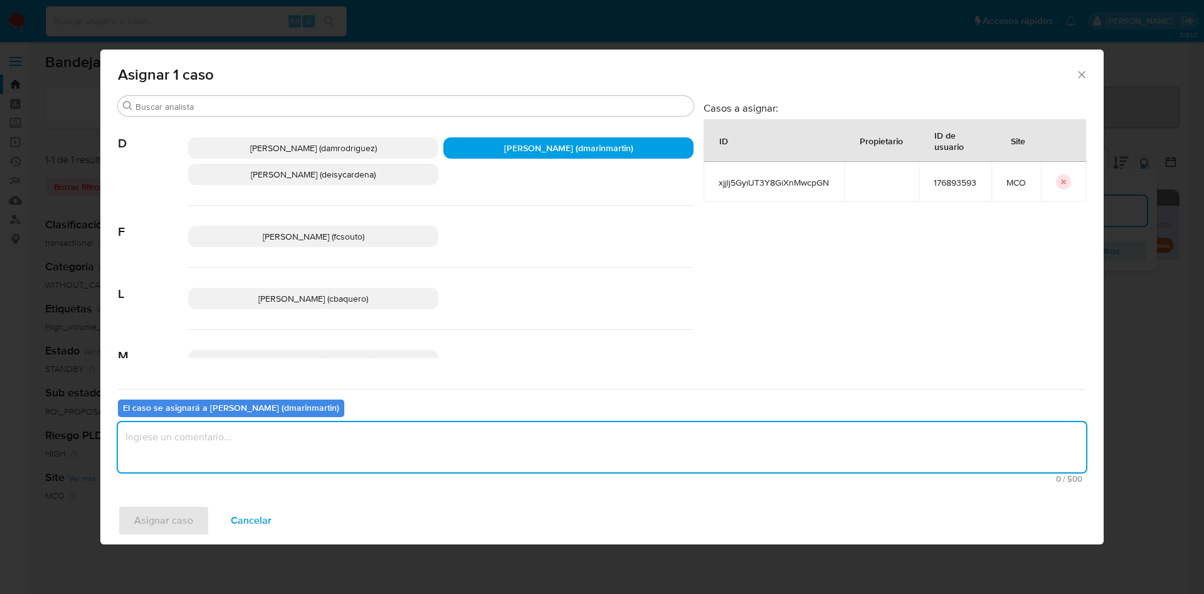
click at [565, 448] on textarea "assign-modal" at bounding box center [602, 447] width 968 height 50
type textarea "Análisis nvl 2"
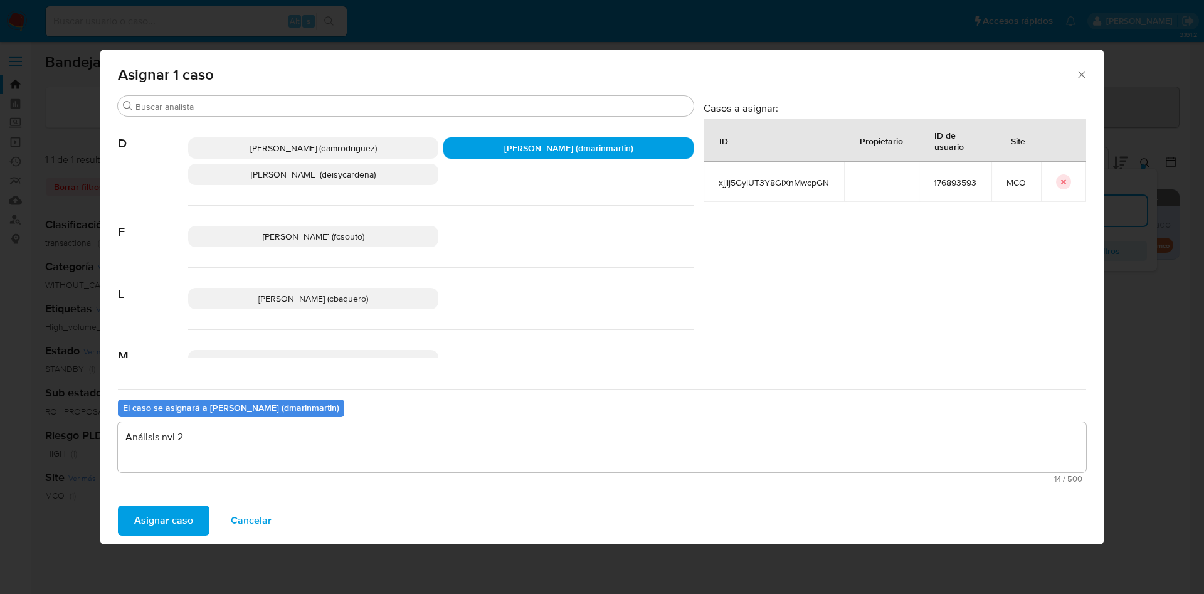
click at [118, 506] on button "Asignar caso" at bounding box center [164, 521] width 92 height 30
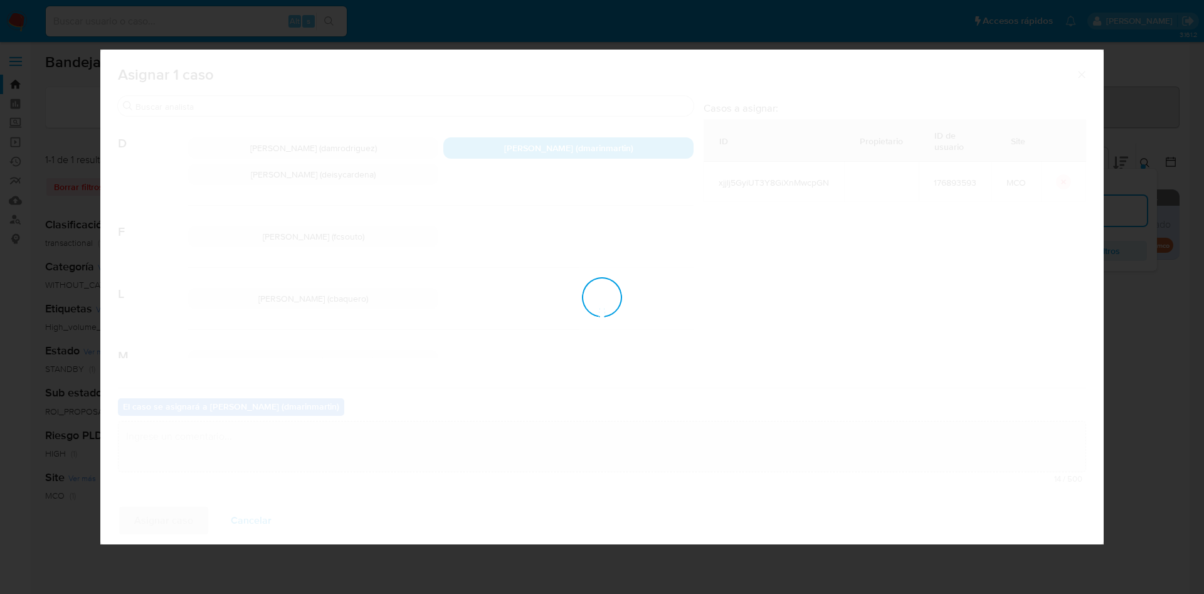
checkbox input "false"
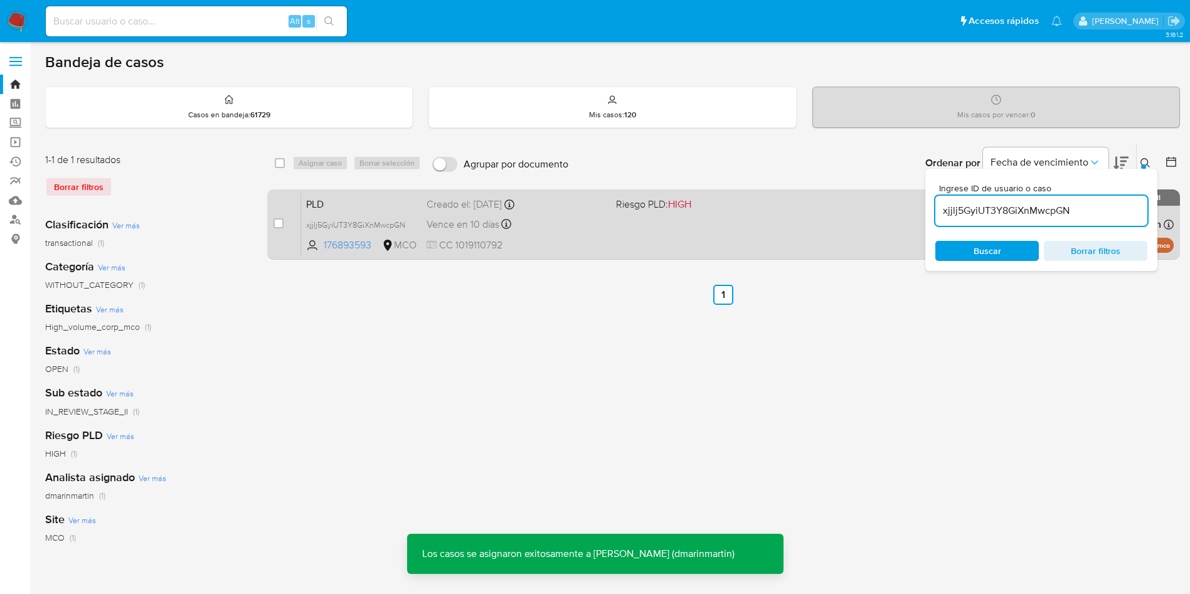
click at [652, 236] on div "PLD xjjlj5GyiUT3Y8GiXnMwcpGN 176893593 MCO Riesgo PLD: HIGH Creado el: 12/07/20…" at bounding box center [737, 224] width 872 height 63
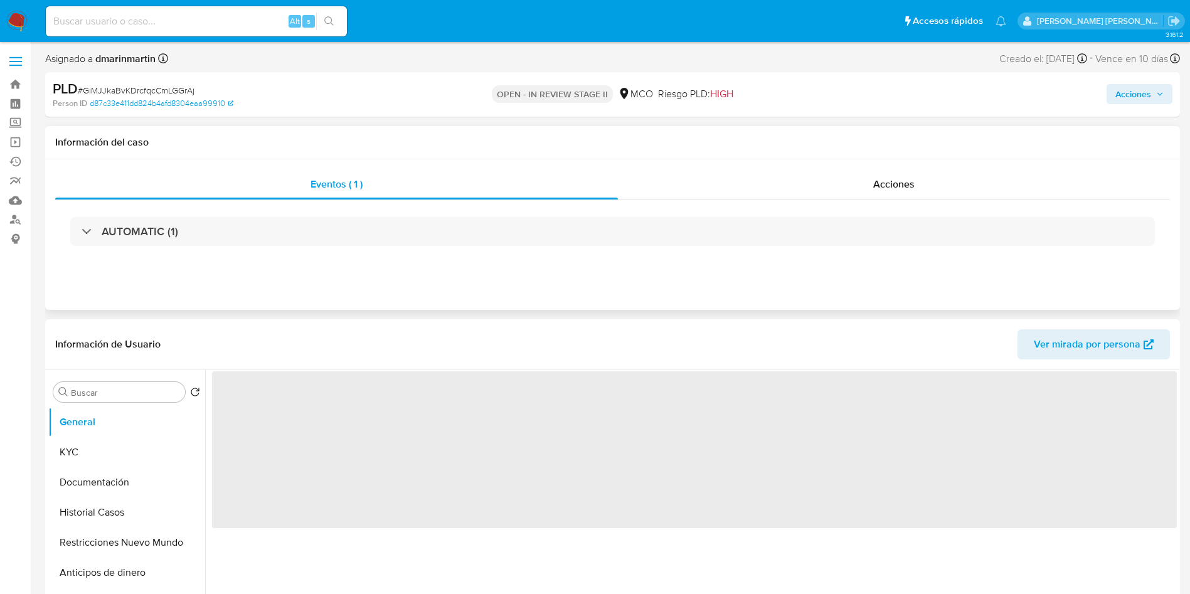
select select "10"
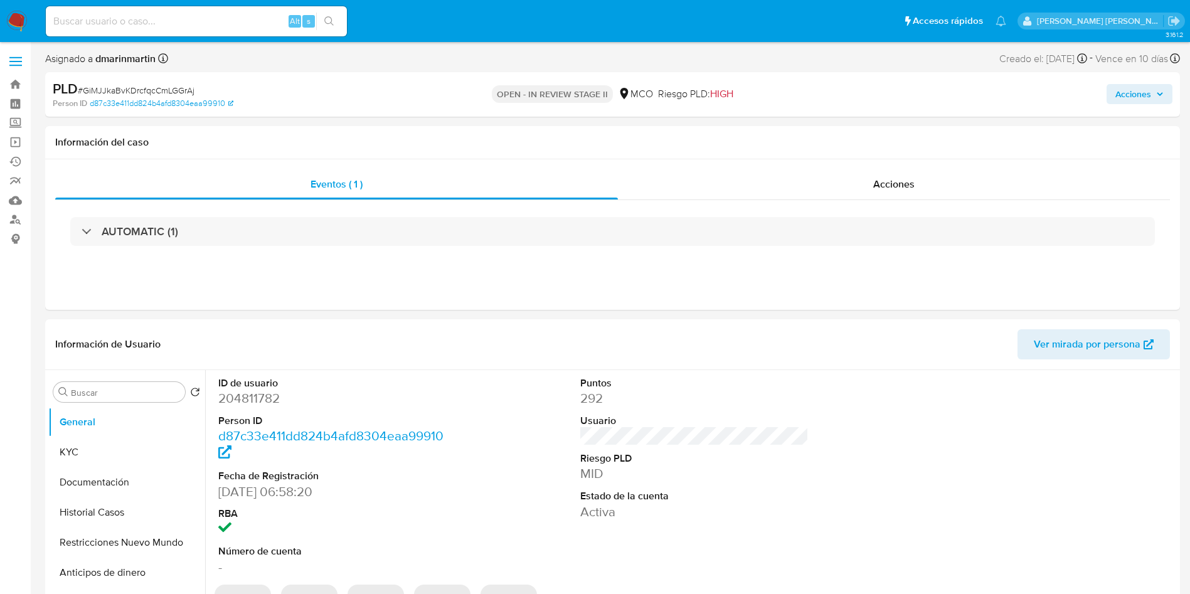
drag, startPoint x: 1155, startPoint y: 99, endPoint x: 1145, endPoint y: 103, distance: 10.1
click at [1152, 100] on span "Acciones" at bounding box center [1139, 94] width 48 height 18
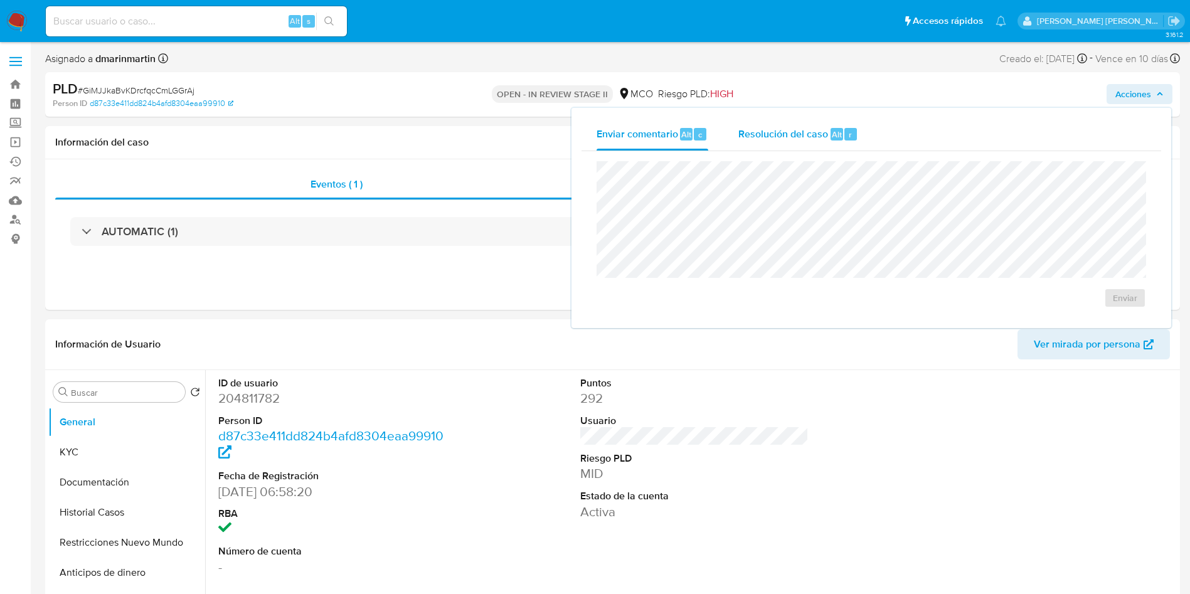
click at [780, 134] on span "Resolución del caso" at bounding box center [783, 134] width 90 height 14
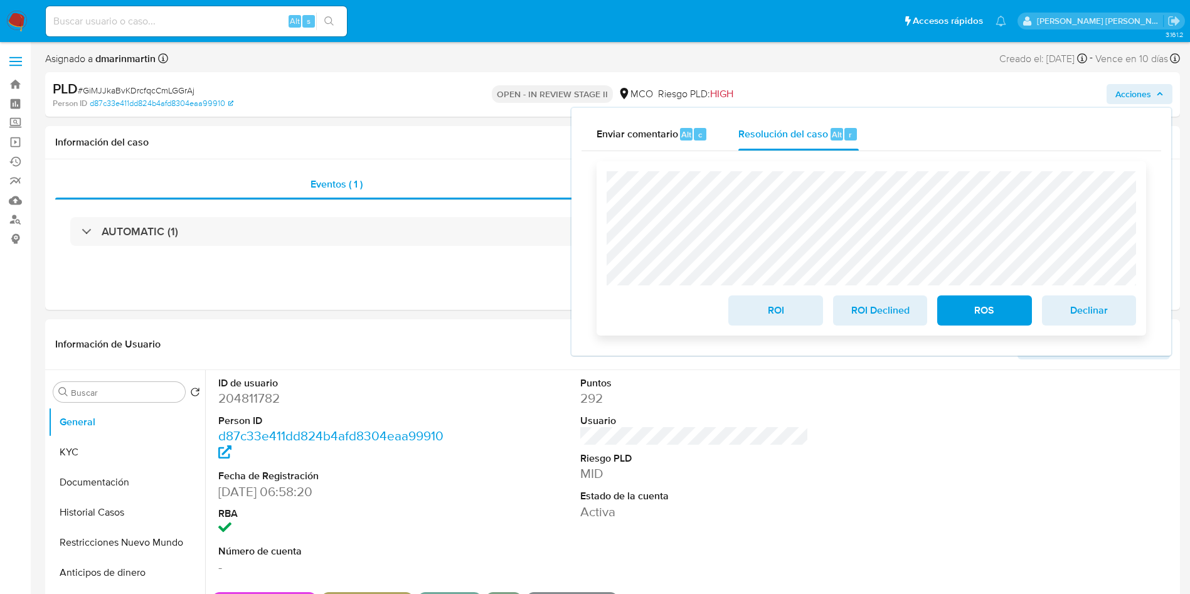
drag, startPoint x: 765, startPoint y: 309, endPoint x: 786, endPoint y: 310, distance: 21.4
click at [763, 310] on span "ROI" at bounding box center [775, 311] width 61 height 28
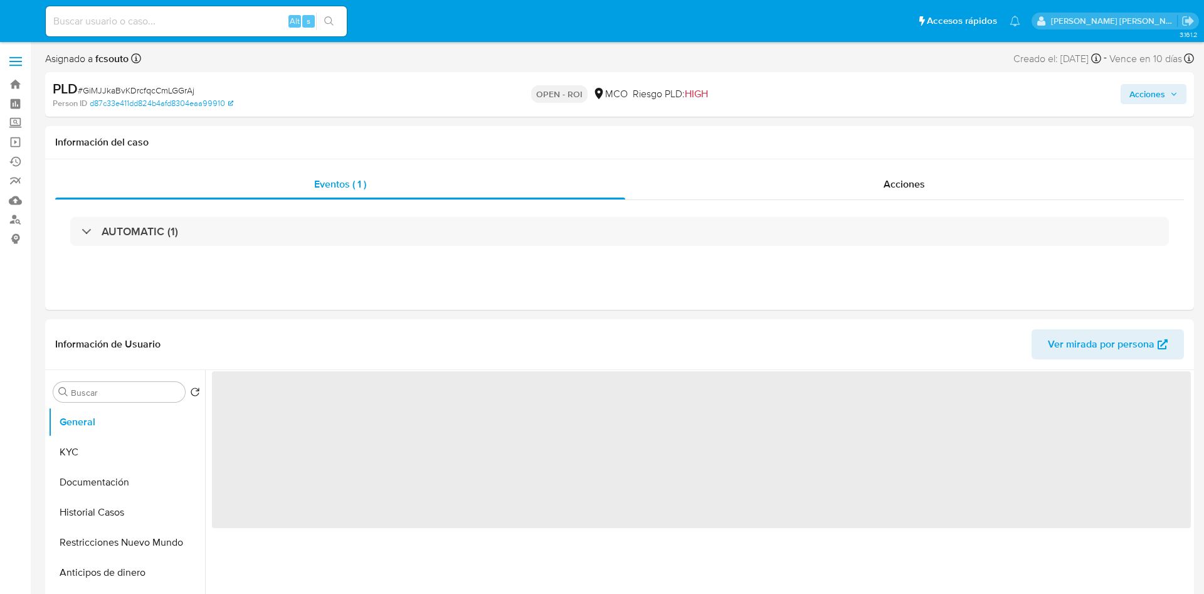
select select "10"
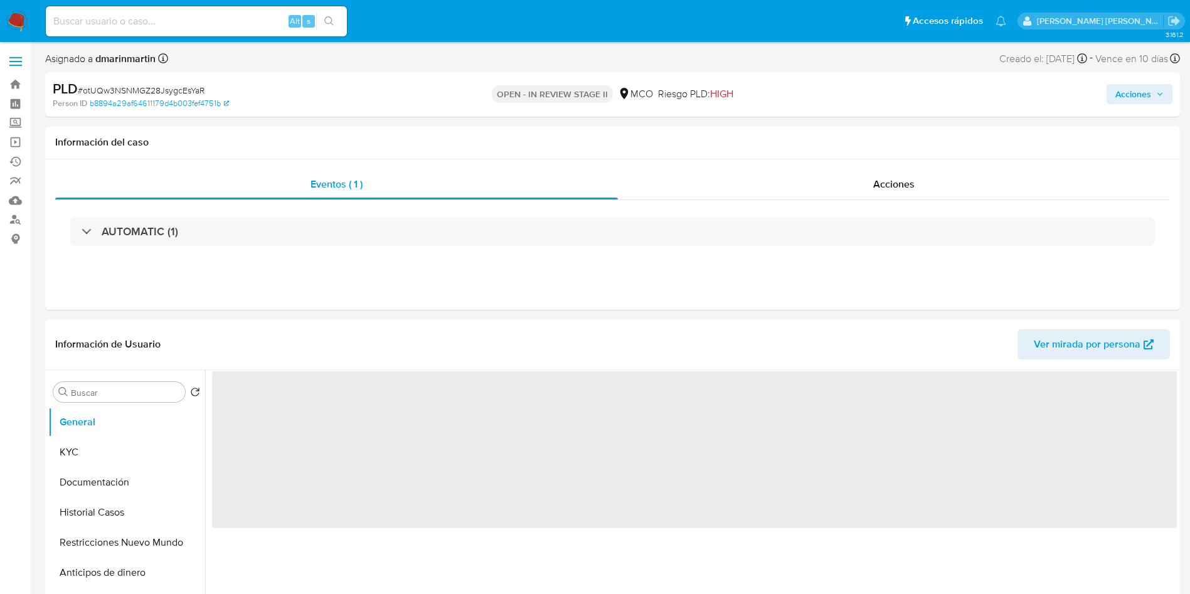
select select "10"
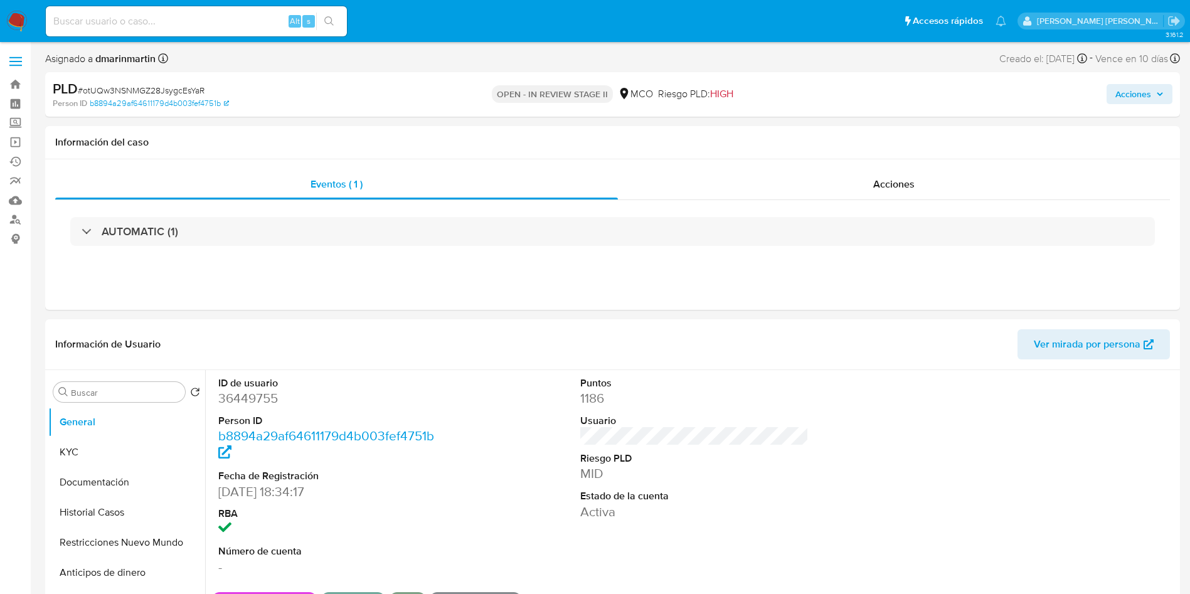
drag, startPoint x: 1153, startPoint y: 97, endPoint x: 1135, endPoint y: 102, distance: 18.7
click at [1152, 97] on span "Acciones" at bounding box center [1139, 94] width 48 height 18
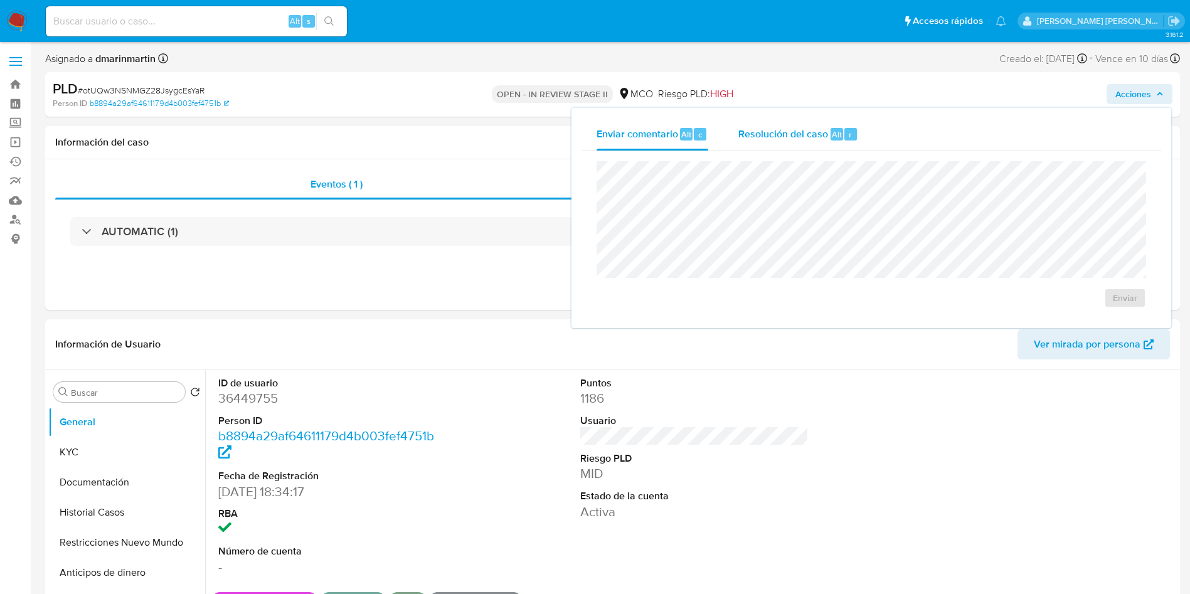
click at [827, 136] on span "Resolución del caso" at bounding box center [783, 134] width 90 height 14
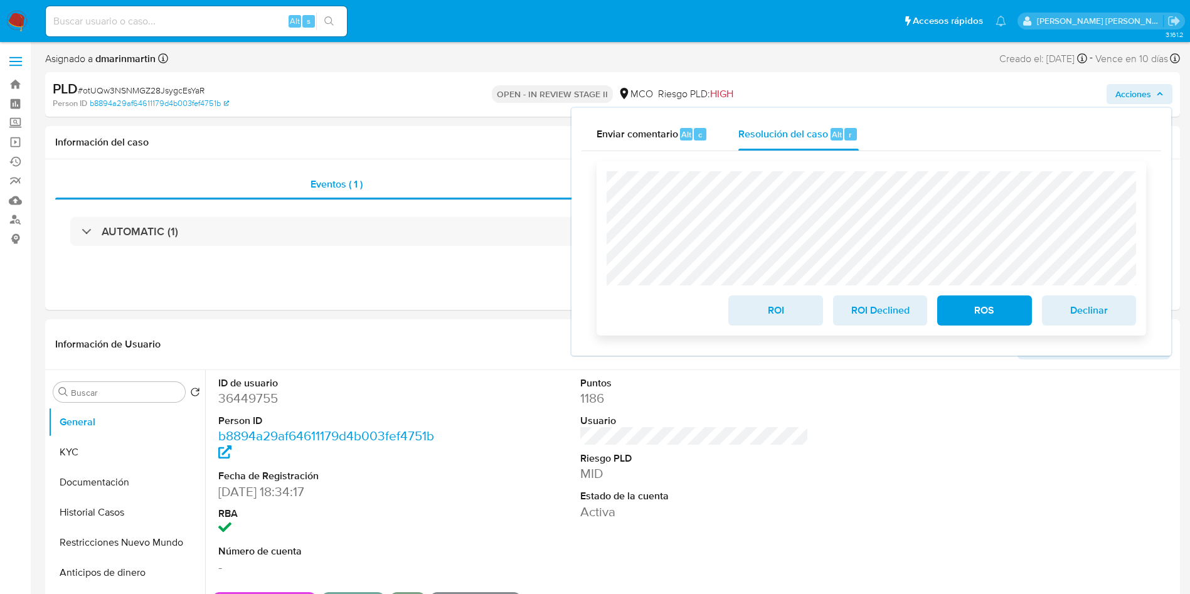
click at [756, 322] on span "ROI" at bounding box center [775, 311] width 61 height 28
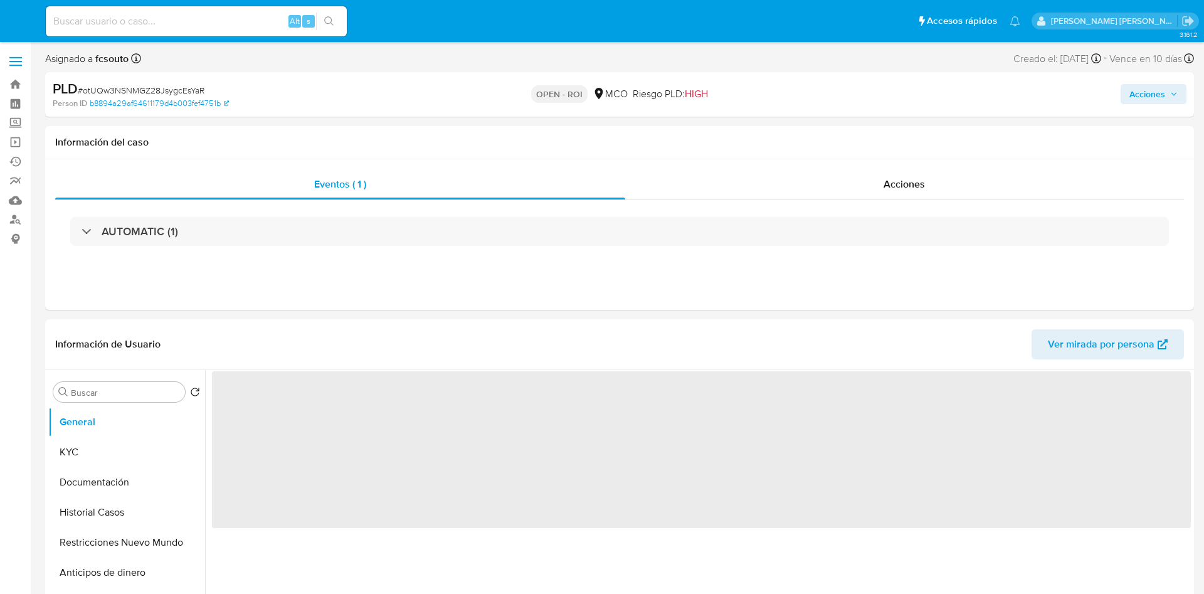
select select "10"
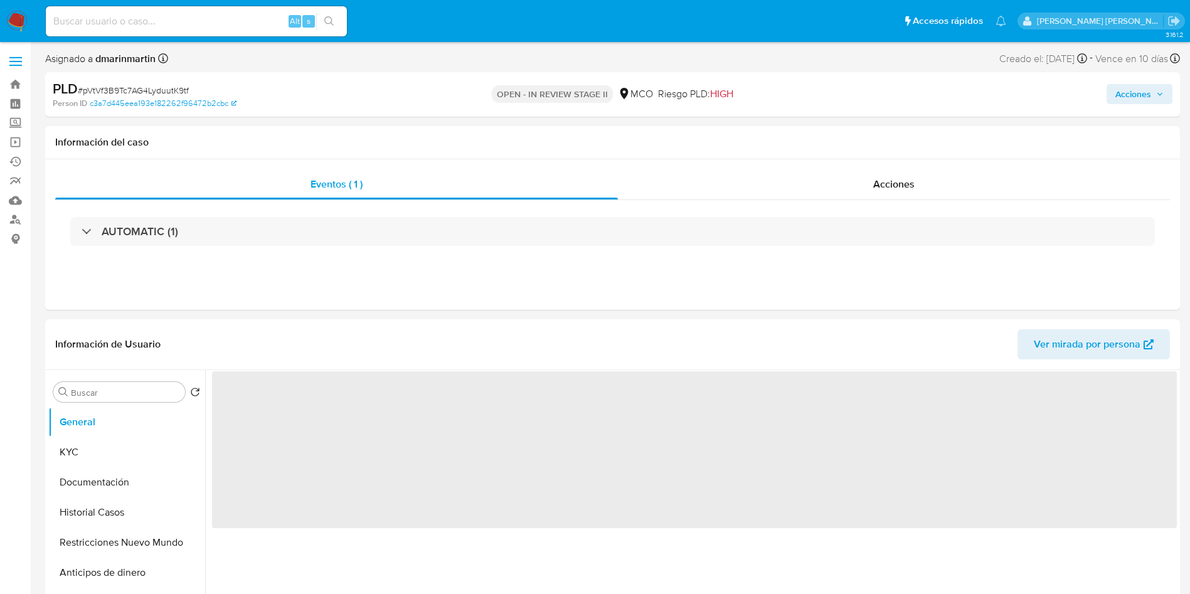
select select "10"
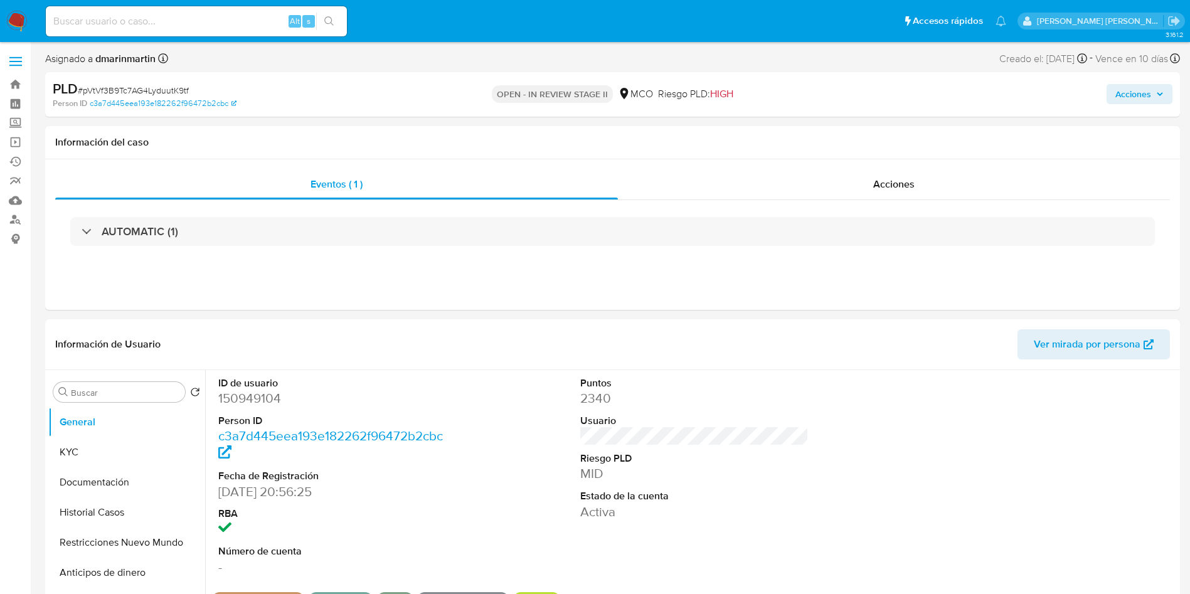
click at [1124, 101] on span "Acciones" at bounding box center [1133, 94] width 36 height 20
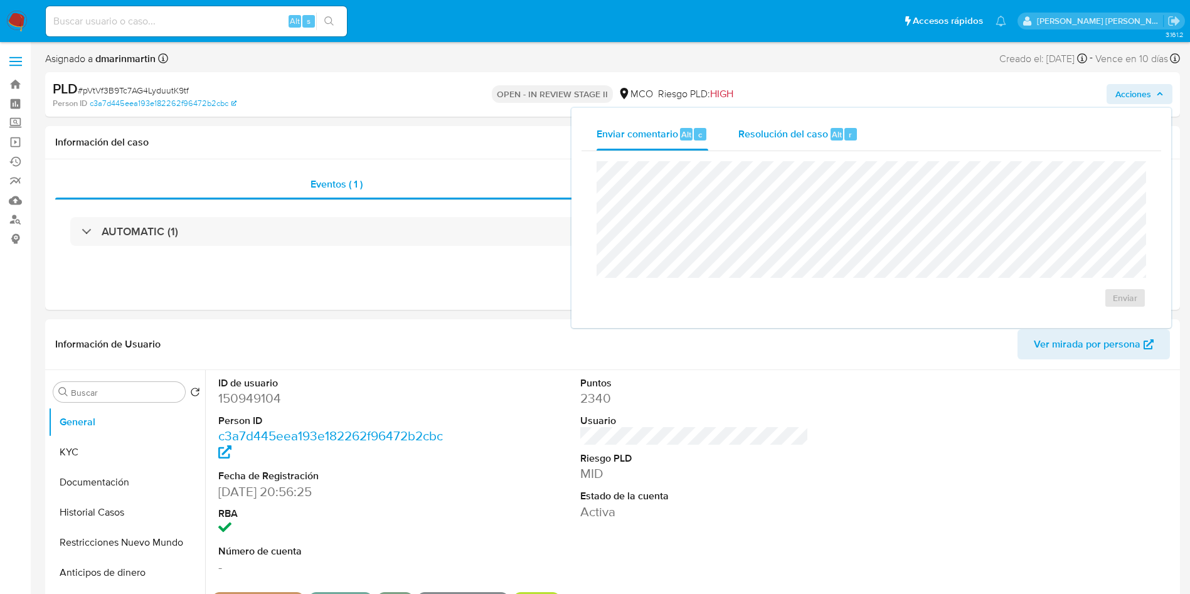
drag, startPoint x: 812, startPoint y: 135, endPoint x: 807, endPoint y: 149, distance: 15.5
click at [811, 138] on span "Resolución del caso" at bounding box center [783, 134] width 90 height 14
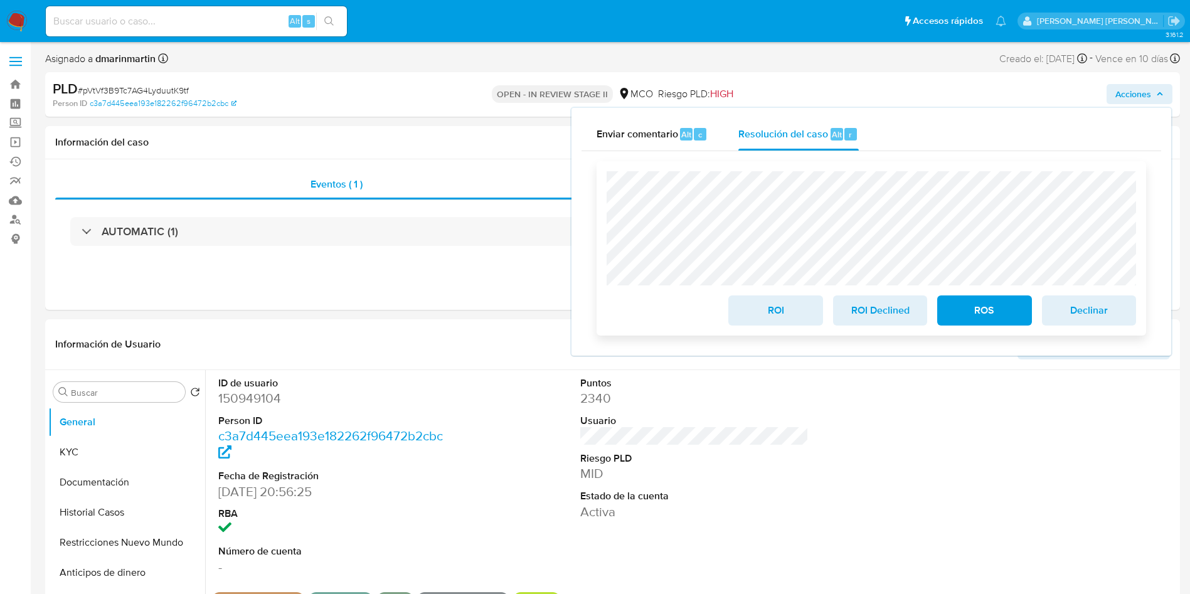
click at [760, 312] on span "ROI" at bounding box center [775, 311] width 61 height 28
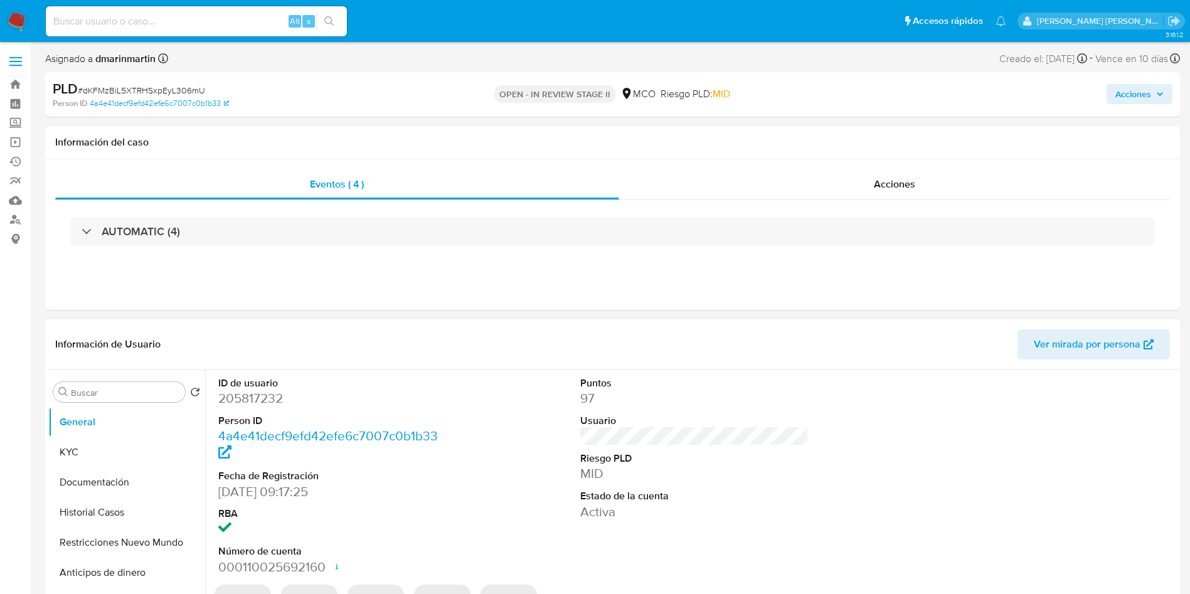
select select "10"
click at [1126, 90] on span "Acciones" at bounding box center [1133, 94] width 36 height 20
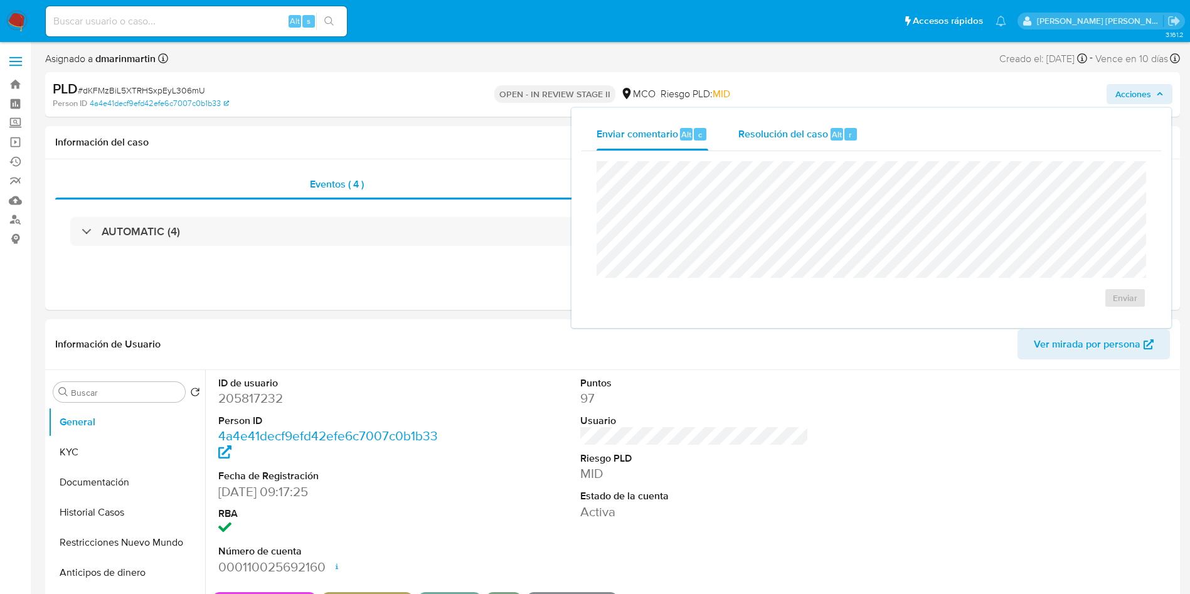
click at [788, 127] on div "Resolución del caso Alt r" at bounding box center [798, 134] width 120 height 33
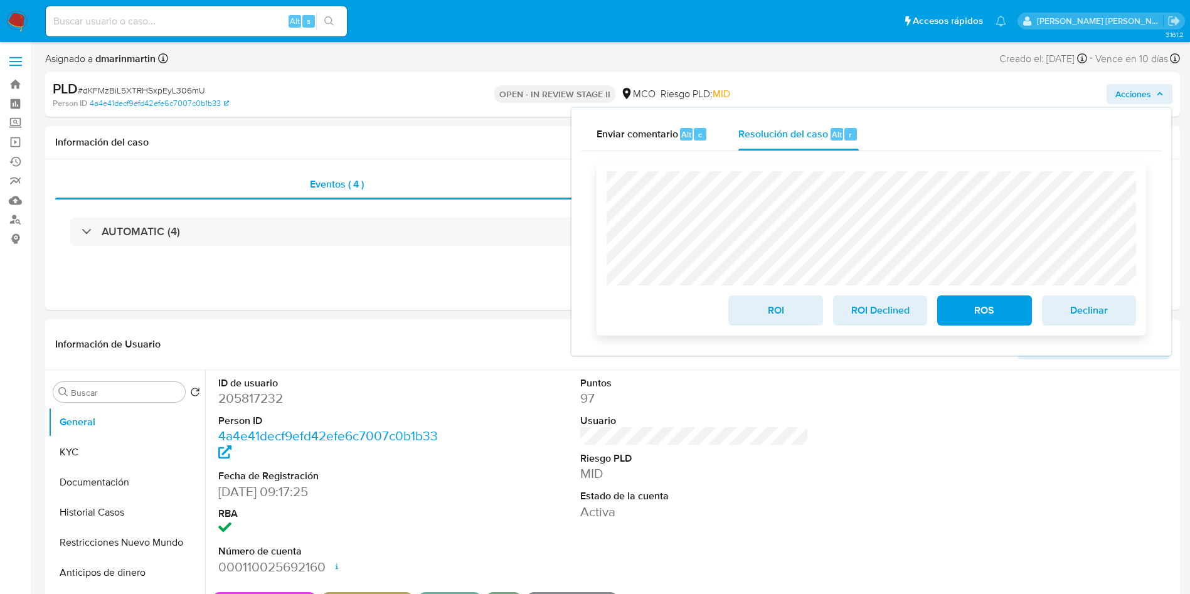
click at [748, 324] on span "ROI" at bounding box center [775, 311] width 61 height 28
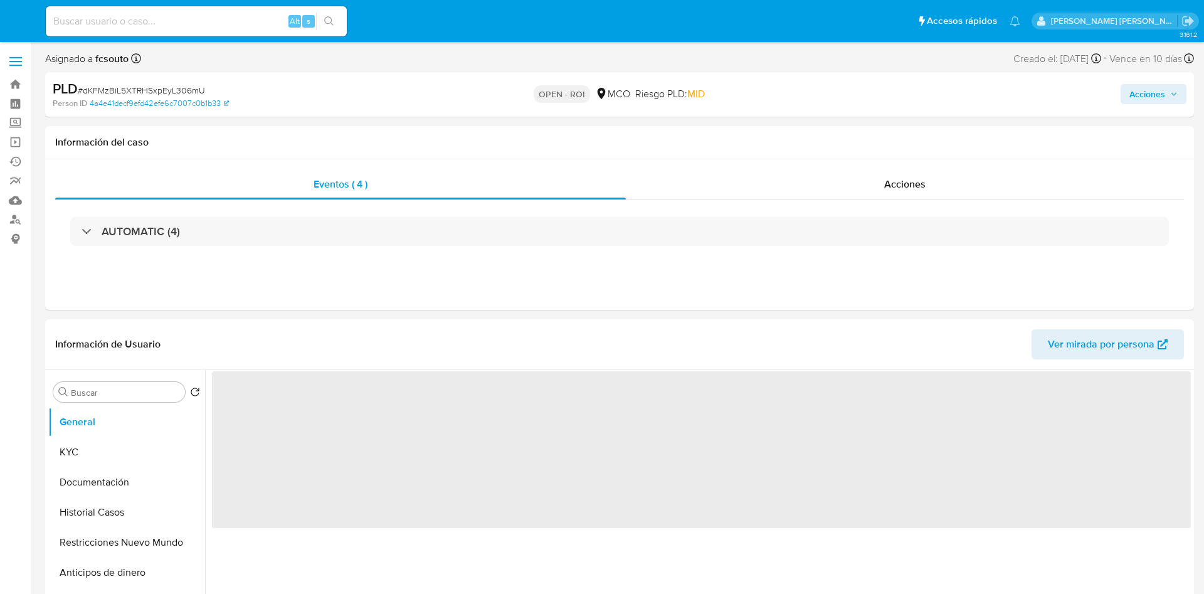
select select "10"
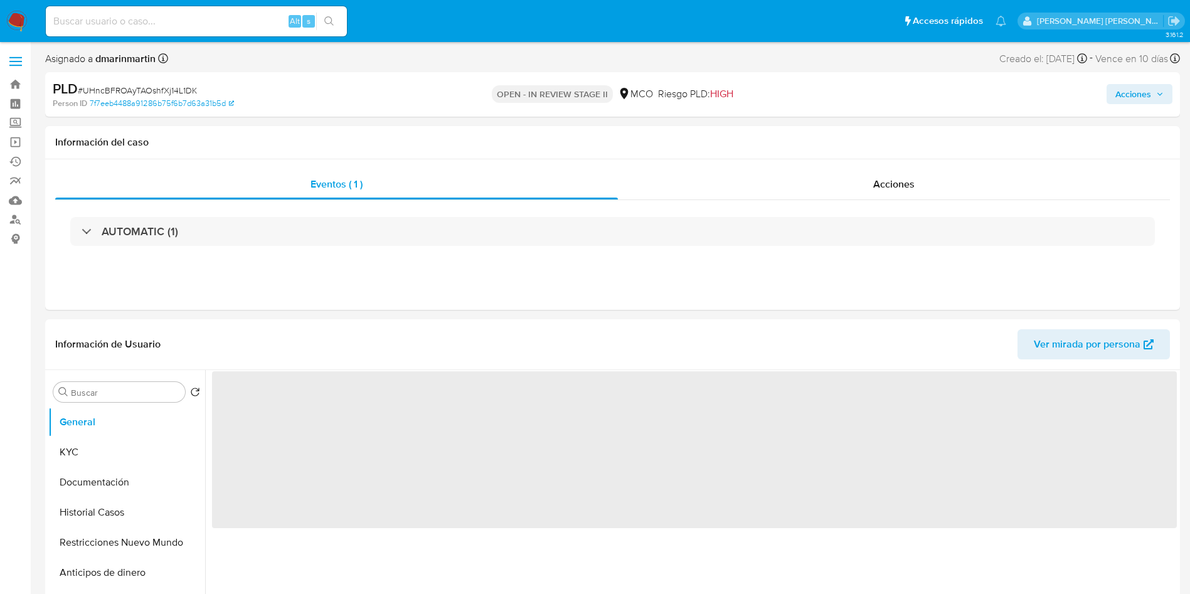
click at [1132, 87] on span "Acciones" at bounding box center [1133, 94] width 36 height 20
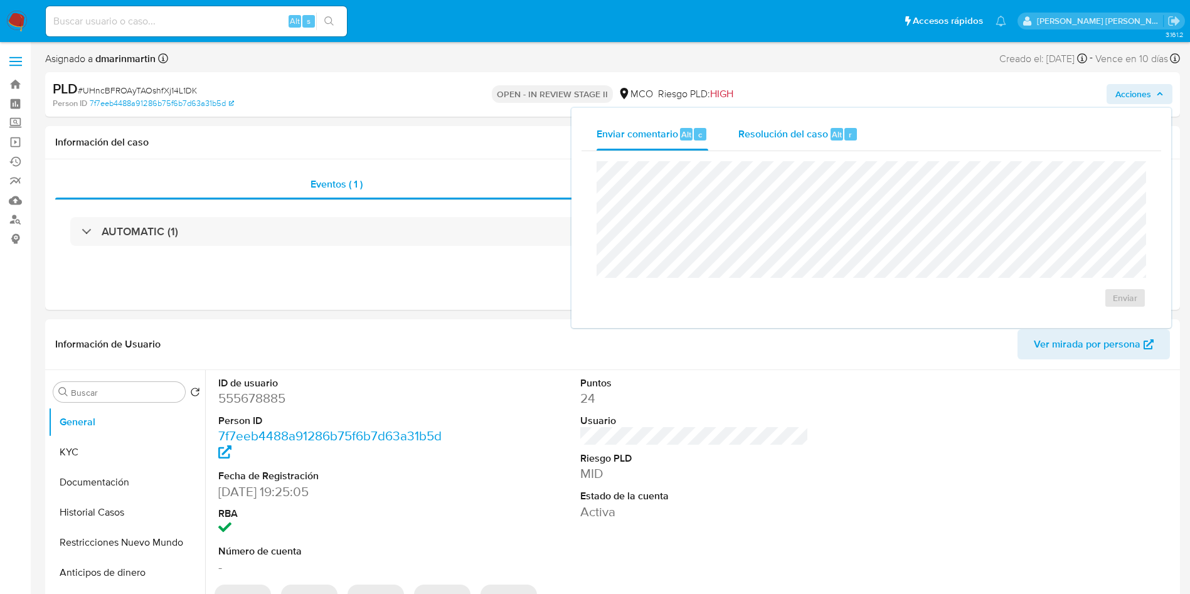
select select "10"
click at [832, 133] on span "Alt" at bounding box center [837, 135] width 10 height 12
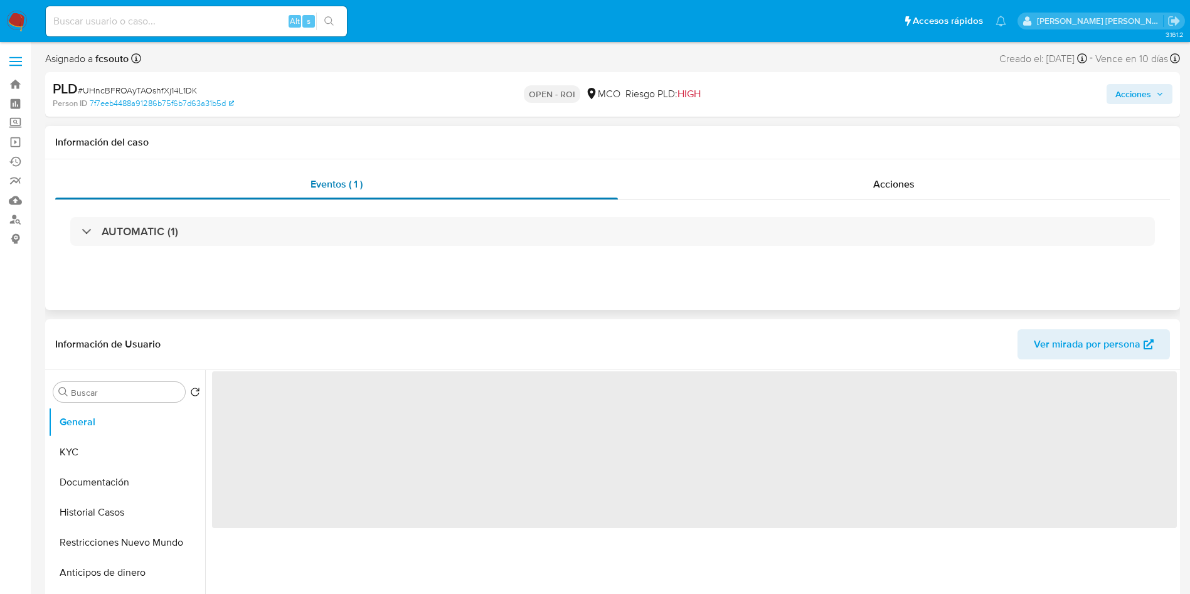
select select "10"
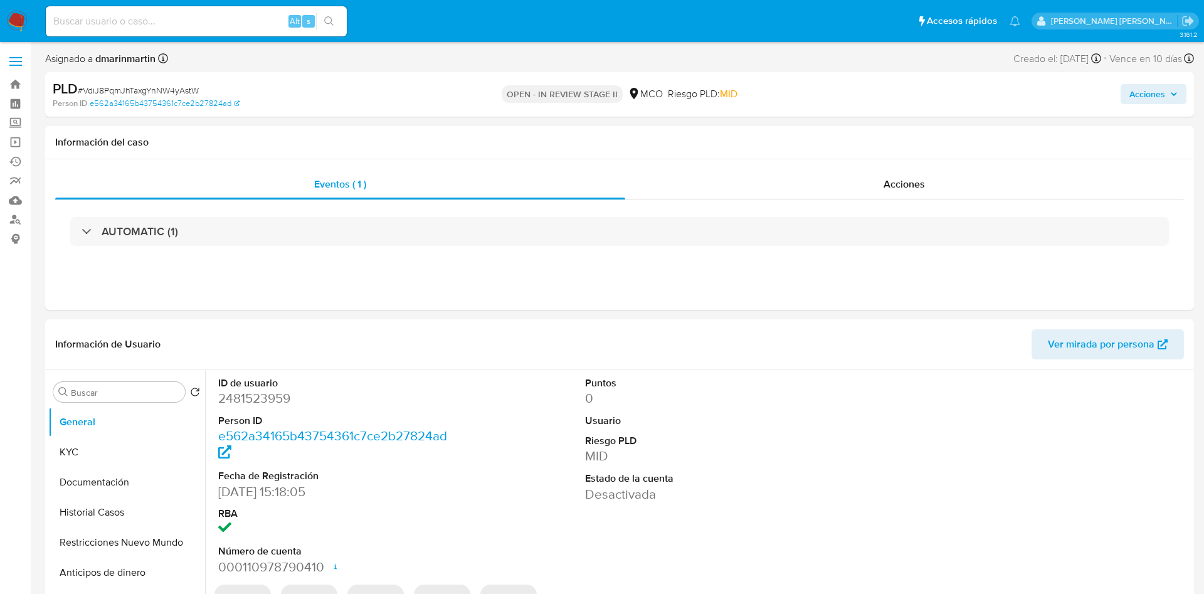
select select "10"
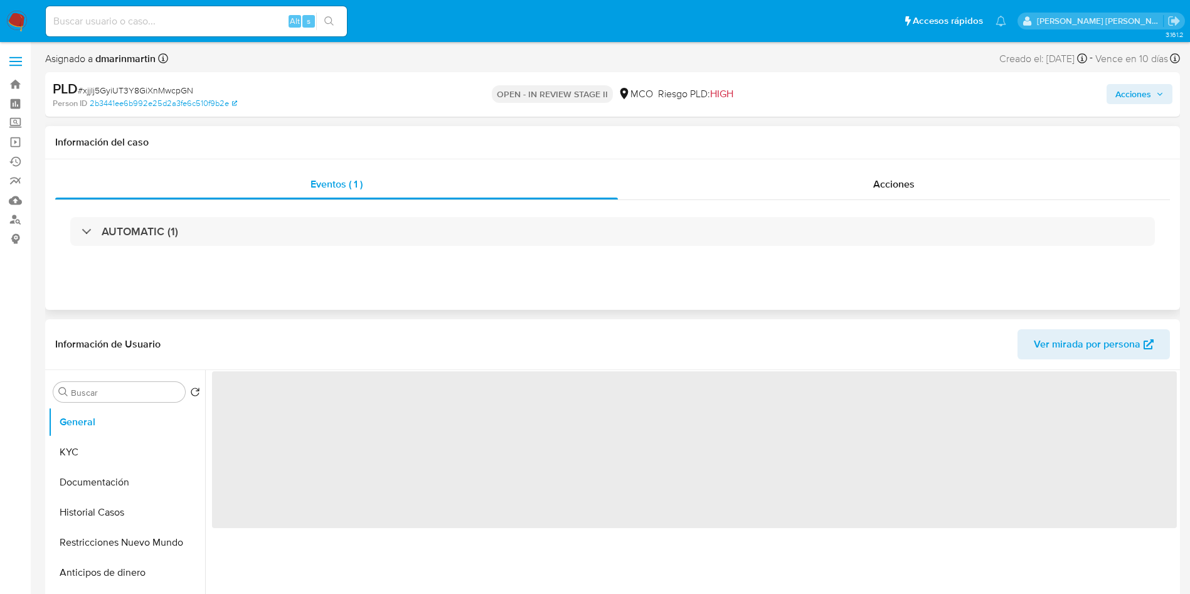
select select "10"
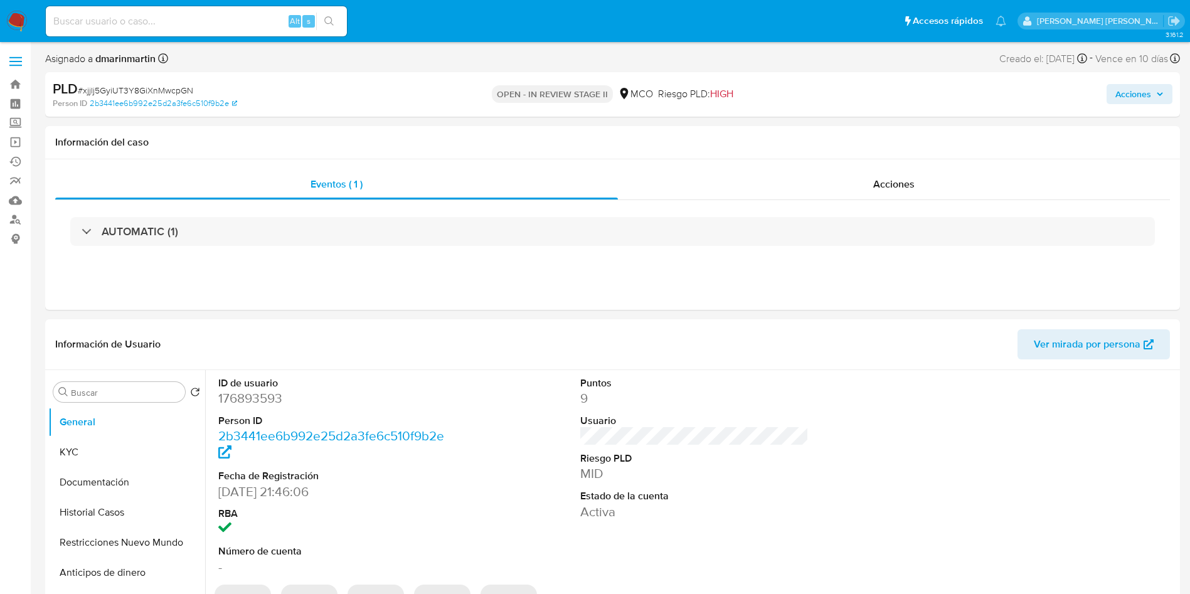
click at [1121, 95] on span "Acciones" at bounding box center [1133, 94] width 36 height 20
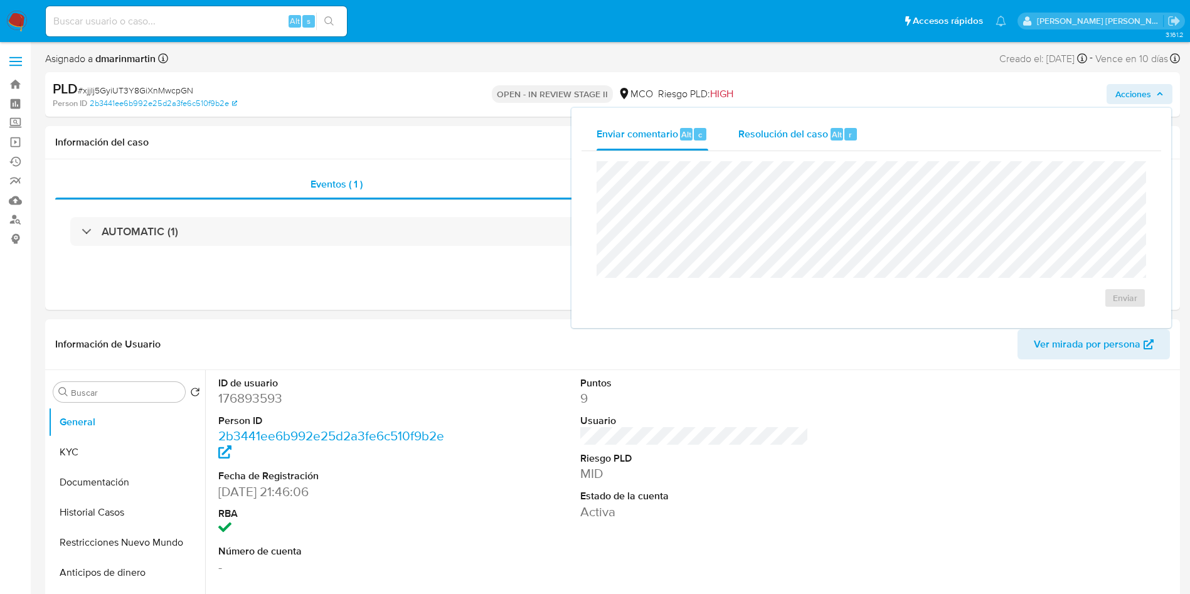
click at [790, 129] on span "Resolución del caso" at bounding box center [783, 134] width 90 height 14
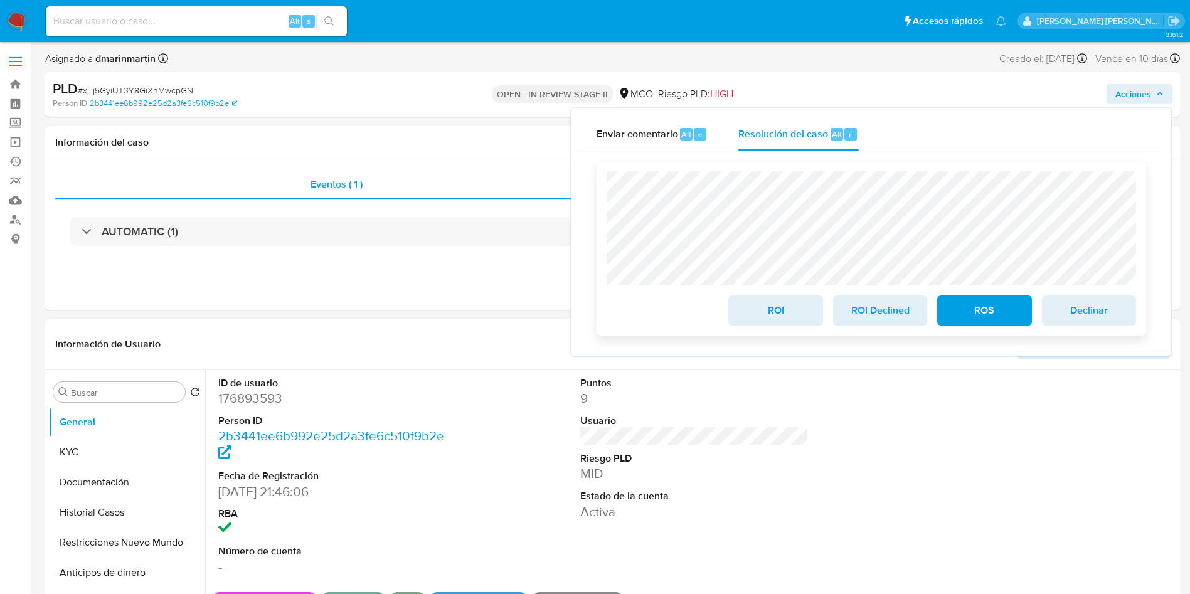
drag, startPoint x: 772, startPoint y: 307, endPoint x: 779, endPoint y: 312, distance: 8.5
click at [771, 307] on span "ROI" at bounding box center [775, 311] width 61 height 28
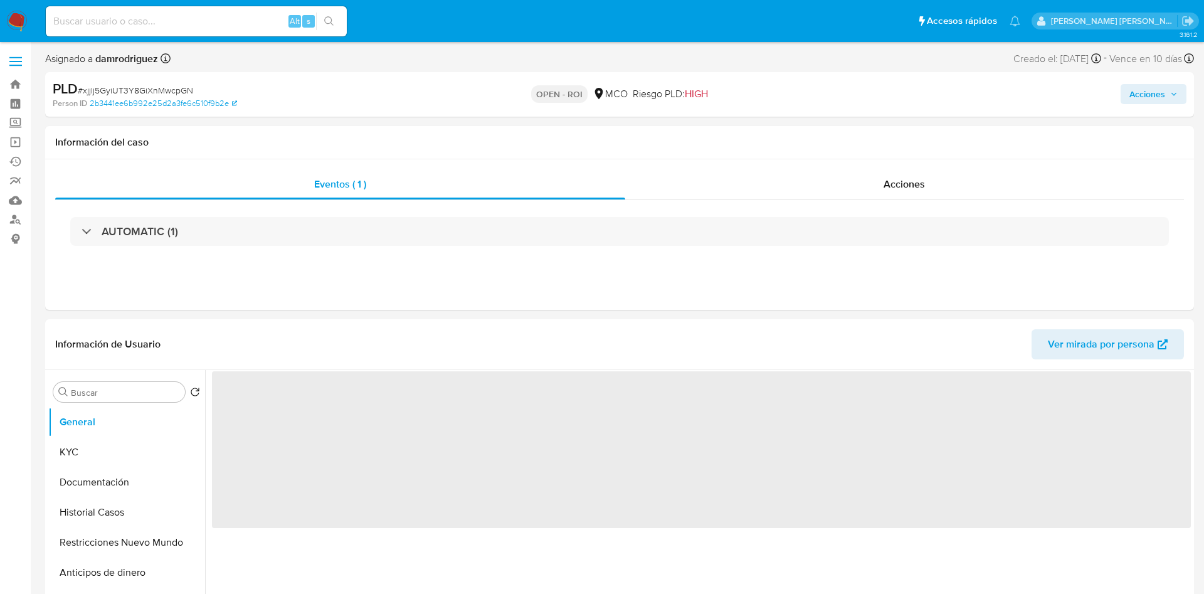
select select "10"
